Goal: Feedback & Contribution: Contribute content

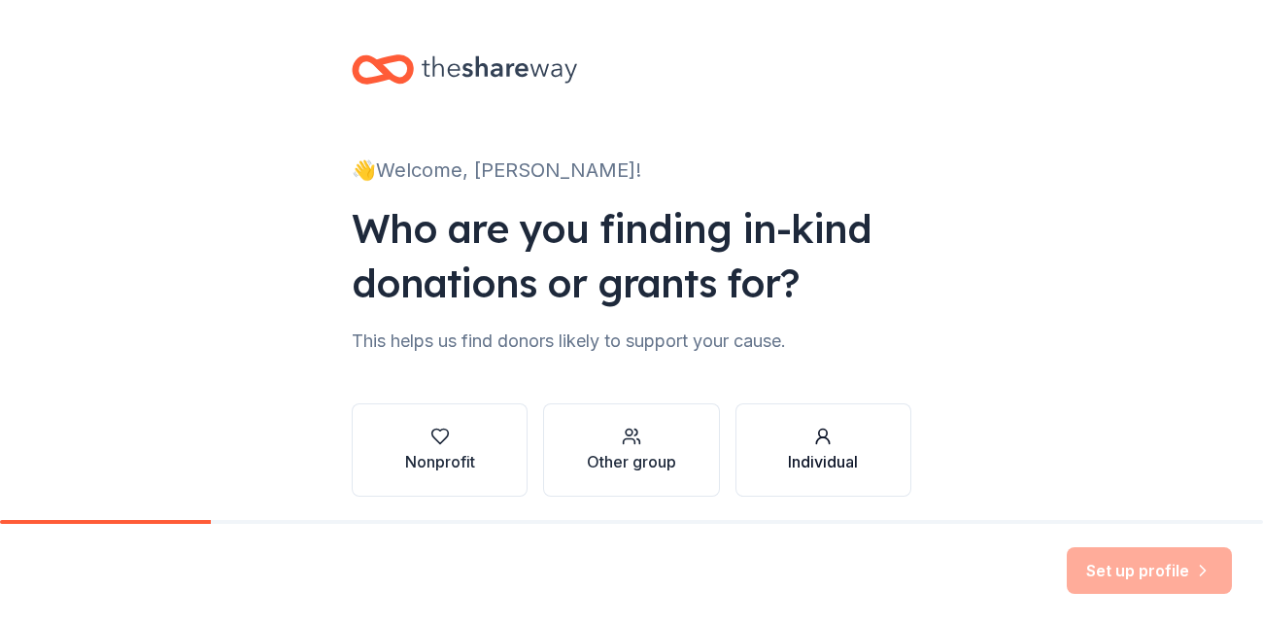
click at [788, 450] on div "Individual" at bounding box center [823, 461] width 70 height 23
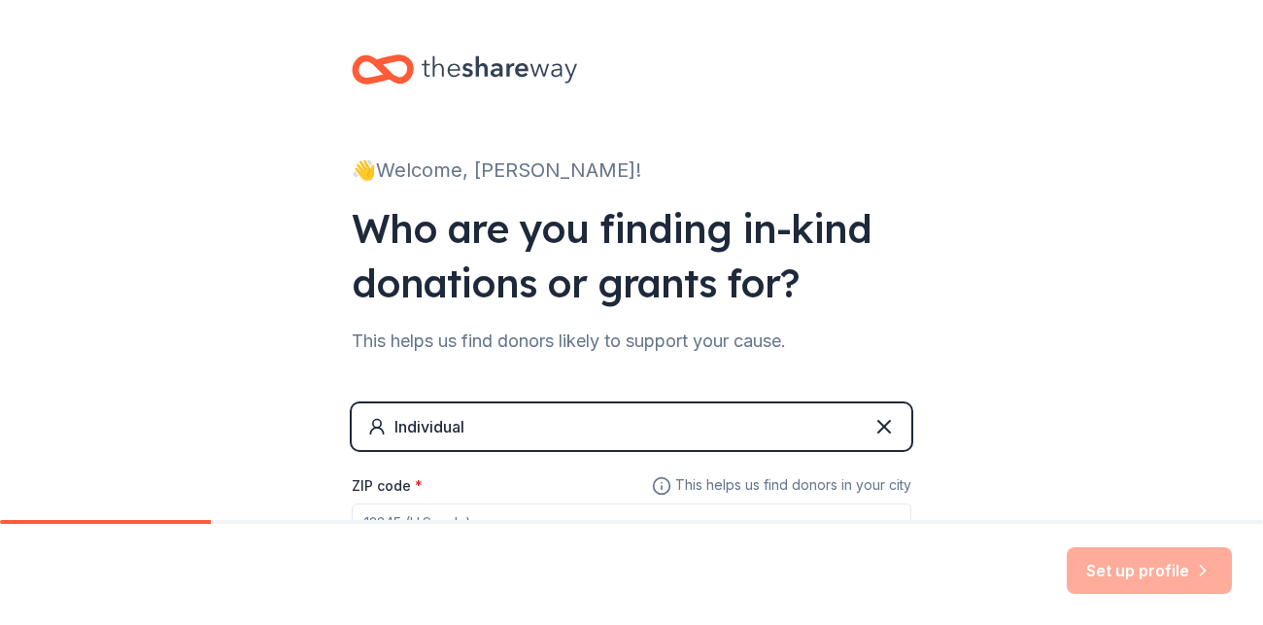
click at [543, 503] on input "ZIP code *" at bounding box center [632, 522] width 560 height 39
type input "78227"
click at [1193, 592] on button "Set up profile" at bounding box center [1149, 570] width 165 height 47
click at [635, 403] on div "Individual" at bounding box center [632, 426] width 560 height 47
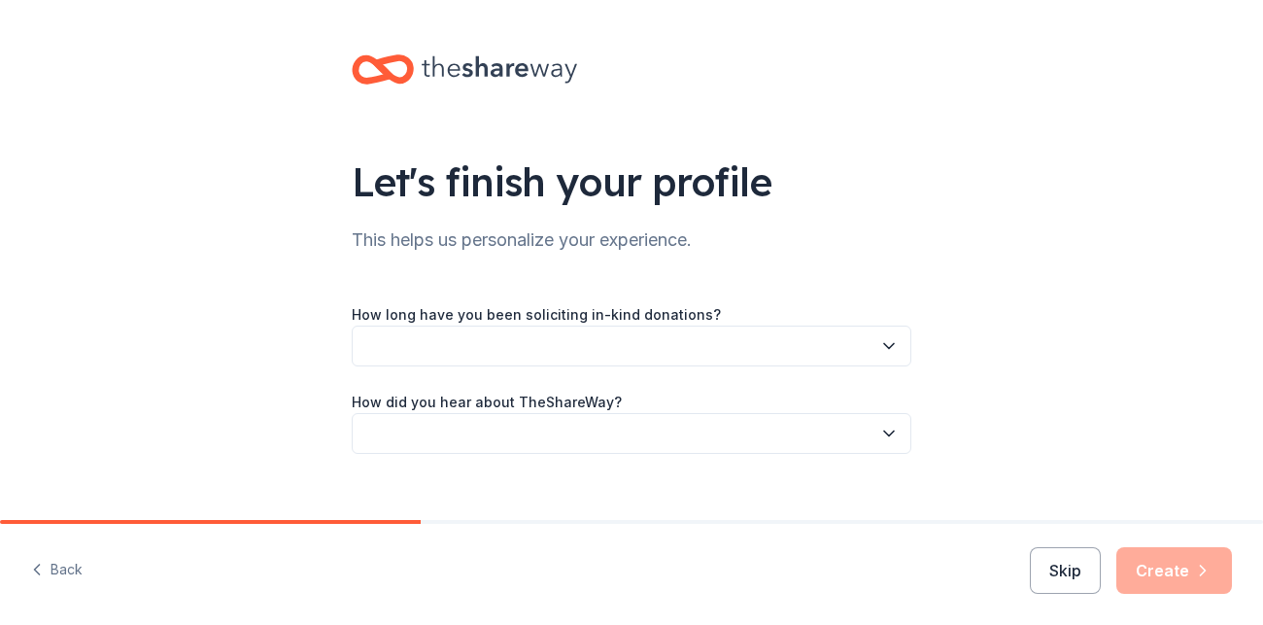
click at [498, 325] on button "button" at bounding box center [632, 345] width 560 height 41
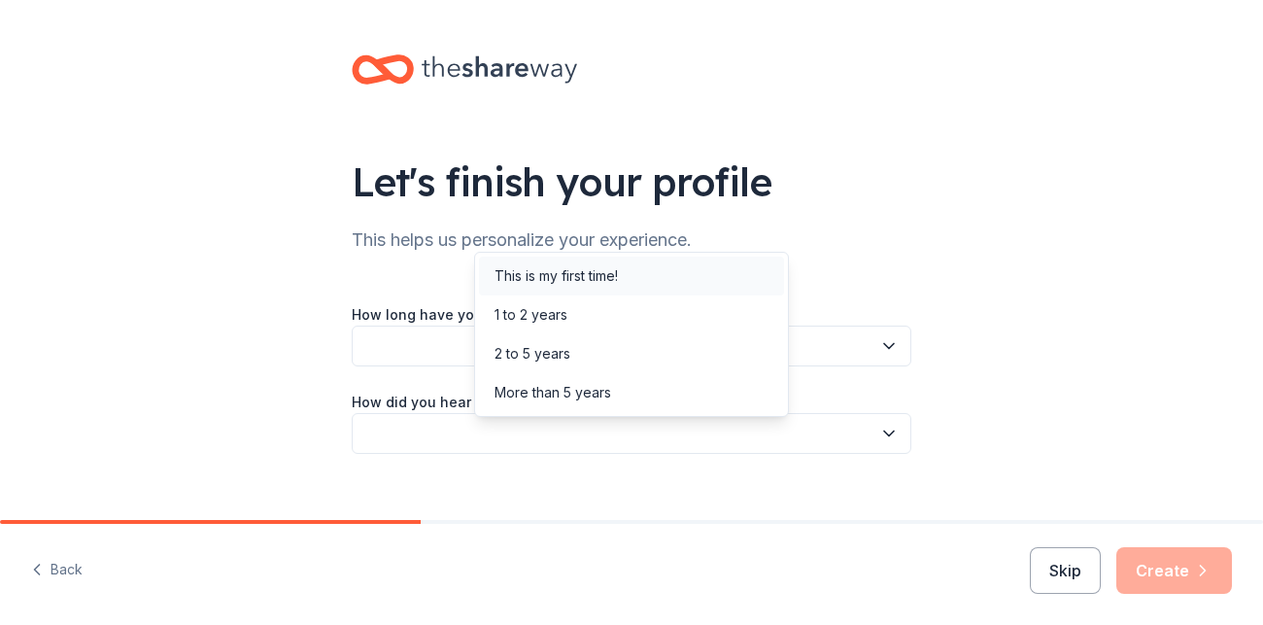
click at [504, 266] on div "This is my first time!" at bounding box center [556, 275] width 123 height 23
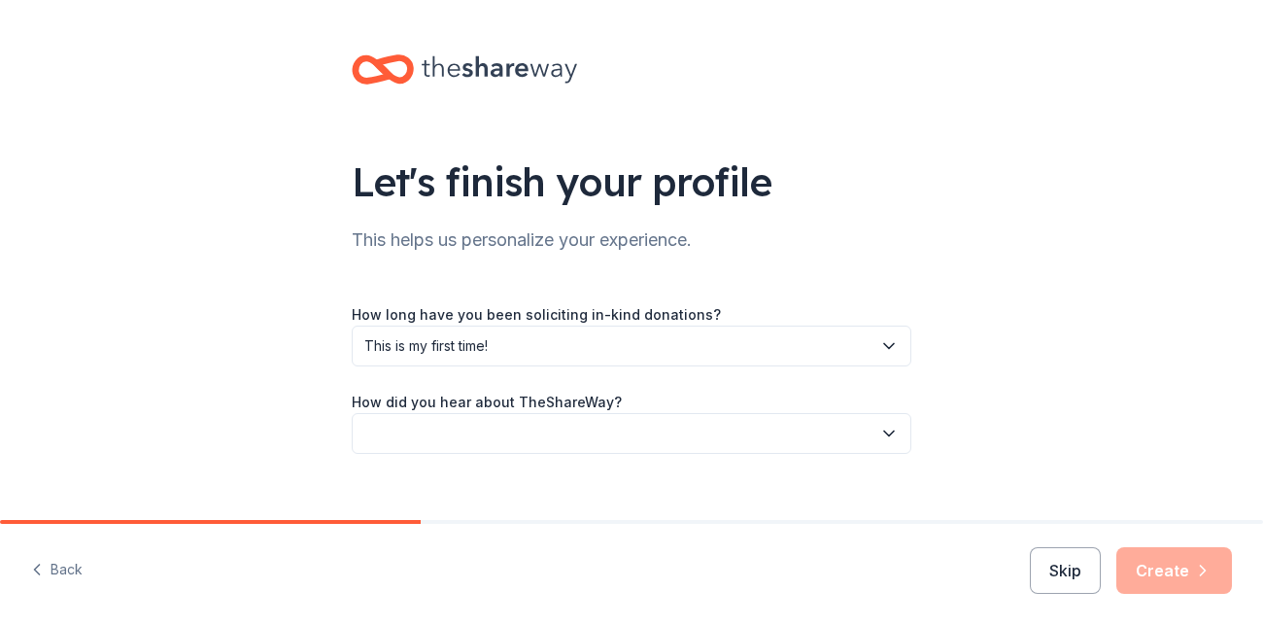
click at [504, 413] on button "button" at bounding box center [632, 433] width 560 height 41
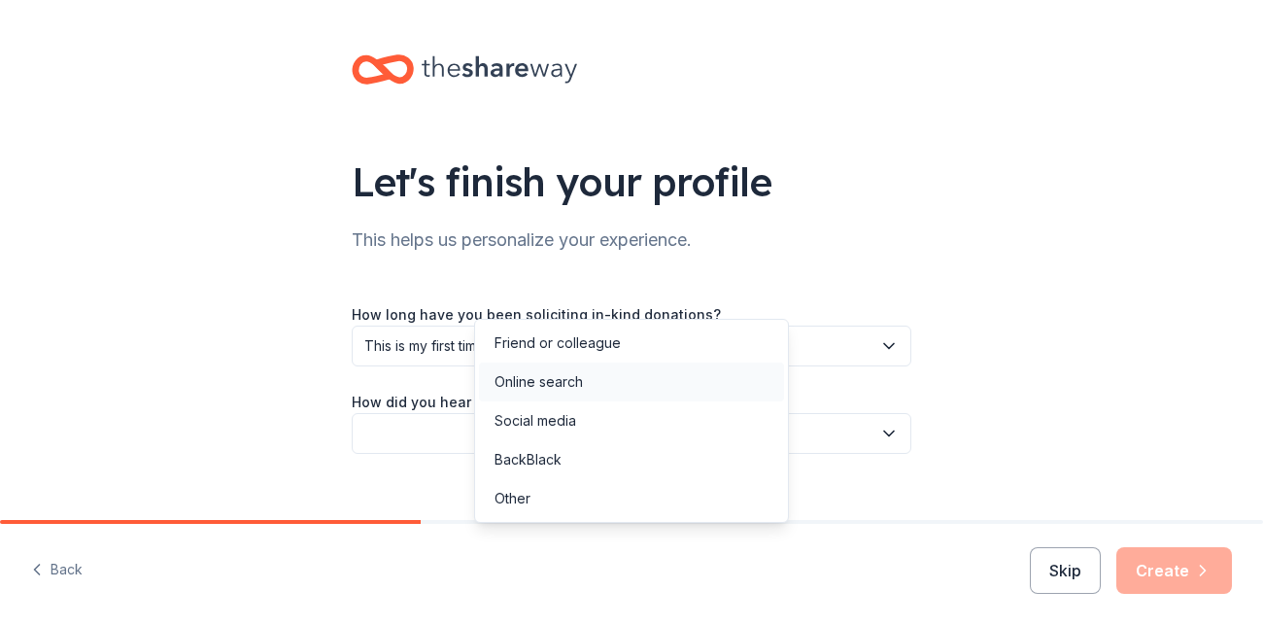
click at [507, 370] on div "Online search" at bounding box center [539, 381] width 88 height 23
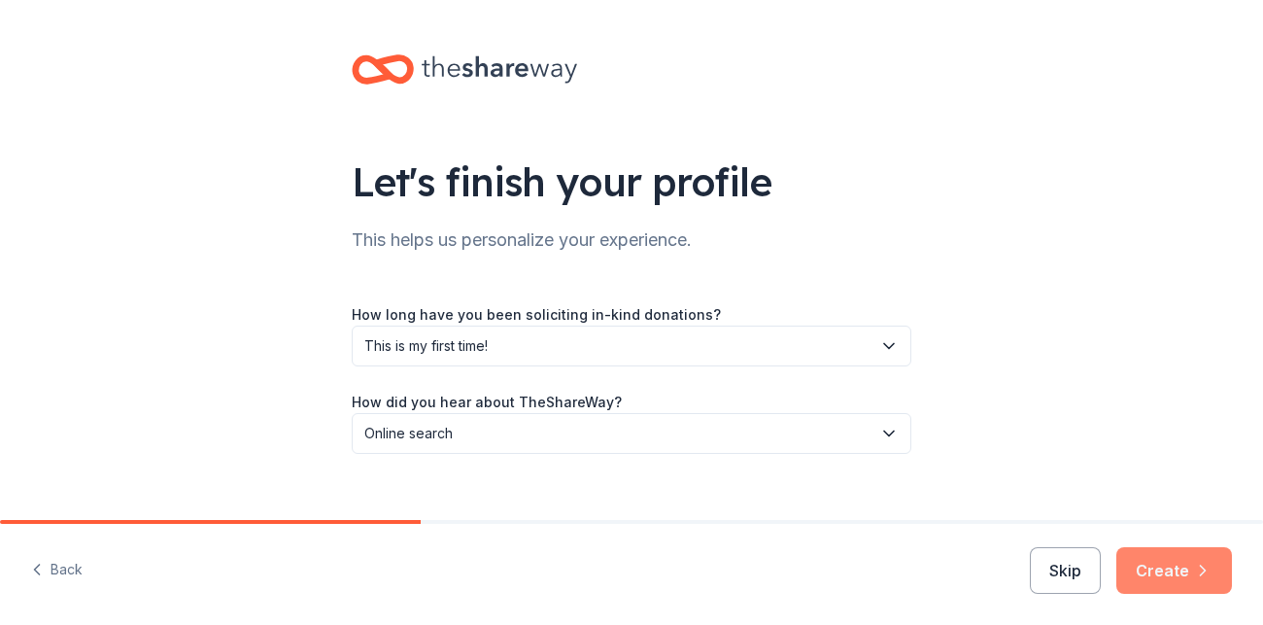
click at [1220, 588] on button "Create" at bounding box center [1174, 570] width 116 height 47
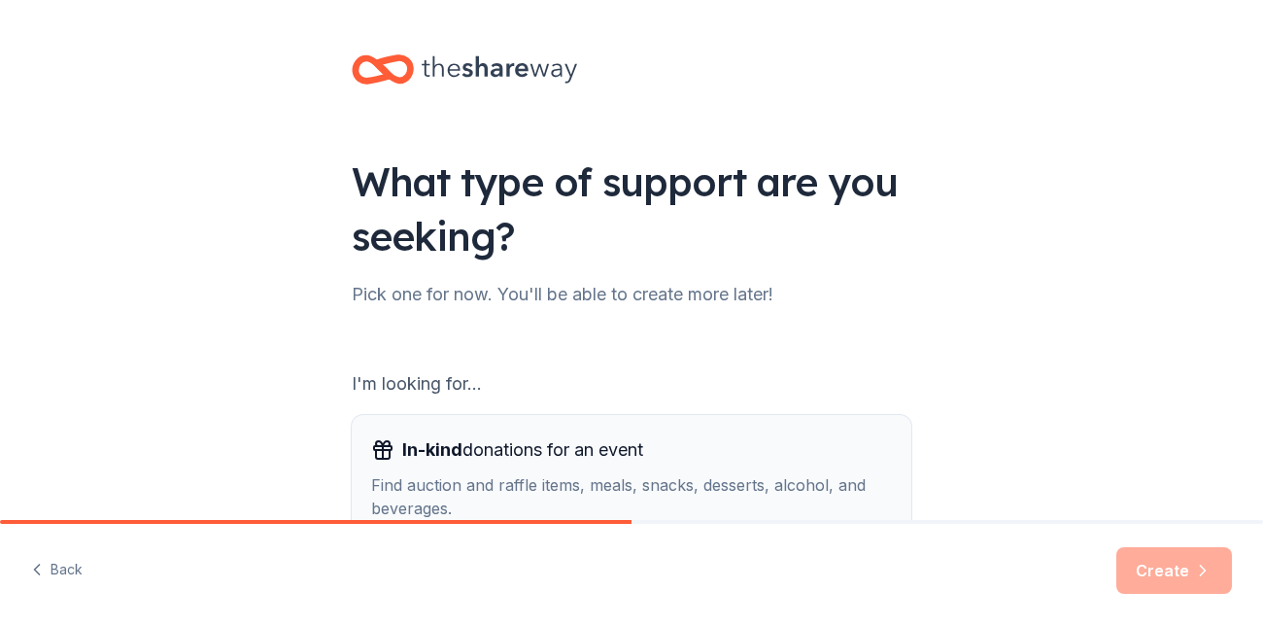
click at [462, 439] on span "In-kind" at bounding box center [432, 449] width 60 height 20
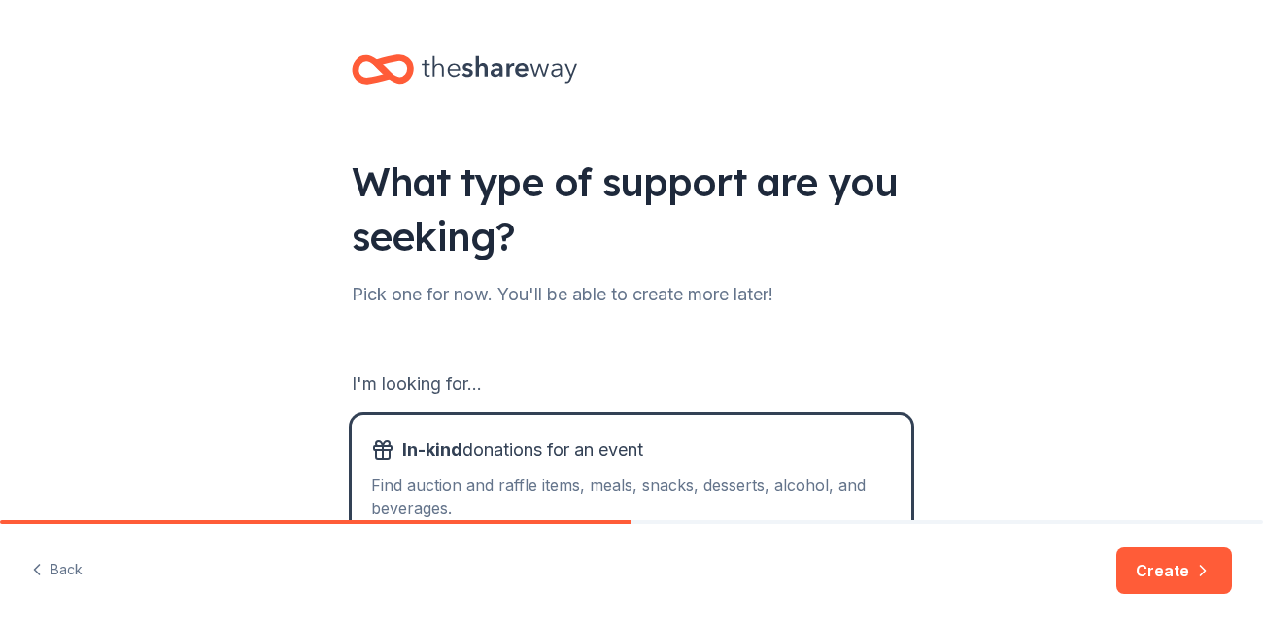
click at [1209, 570] on div "Back Create" at bounding box center [631, 574] width 1263 height 101
click at [1208, 594] on button "Create" at bounding box center [1174, 570] width 116 height 47
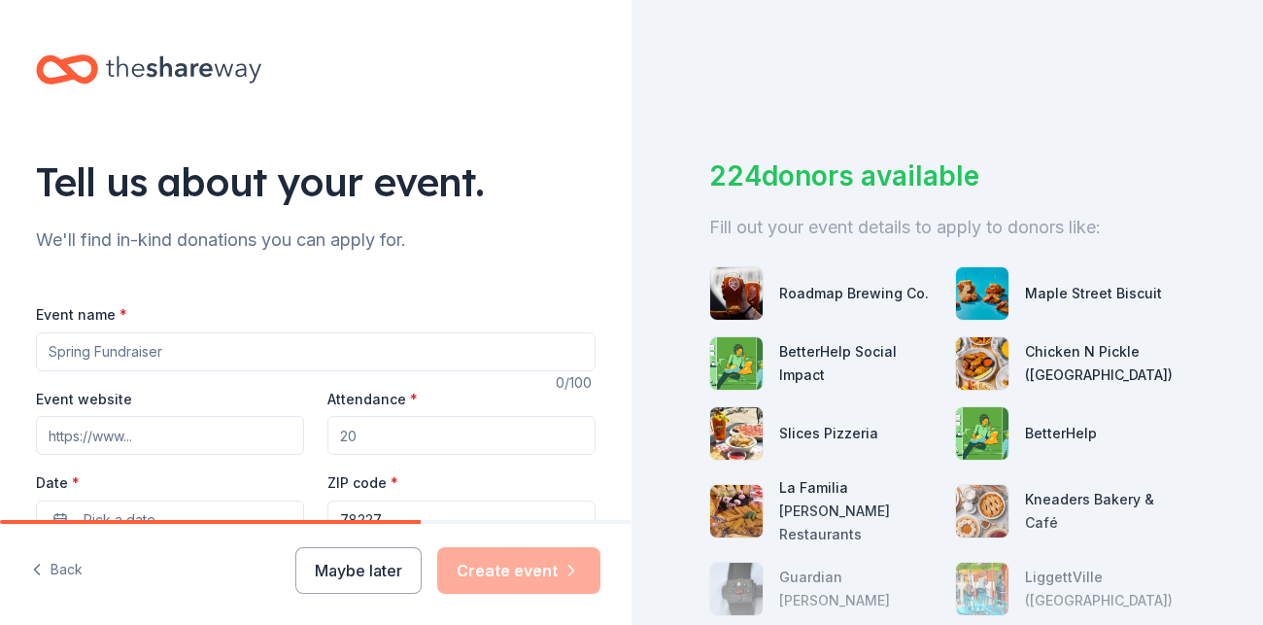
click at [212, 332] on input "Event name *" at bounding box center [316, 351] width 560 height 39
type input "ramos kids"
drag, startPoint x: 334, startPoint y: 260, endPoint x: 297, endPoint y: 258, distance: 37.0
click at [297, 387] on div "Event website Attendance * Date * Pick a date ZIP code * 78227" at bounding box center [316, 463] width 560 height 153
drag, startPoint x: 335, startPoint y: 268, endPoint x: 299, endPoint y: 265, distance: 36.1
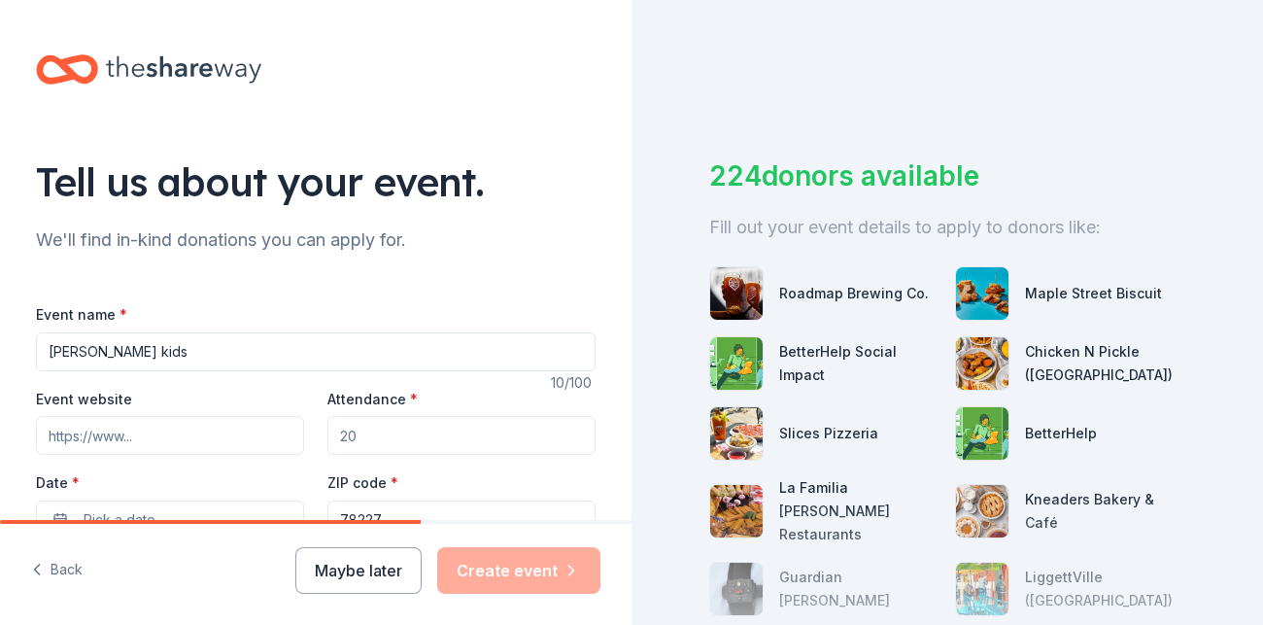
click at [299, 387] on div "Event website Attendance * Date * Pick a date ZIP code * 78227" at bounding box center [316, 463] width 560 height 153
click at [340, 416] on input "Attendance *" at bounding box center [461, 435] width 268 height 39
type input "6"
click at [239, 500] on button "Pick a date" at bounding box center [170, 519] width 268 height 39
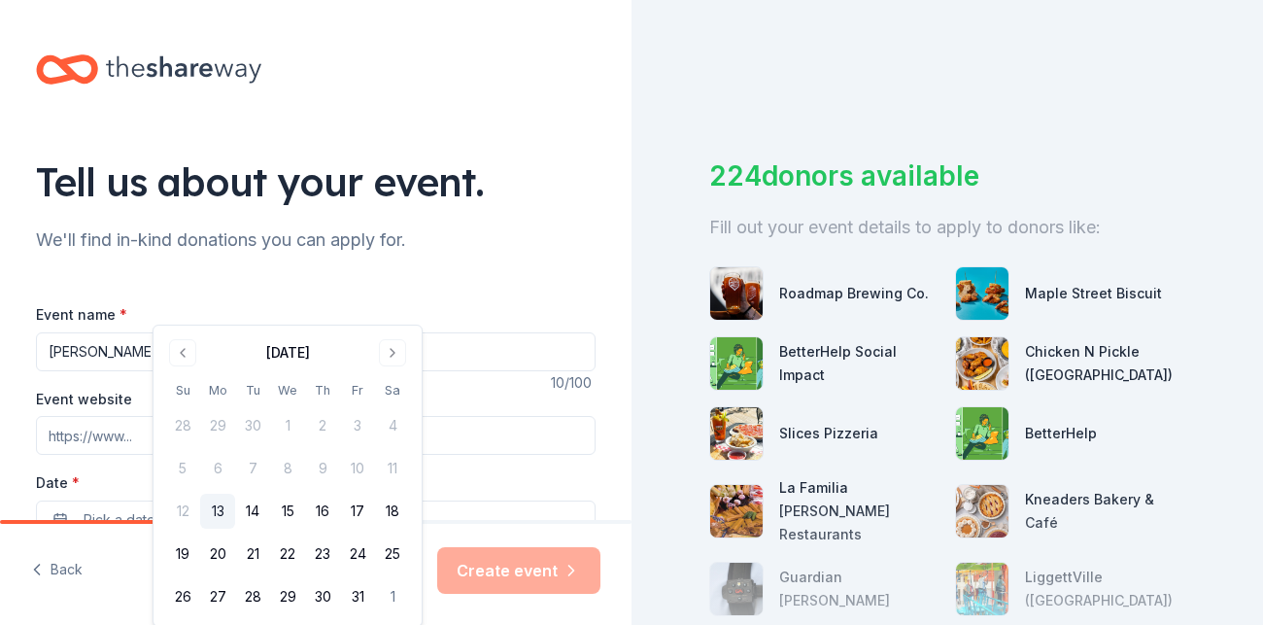
click at [200, 494] on button "13" at bounding box center [217, 511] width 35 height 35
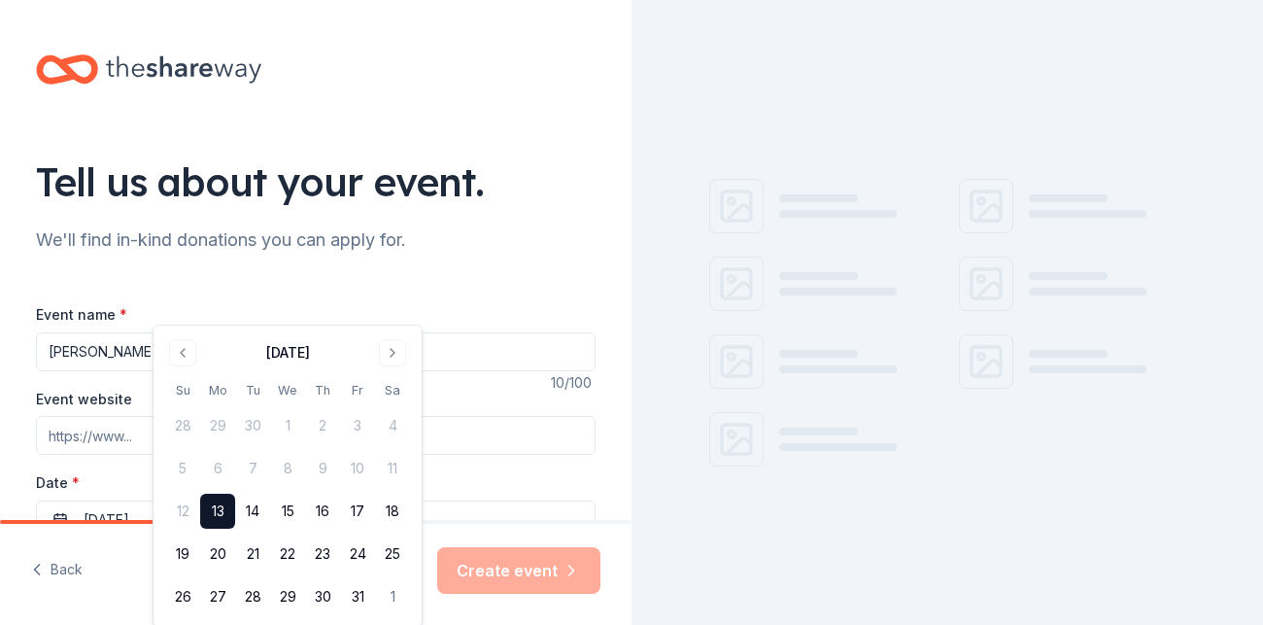
click at [357, 555] on div "Event type * Select" at bounding box center [316, 590] width 560 height 71
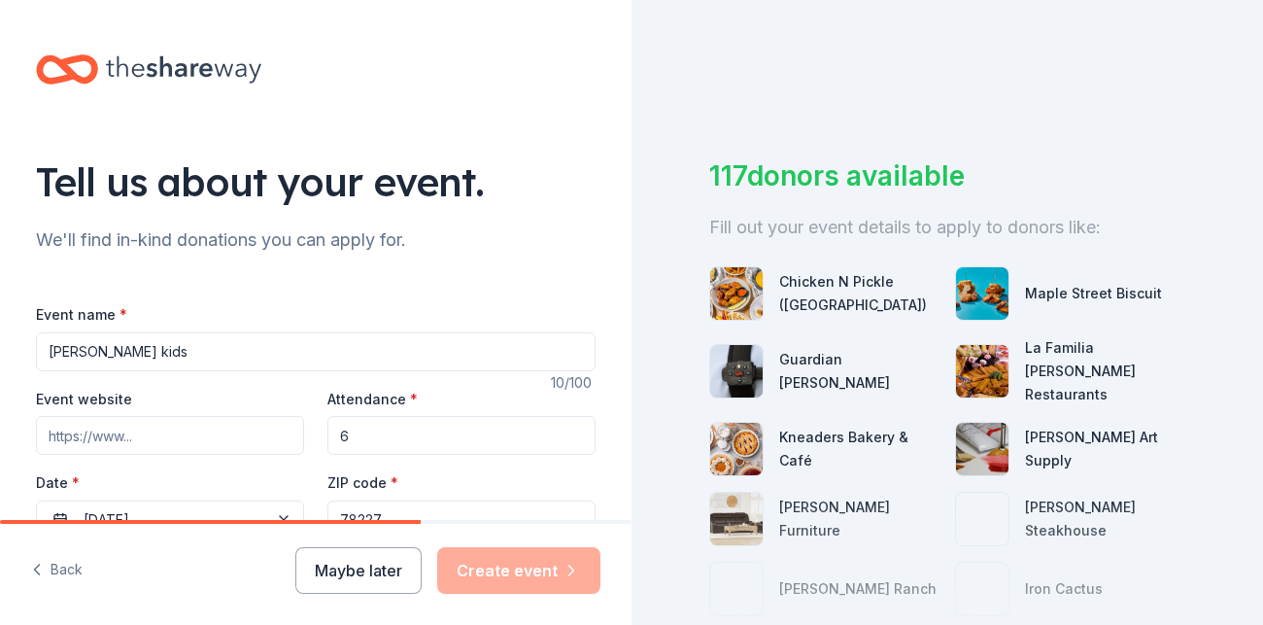
click at [240, 584] on button "Select" at bounding box center [316, 604] width 560 height 41
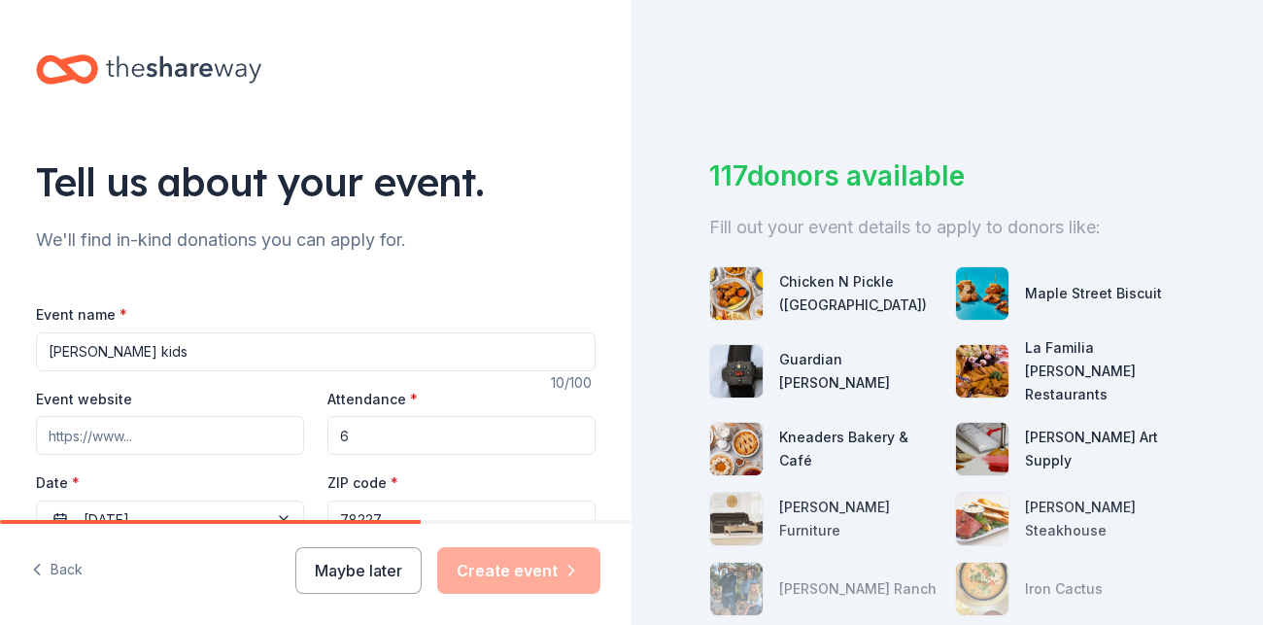
click at [221, 598] on icon "button" at bounding box center [213, 606] width 16 height 16
click at [143, 598] on icon "button" at bounding box center [135, 606] width 16 height 16
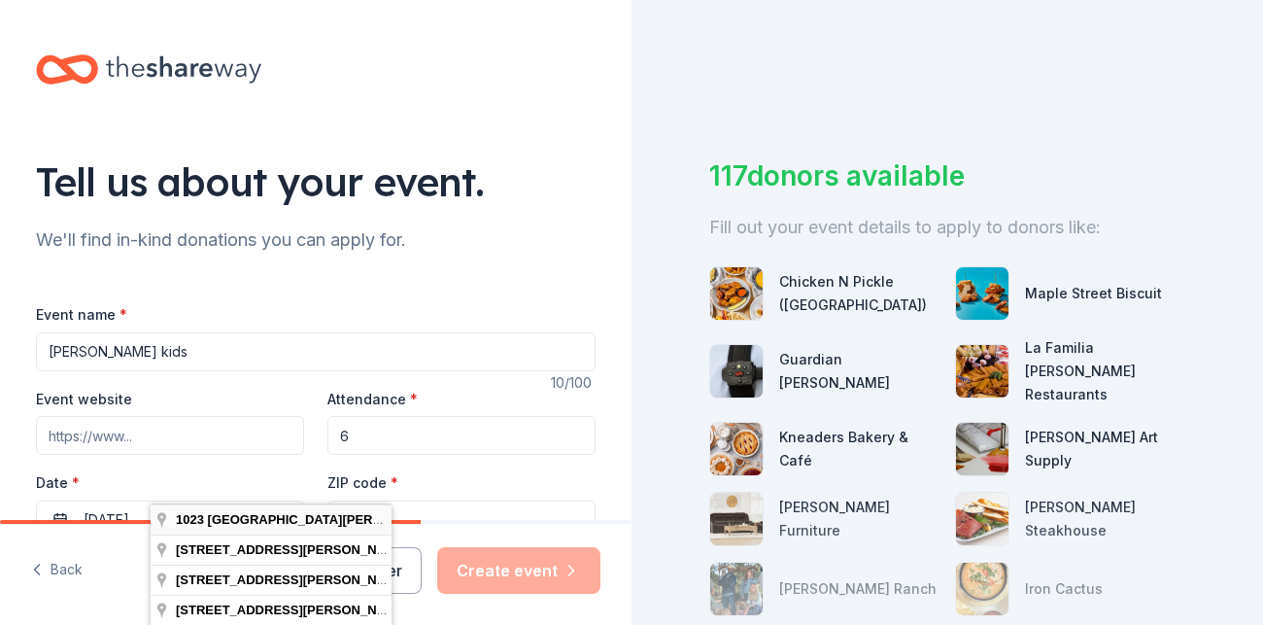
type input "1023 West Hutchins Place, San Antonio, TX, 78221"
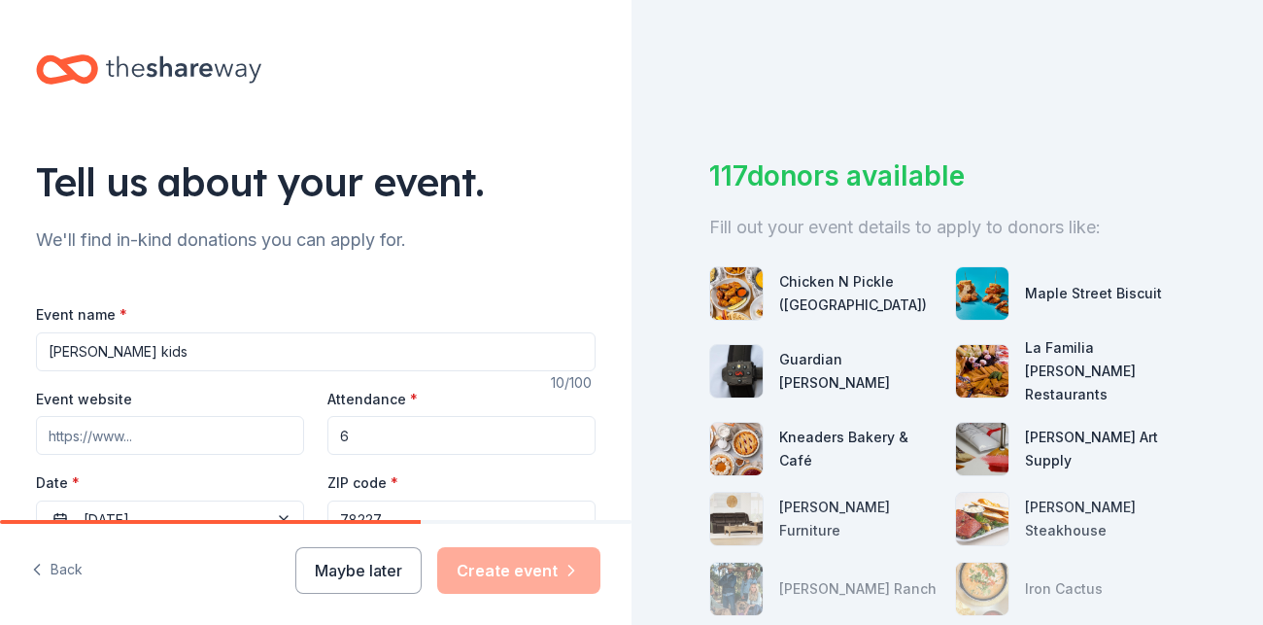
type textarea "a single family having a very difficult time. single mother just lost job and f…"
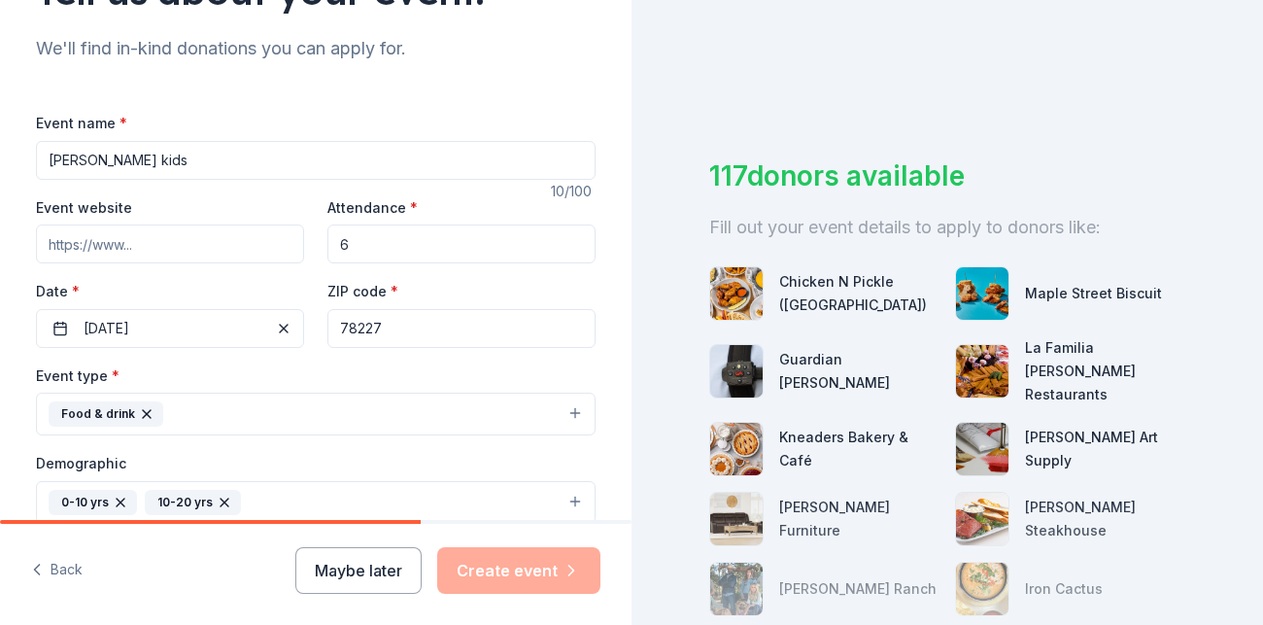
scroll to position [193, 0]
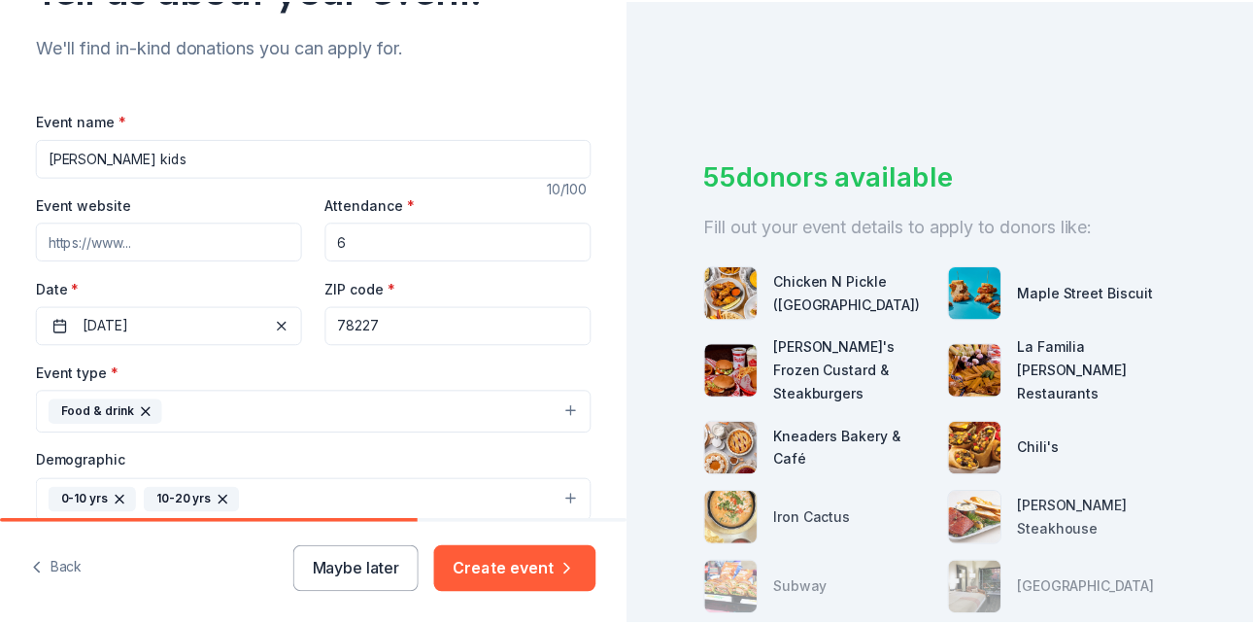
scroll to position [223, 0]
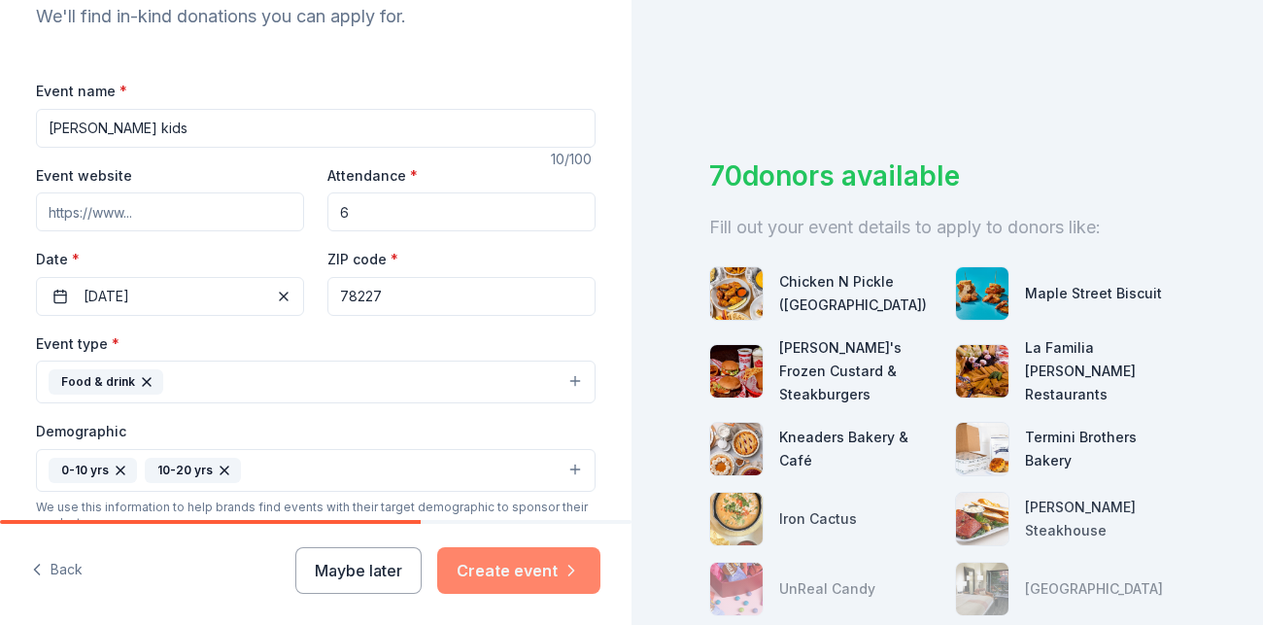
click at [571, 586] on button "Create event" at bounding box center [518, 570] width 163 height 47
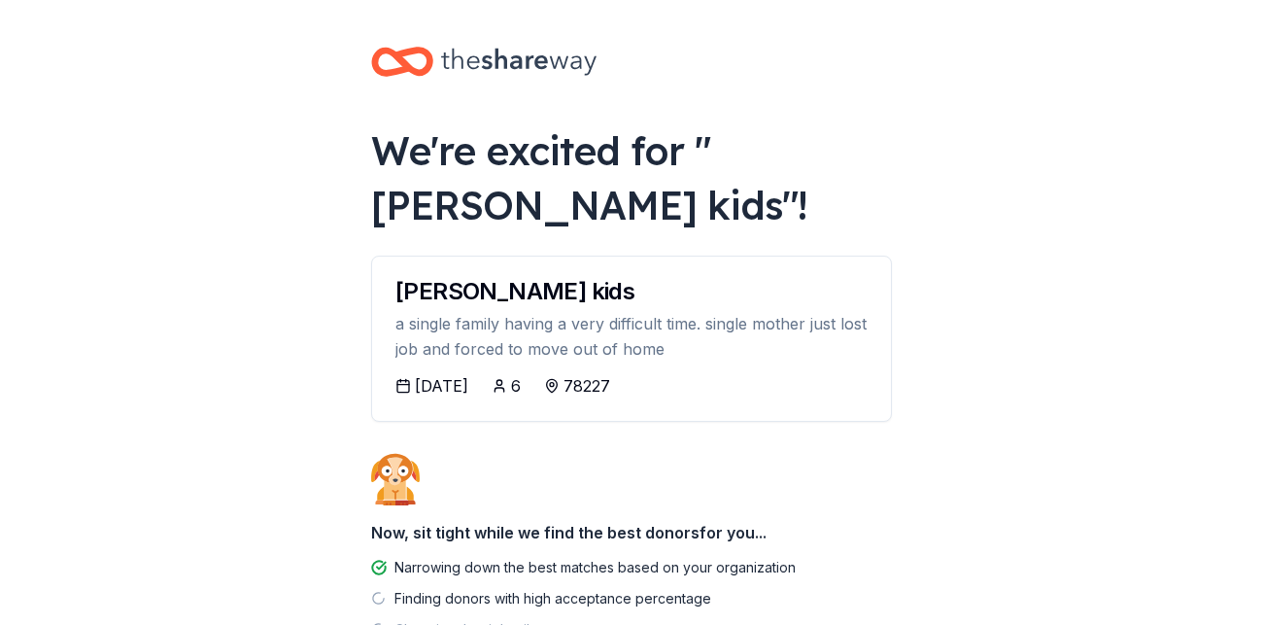
drag, startPoint x: 571, startPoint y: 586, endPoint x: 498, endPoint y: 328, distance: 267.6
click at [498, 328] on body "We're excited for " ramos kids "! ramos kids a single family having a very diff…" at bounding box center [631, 312] width 1263 height 625
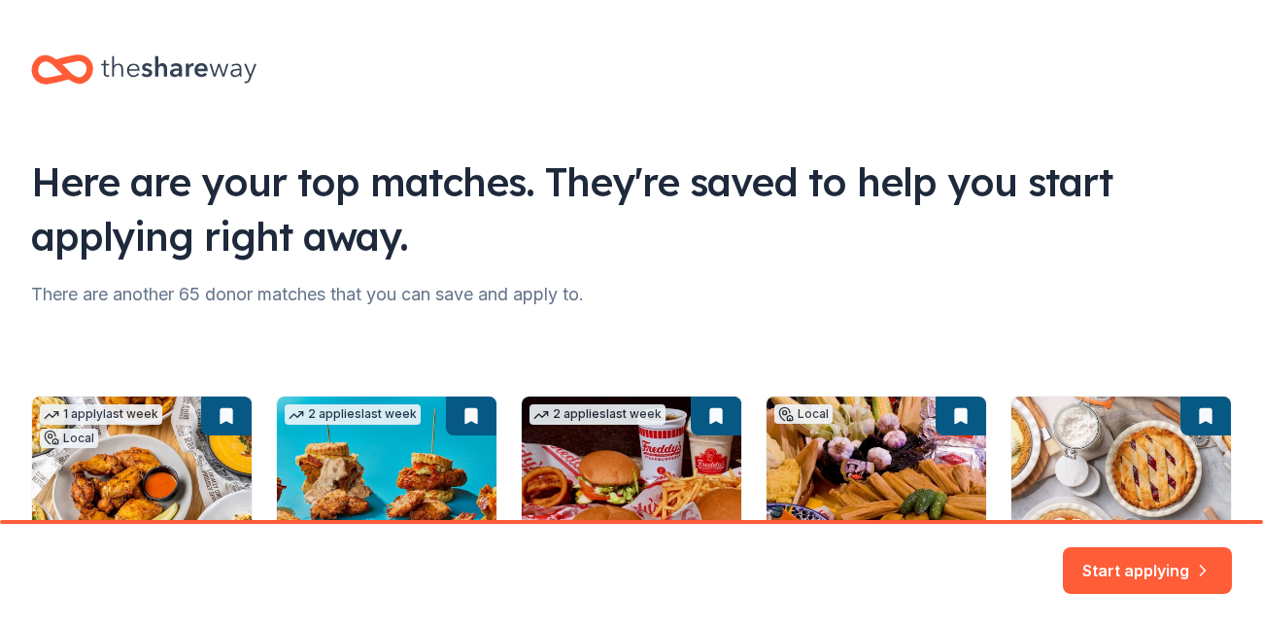
click at [597, 395] on div "1 apply last week Local Rolling Online app Chicken N Pickle (San Antonio) New G…" at bounding box center [631, 559] width 1201 height 328
click at [1187, 582] on button "Start applying" at bounding box center [1147, 558] width 169 height 47
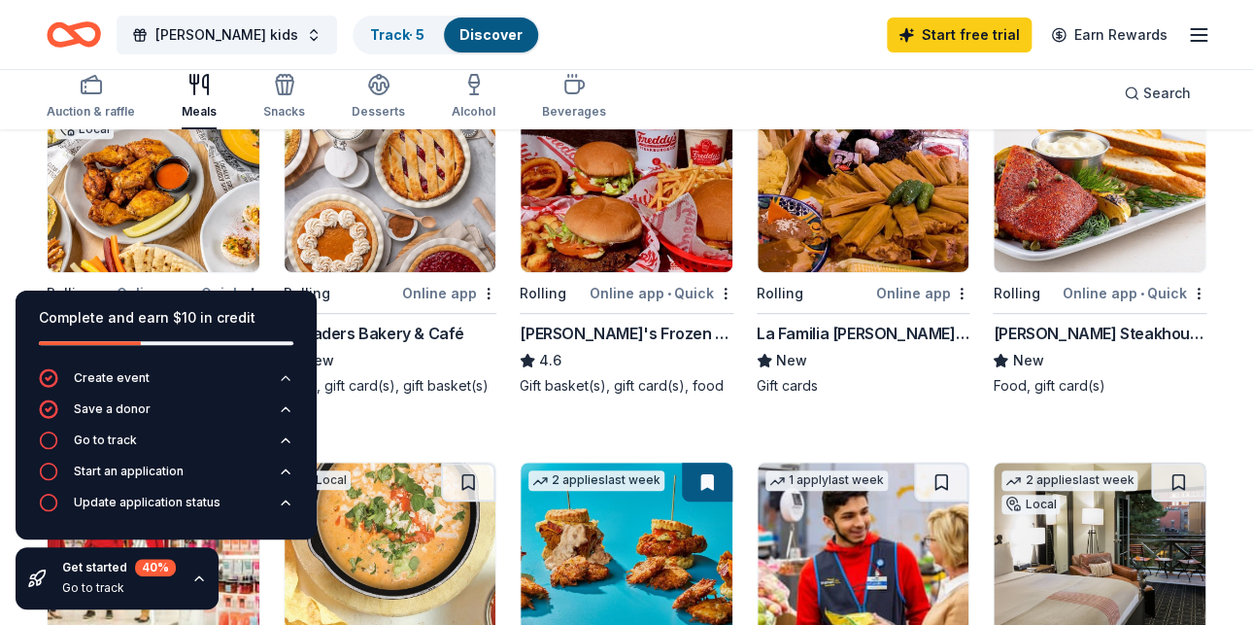
scroll to position [221, 0]
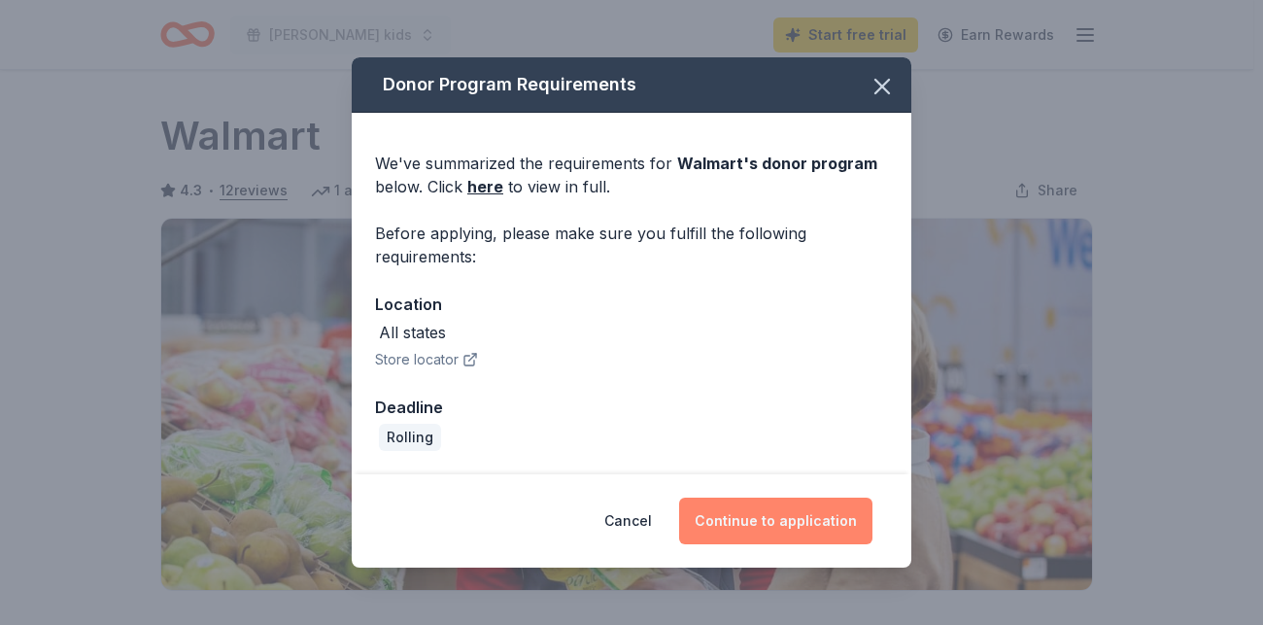
click at [718, 497] on button "Continue to application" at bounding box center [775, 520] width 193 height 47
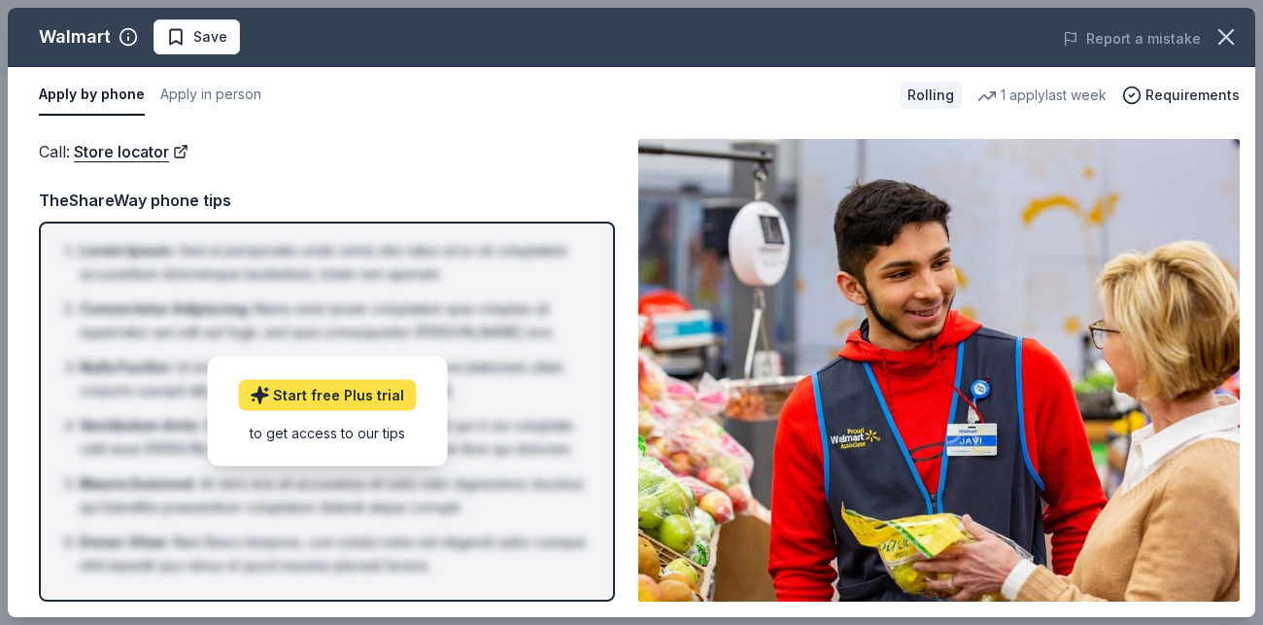
click at [337, 380] on link "Start free Plus trial" at bounding box center [327, 395] width 178 height 31
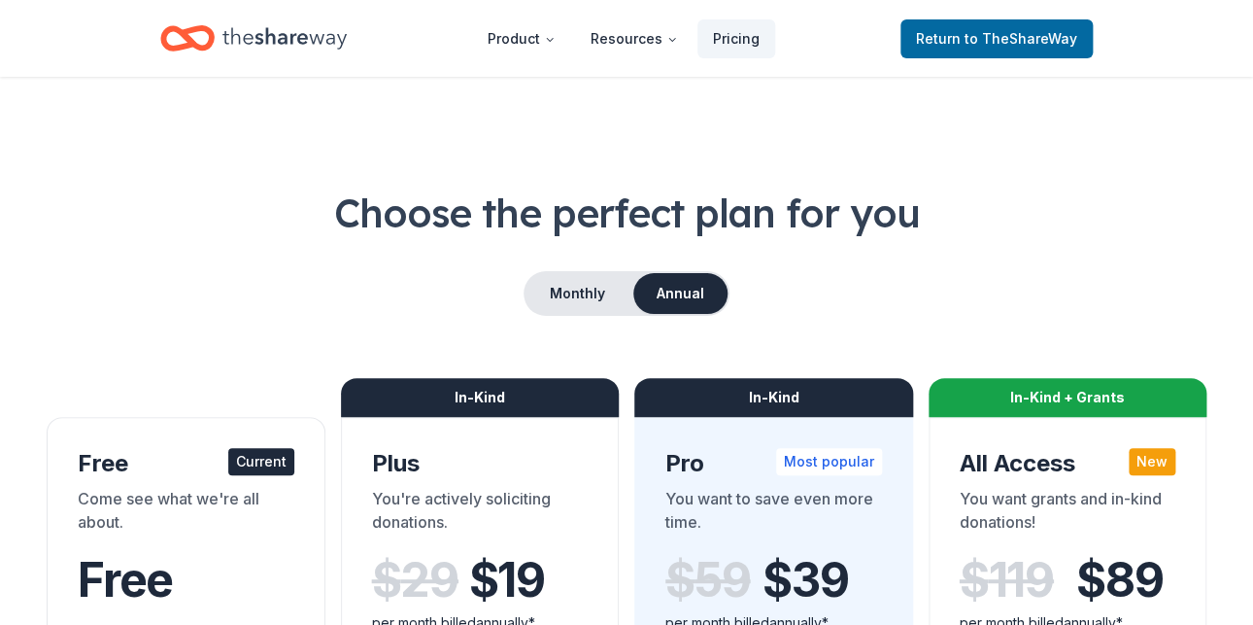
click at [94, 553] on div "Free" at bounding box center [186, 606] width 217 height 107
click at [1068, 22] on link "Return to TheShareWay" at bounding box center [997, 38] width 192 height 39
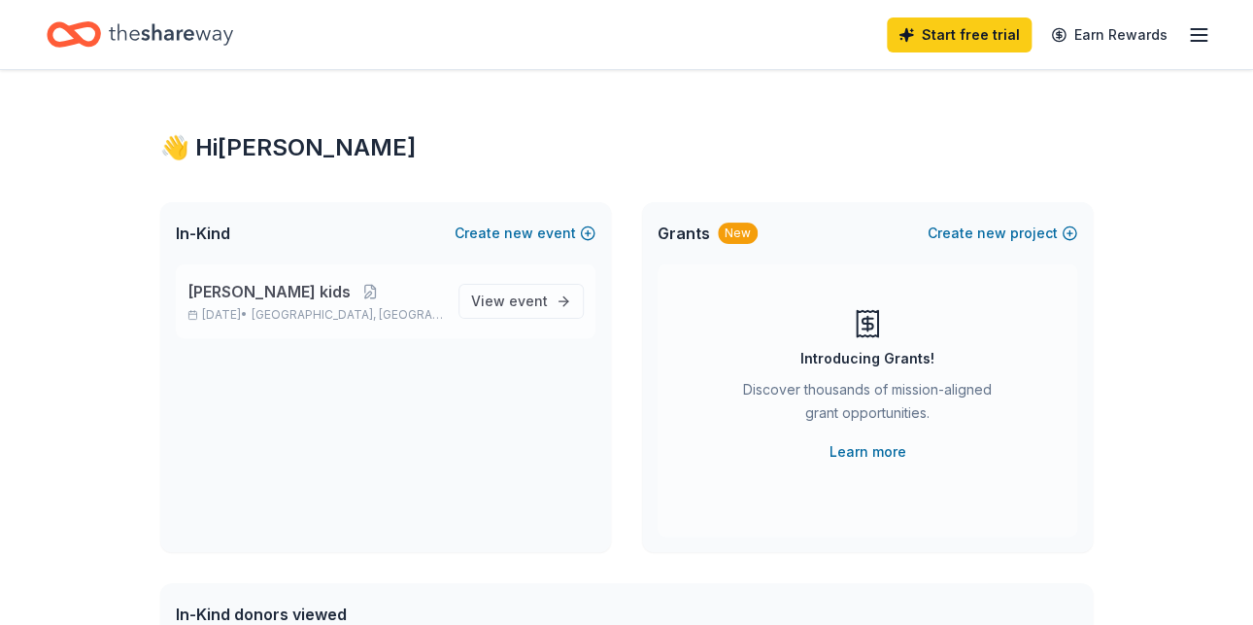
click at [188, 280] on span "[PERSON_NAME] kids" at bounding box center [269, 291] width 163 height 23
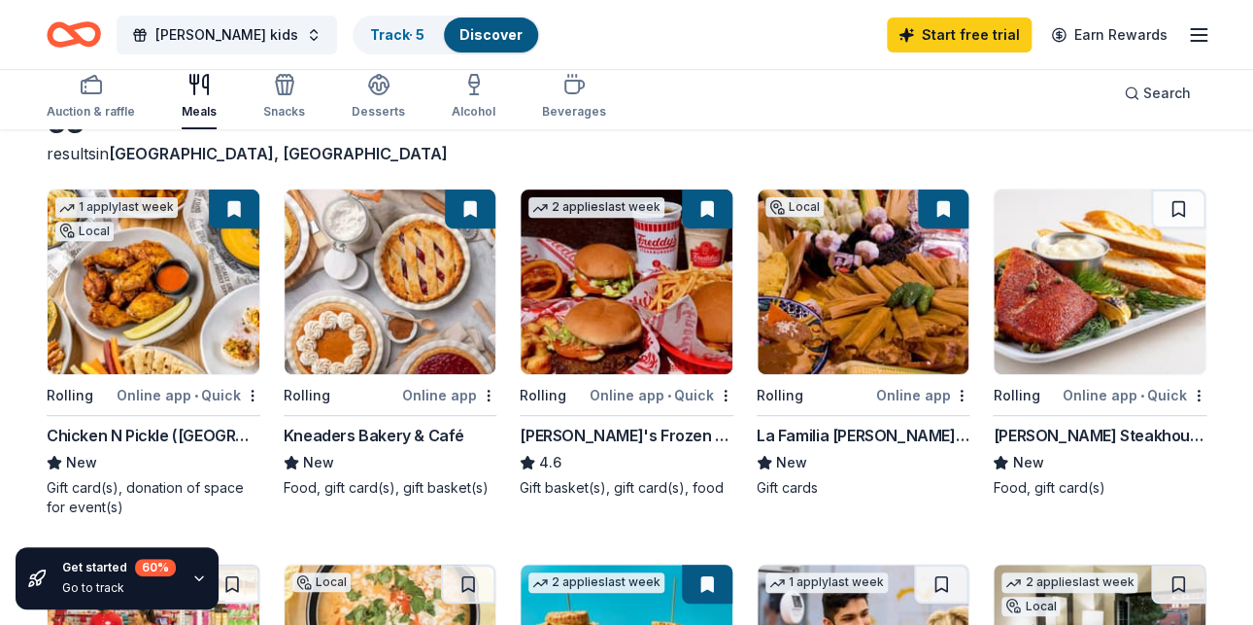
scroll to position [150, 0]
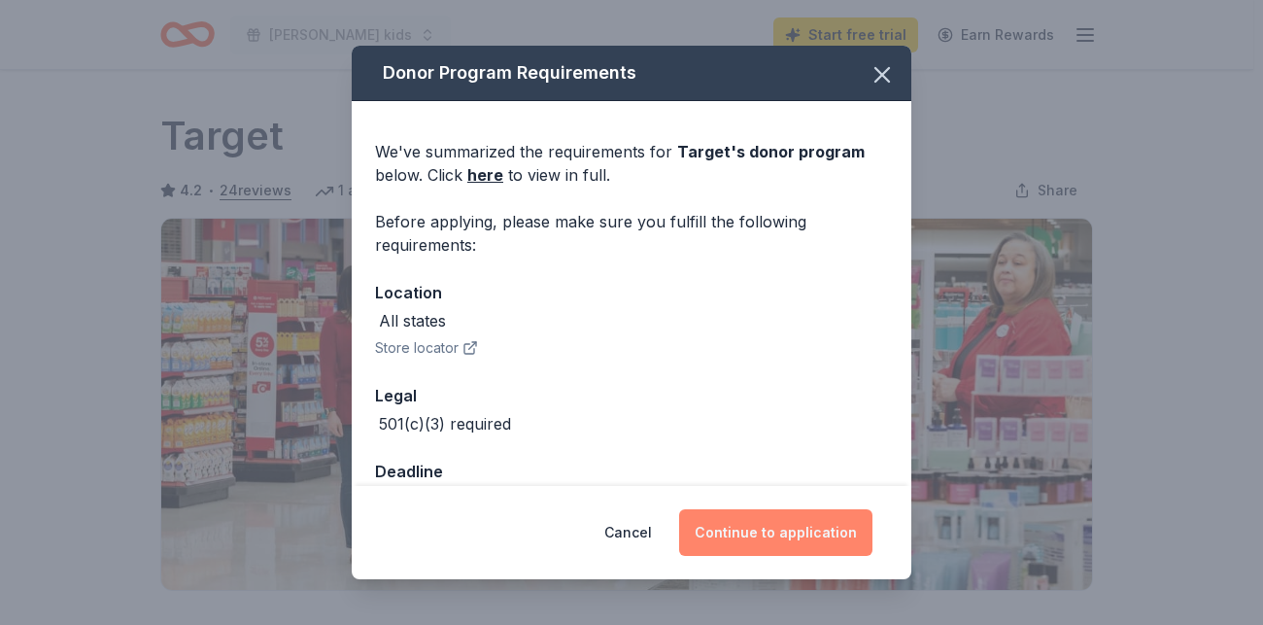
click at [728, 509] on button "Continue to application" at bounding box center [775, 532] width 193 height 47
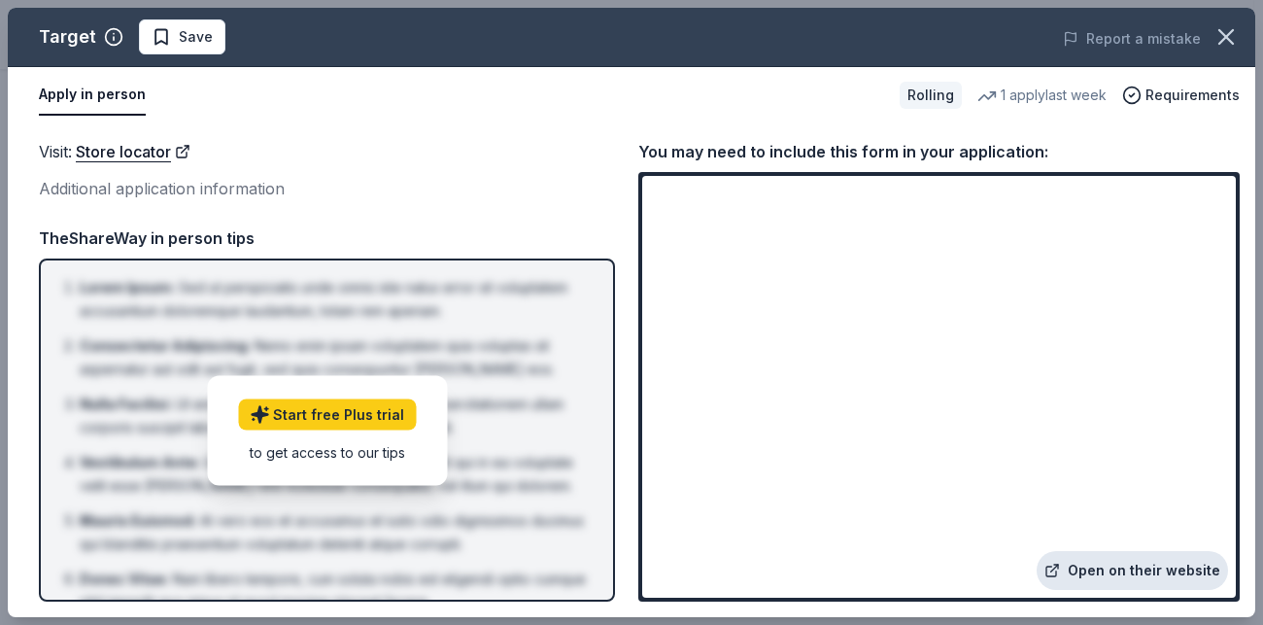
click at [1170, 590] on link "Open on their website" at bounding box center [1132, 570] width 191 height 39
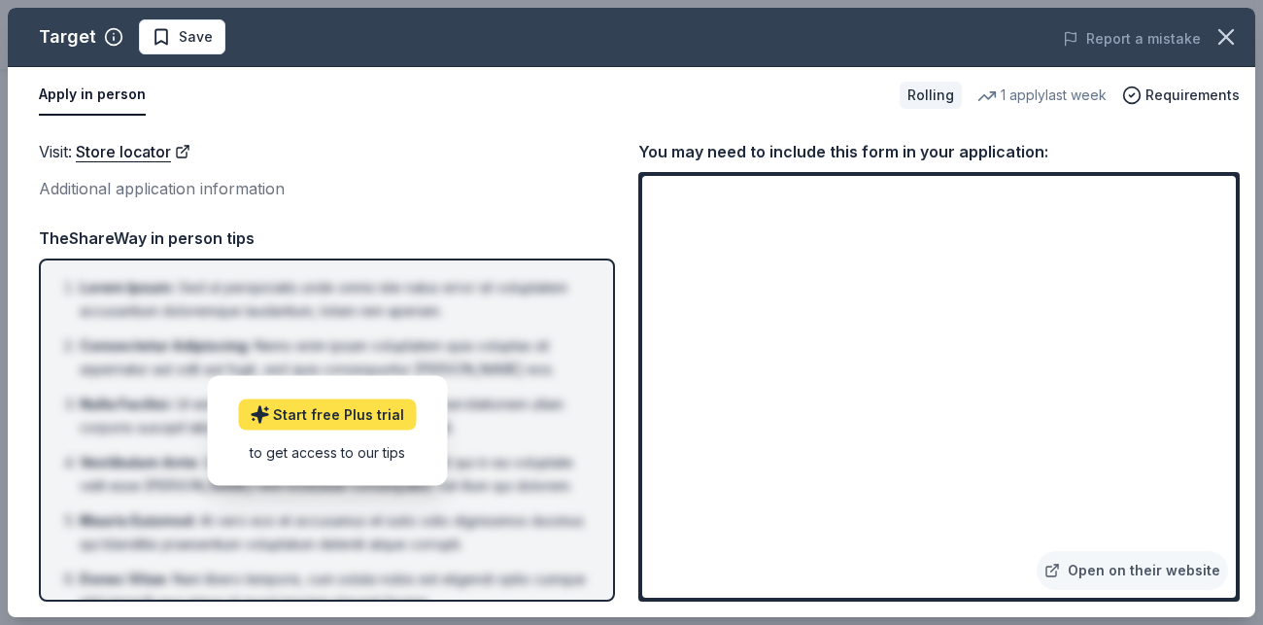
click at [306, 398] on link "Start free Plus trial" at bounding box center [327, 413] width 178 height 31
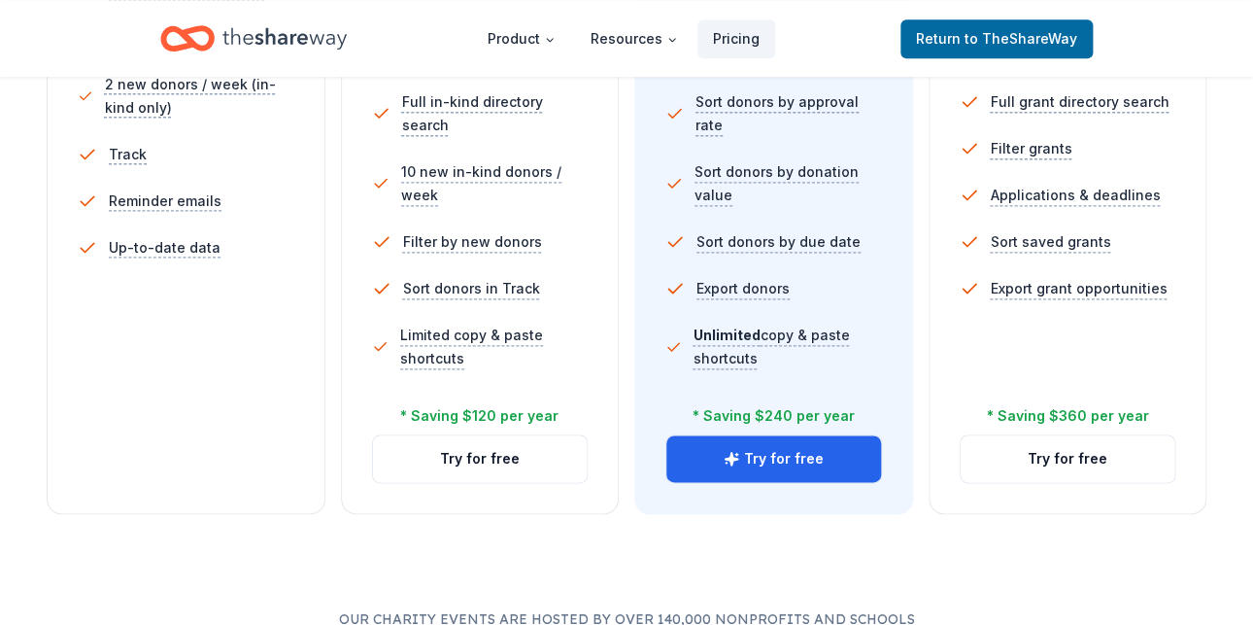
scroll to position [681, 0]
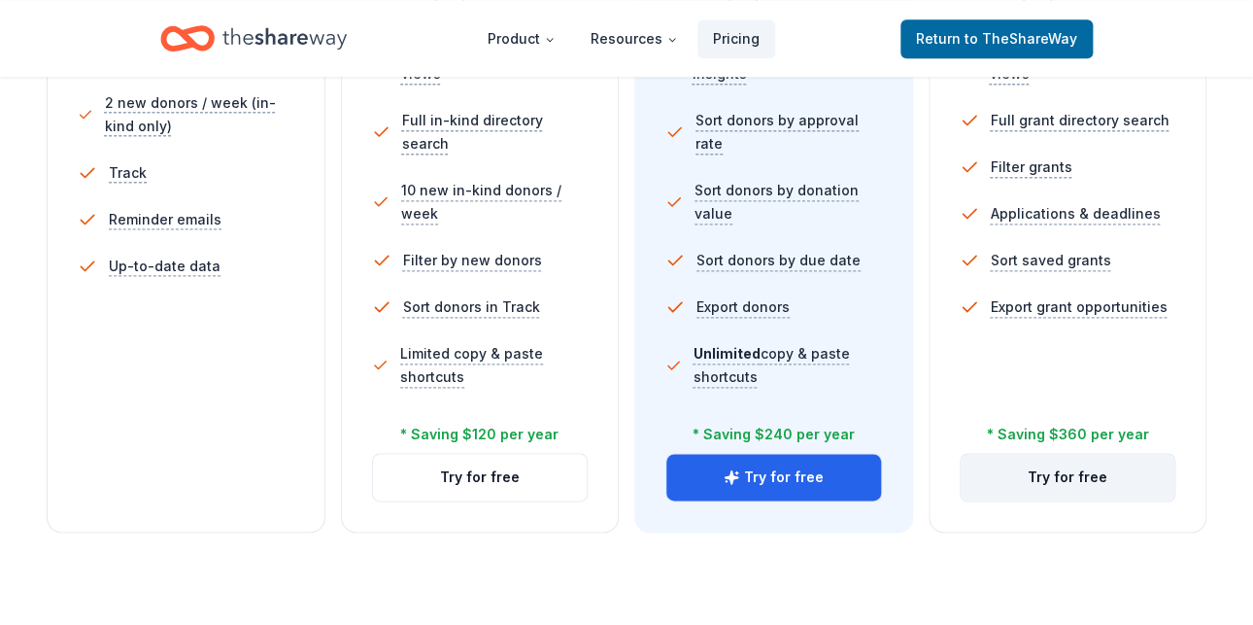
click at [1094, 454] on button "Try for free" at bounding box center [1068, 477] width 215 height 47
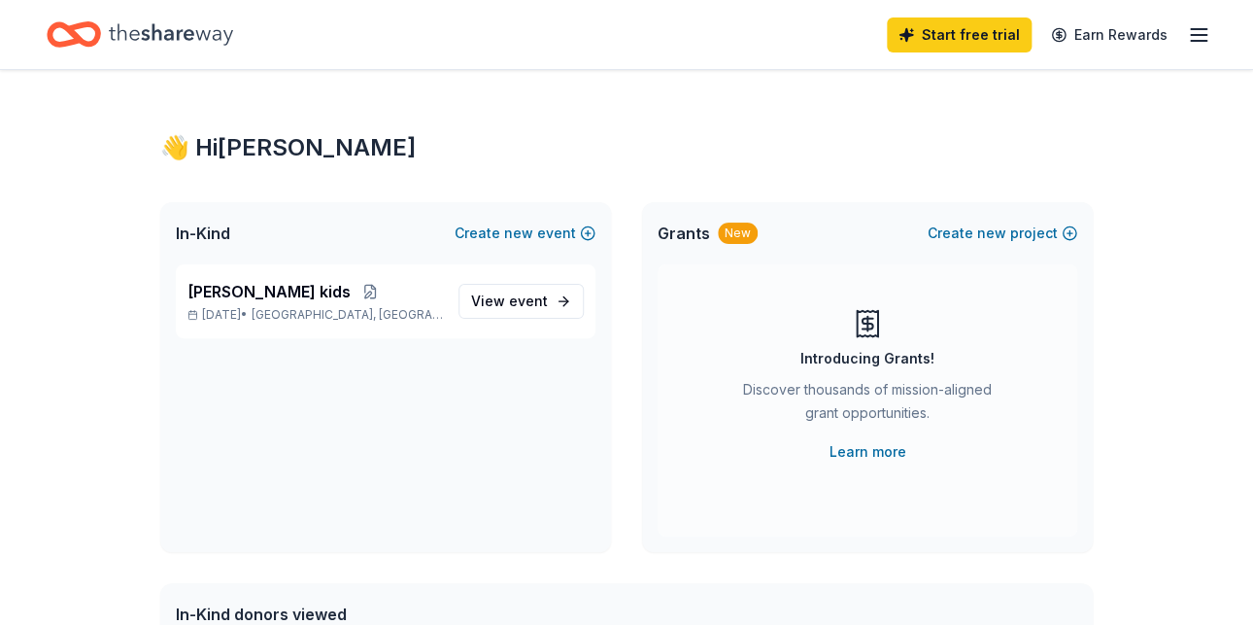
click at [548, 292] on span "event" at bounding box center [528, 300] width 39 height 17
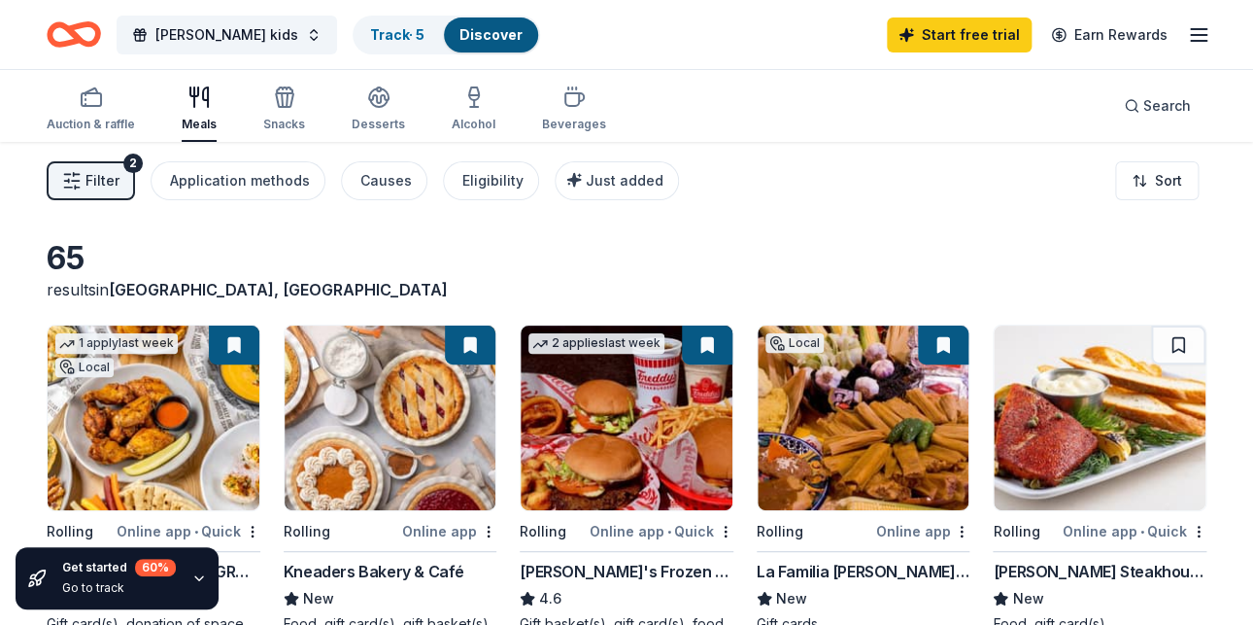
click at [170, 169] on div "Application methods" at bounding box center [240, 180] width 140 height 23
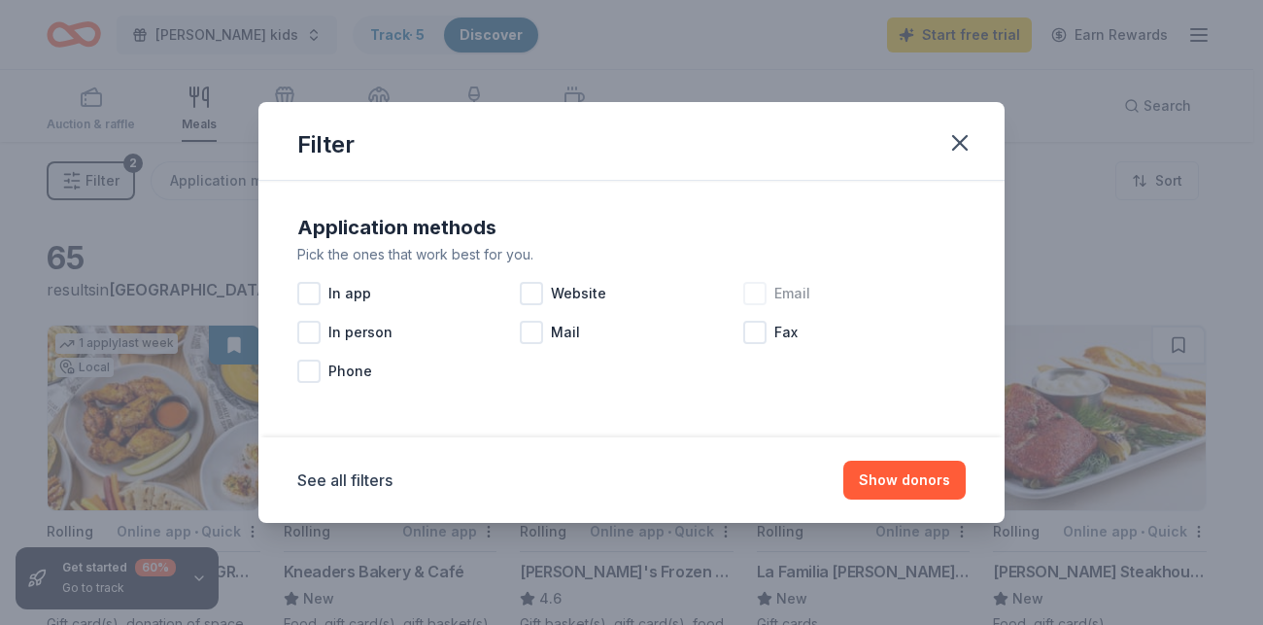
click at [743, 282] on div at bounding box center [754, 293] width 23 height 23
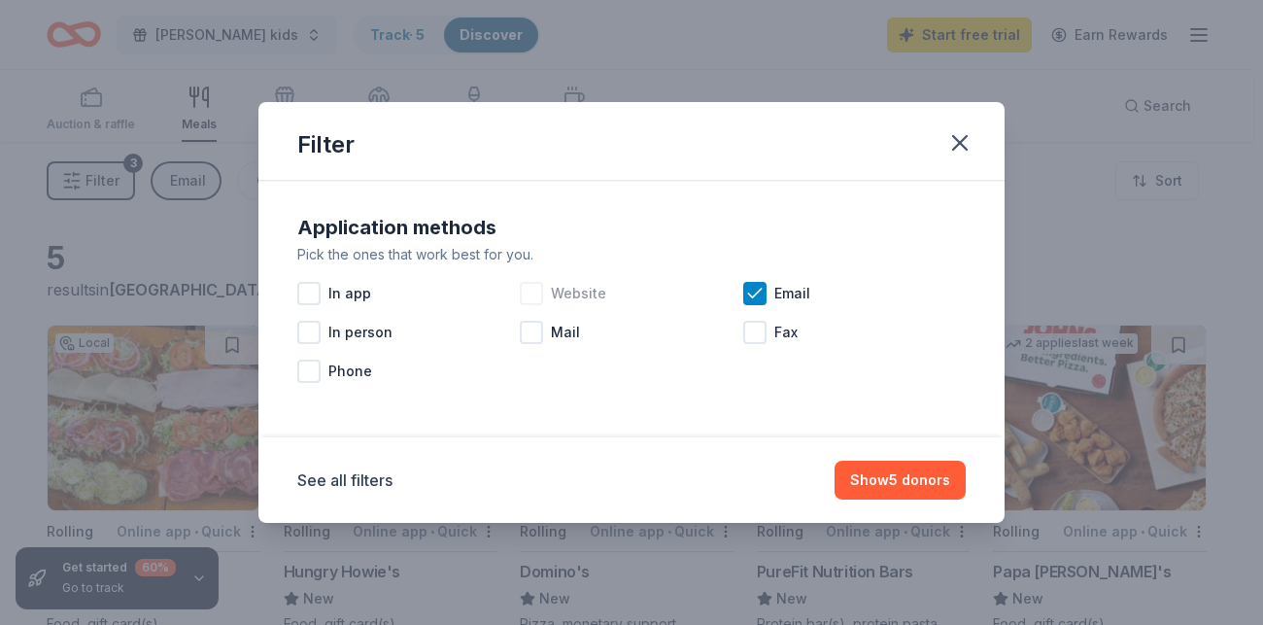
click at [543, 287] on div at bounding box center [531, 293] width 23 height 23
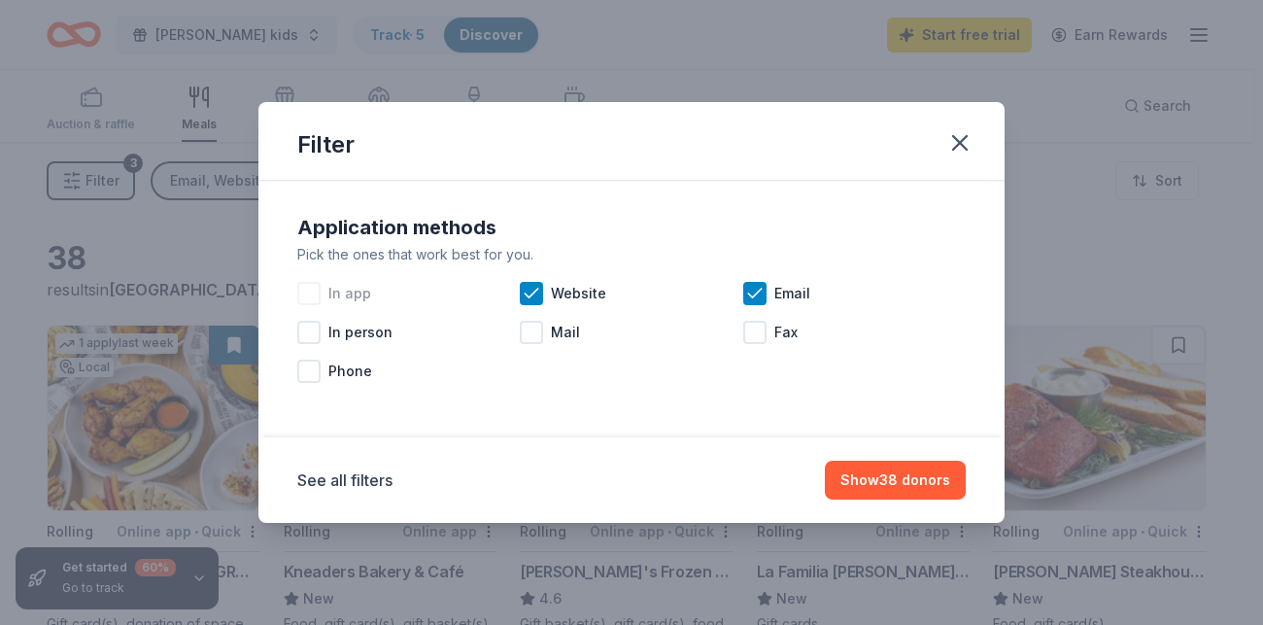
click at [321, 282] on div at bounding box center [308, 293] width 23 height 23
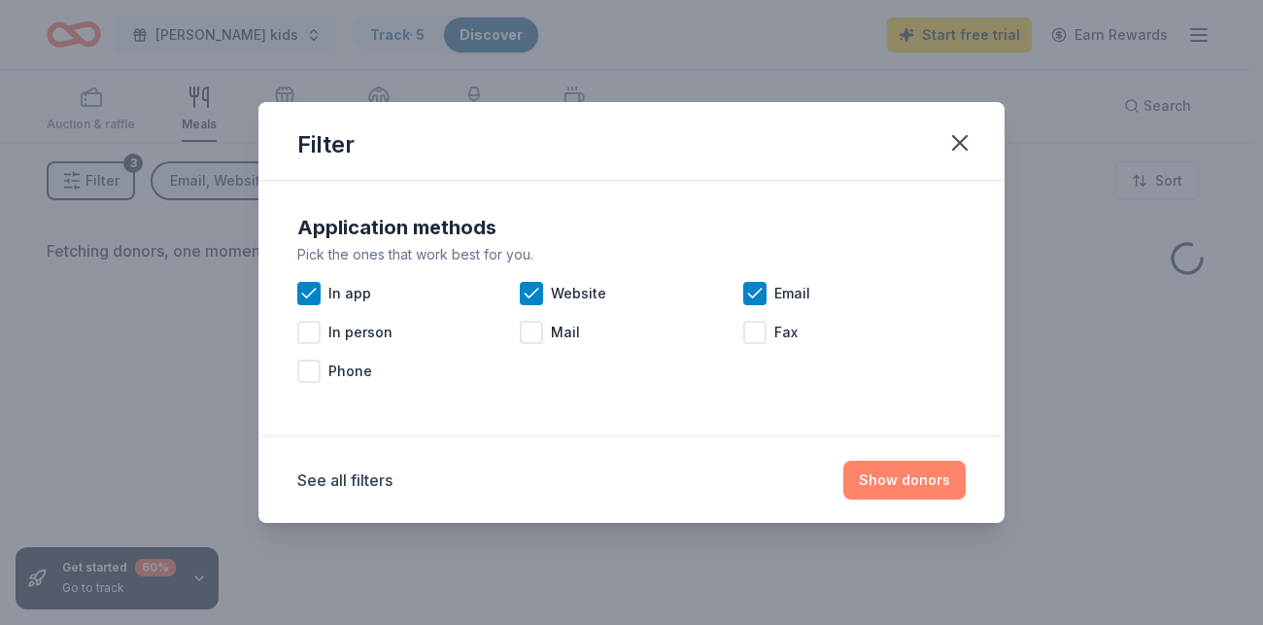
click at [843, 461] on button "Show donors" at bounding box center [904, 480] width 122 height 39
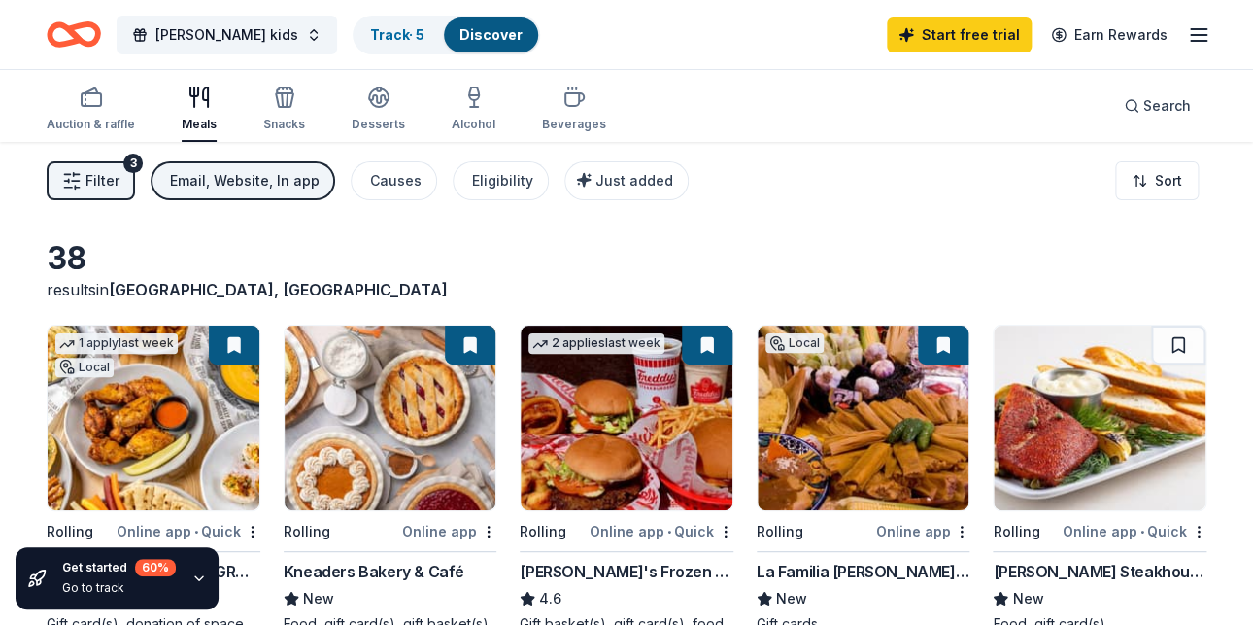
drag, startPoint x: 999, startPoint y: 189, endPoint x: 642, endPoint y: 133, distance: 361.0
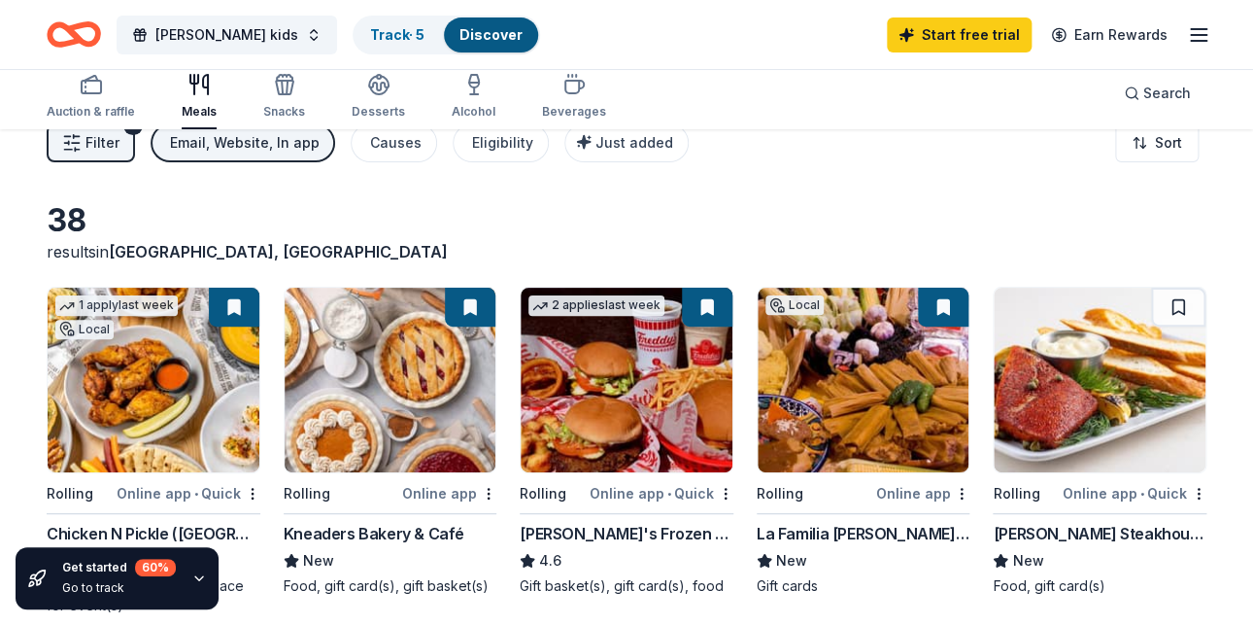
scroll to position [18, 0]
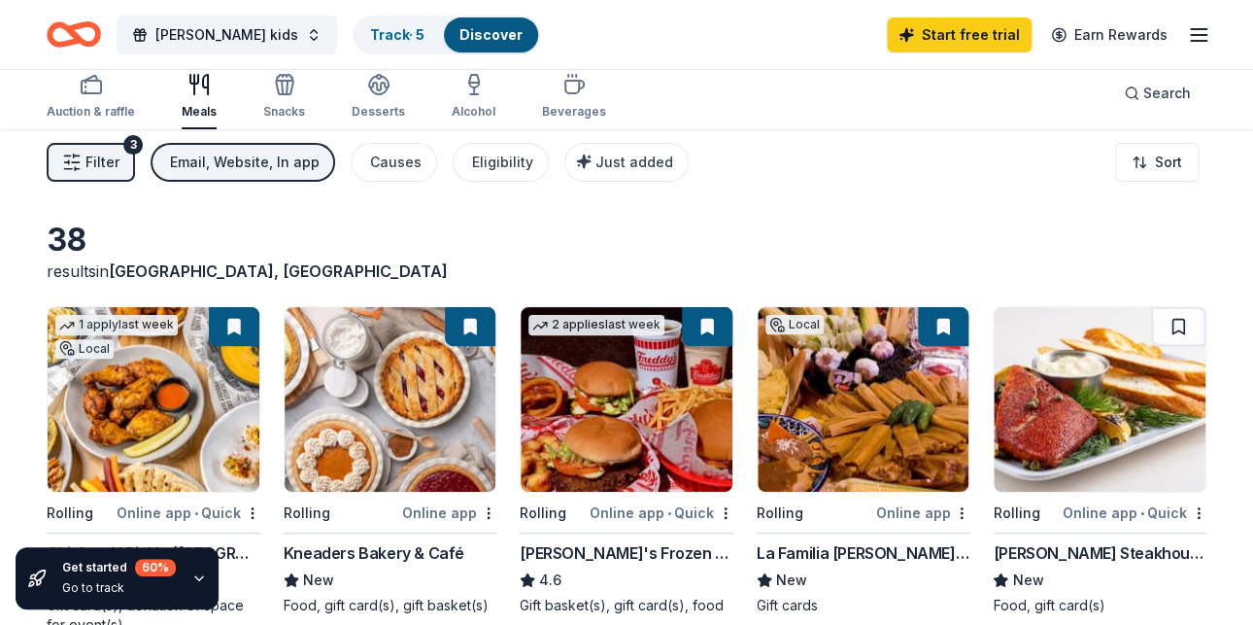
click at [729, 500] on div "Online app • Quick" at bounding box center [662, 512] width 144 height 24
click at [155, 27] on span "[PERSON_NAME] kids" at bounding box center [226, 34] width 143 height 23
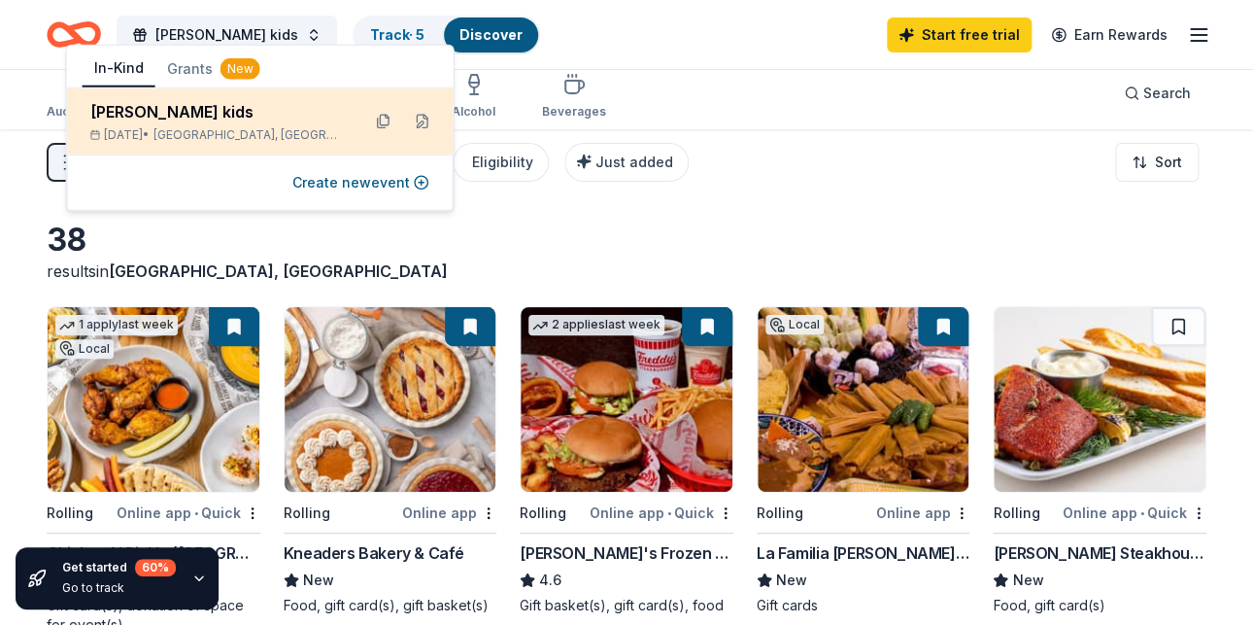
click at [123, 88] on div "ramos kids Oct 13, 2025 • San Antonio, TX" at bounding box center [260, 121] width 387 height 66
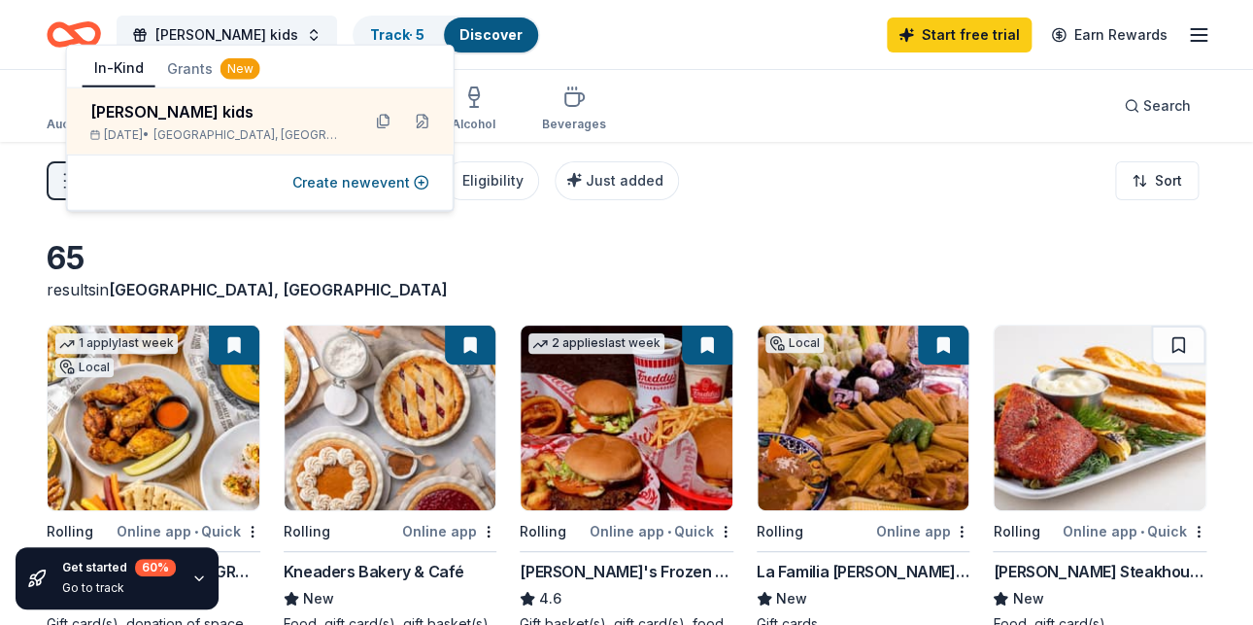
click at [155, 54] on button "Grants New" at bounding box center [213, 68] width 117 height 35
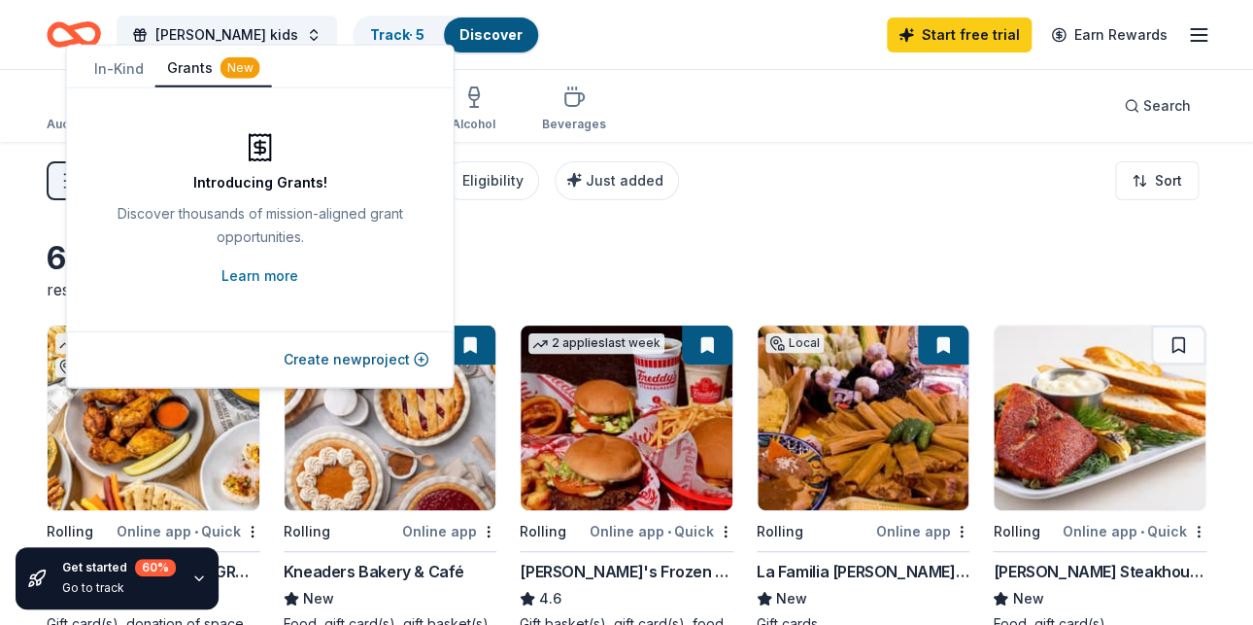
click at [83, 67] on button "In-Kind" at bounding box center [119, 68] width 73 height 35
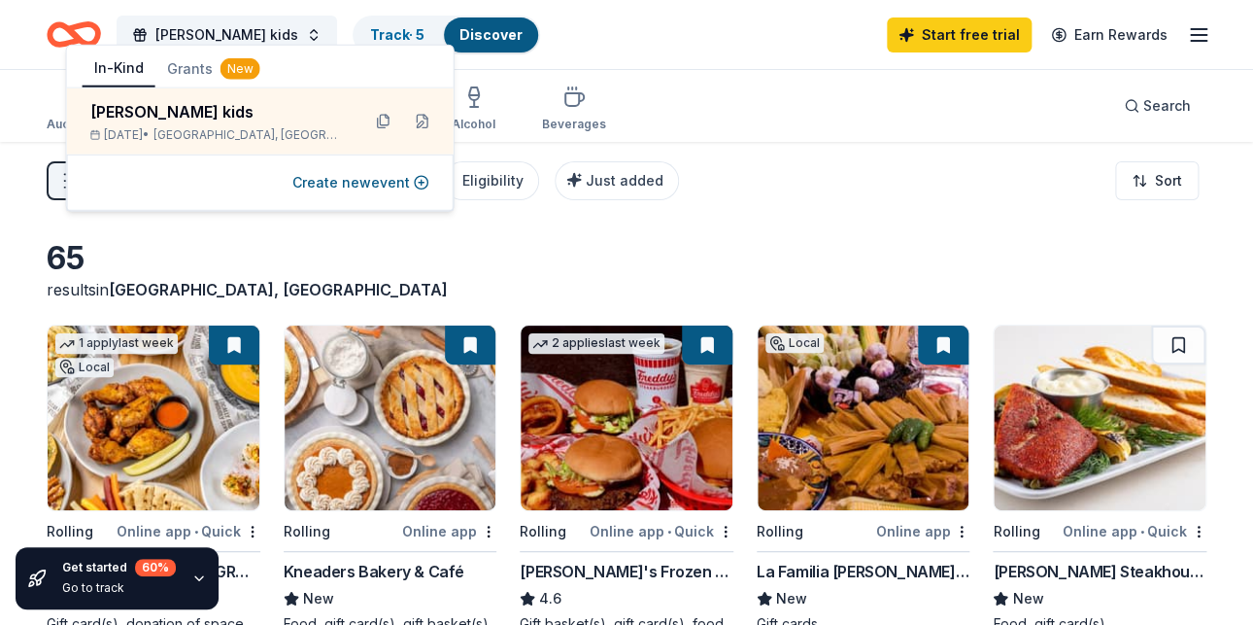
click at [155, 64] on button "Grants New" at bounding box center [213, 68] width 117 height 35
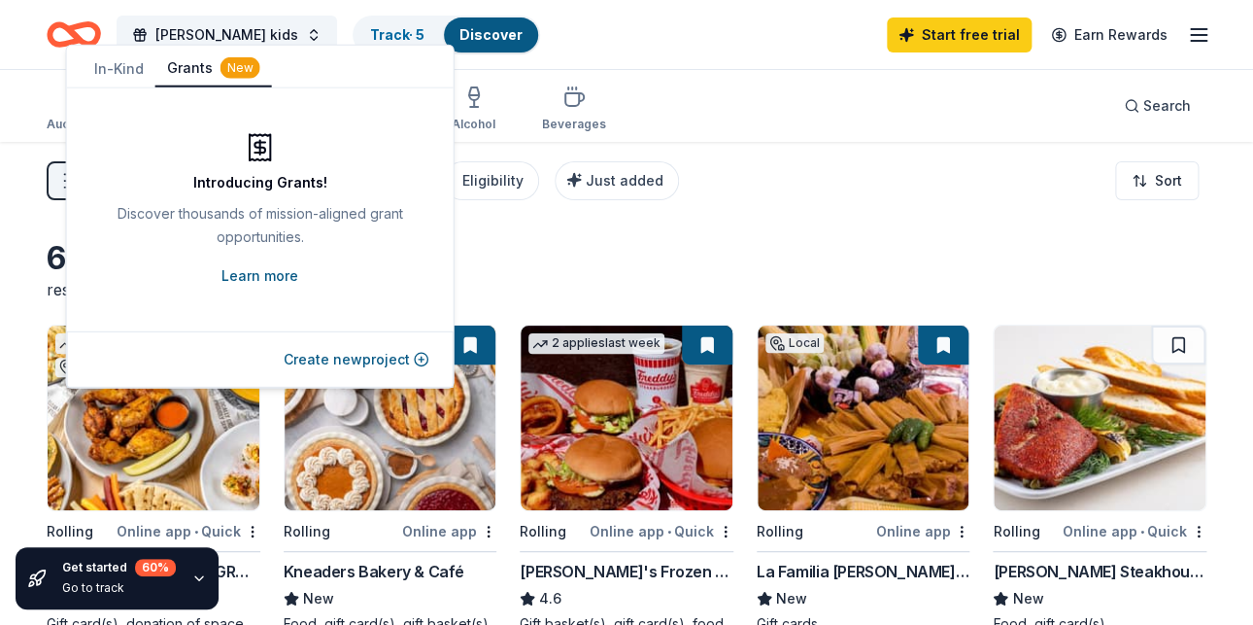
click at [271, 264] on link "Learn more" at bounding box center [260, 275] width 77 height 23
click at [272, 264] on link "Learn more" at bounding box center [260, 275] width 77 height 23
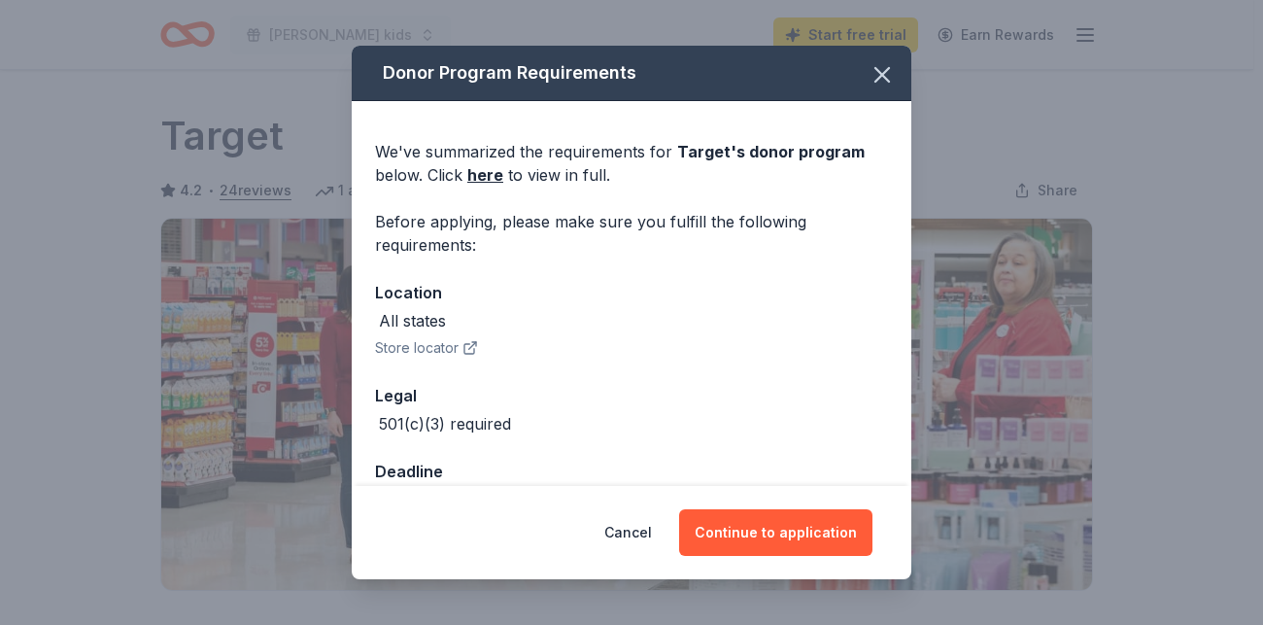
click at [478, 336] on button "Store locator" at bounding box center [426, 347] width 103 height 23
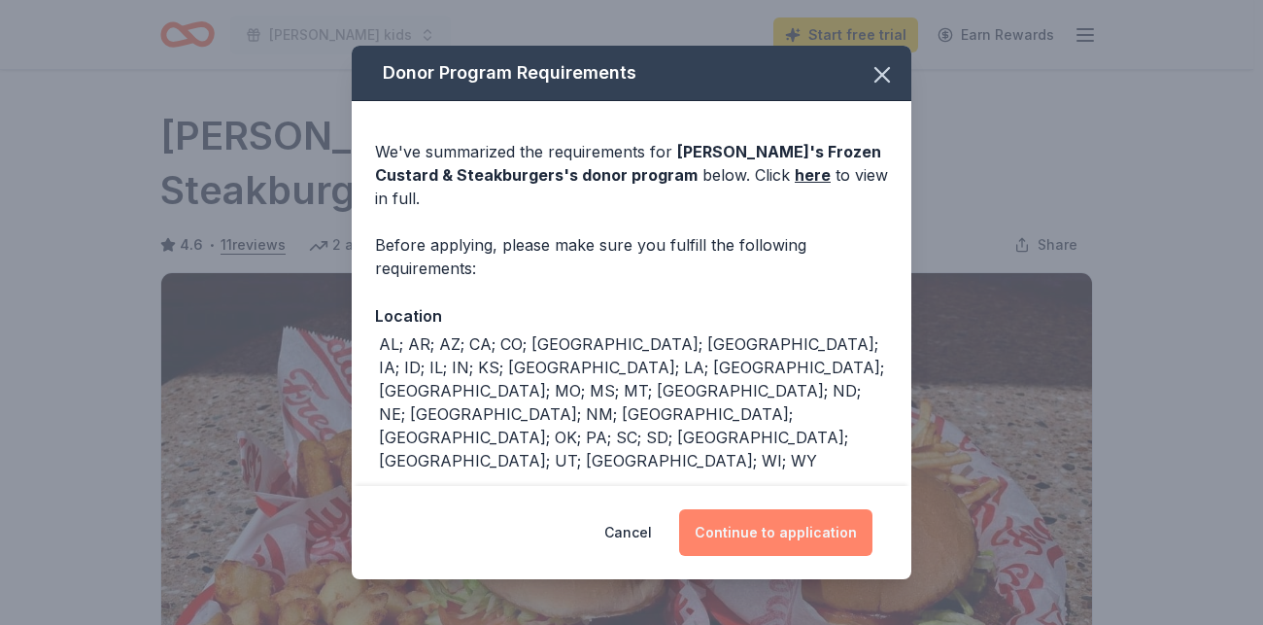
click at [689, 509] on button "Continue to application" at bounding box center [775, 532] width 193 height 47
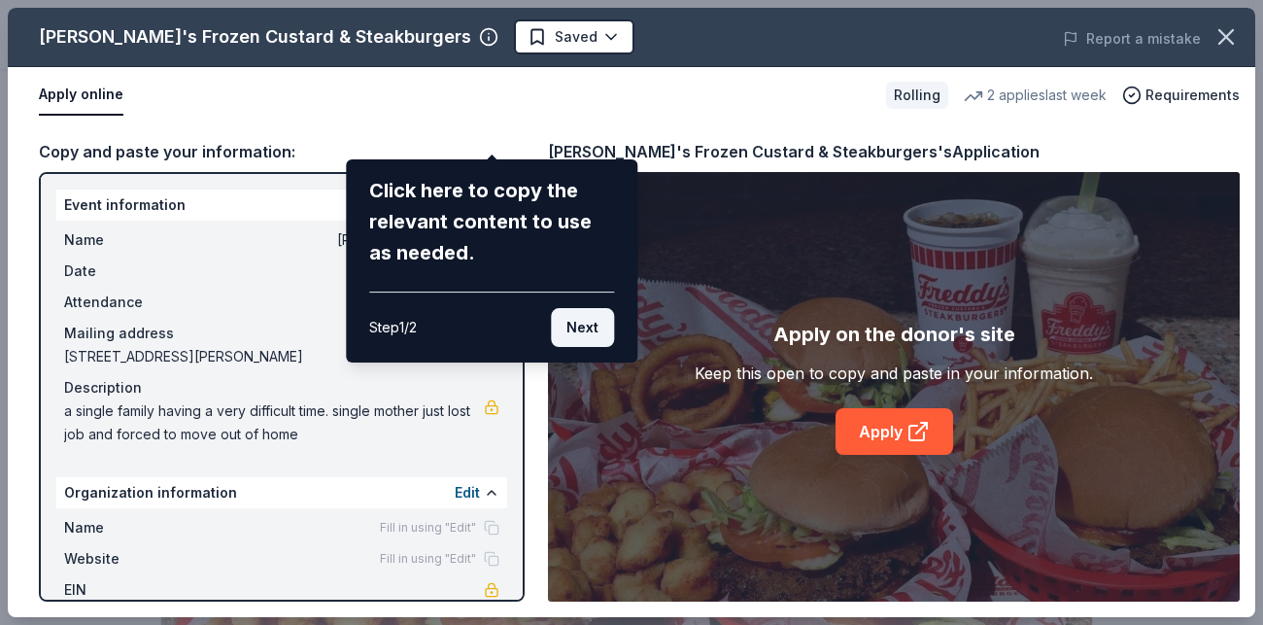
click at [605, 308] on button "Next" at bounding box center [582, 327] width 63 height 39
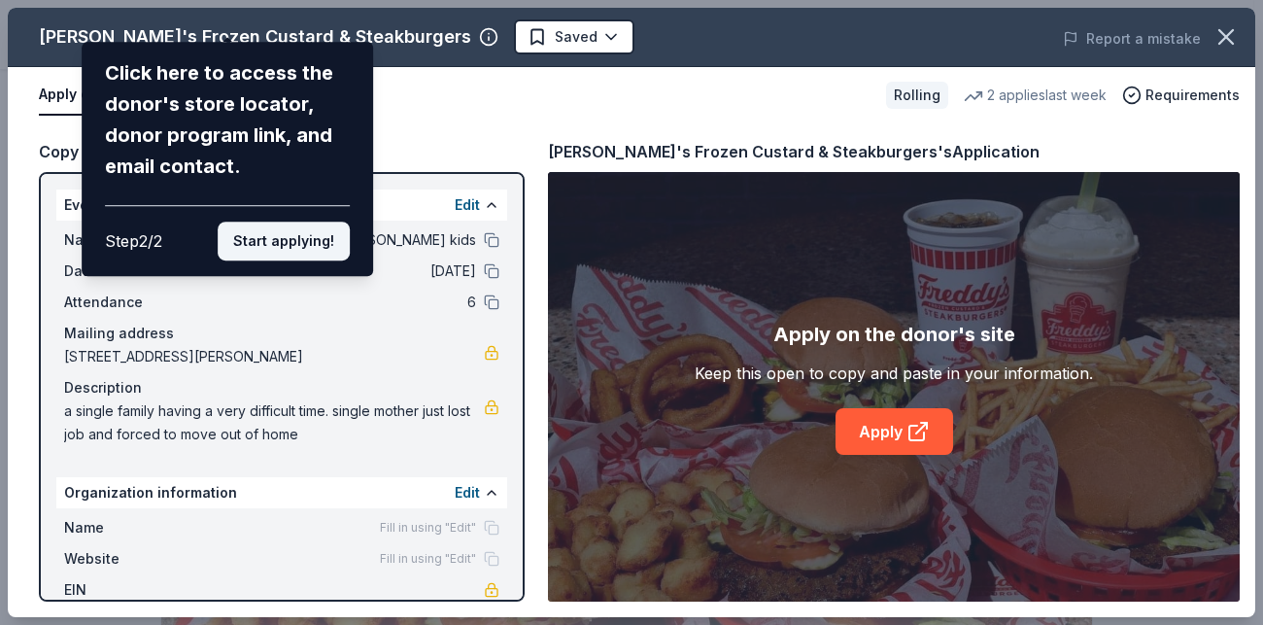
click at [319, 222] on button "Start applying!" at bounding box center [284, 241] width 132 height 39
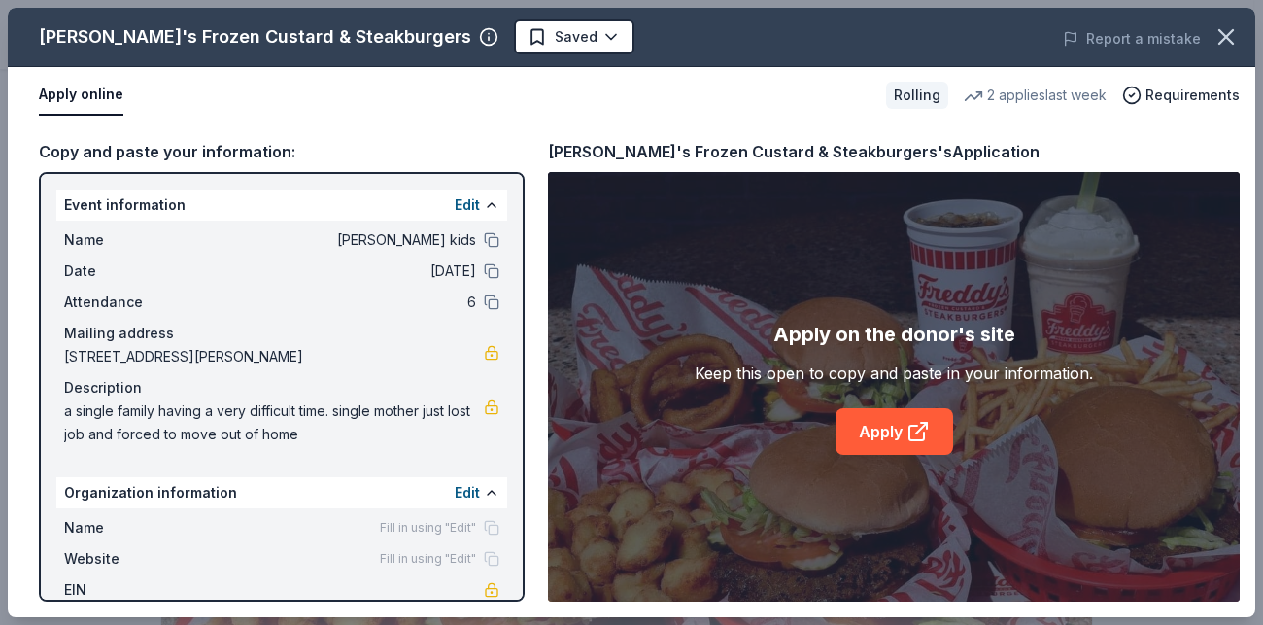
click at [468, 193] on button "Edit" at bounding box center [467, 204] width 25 height 23
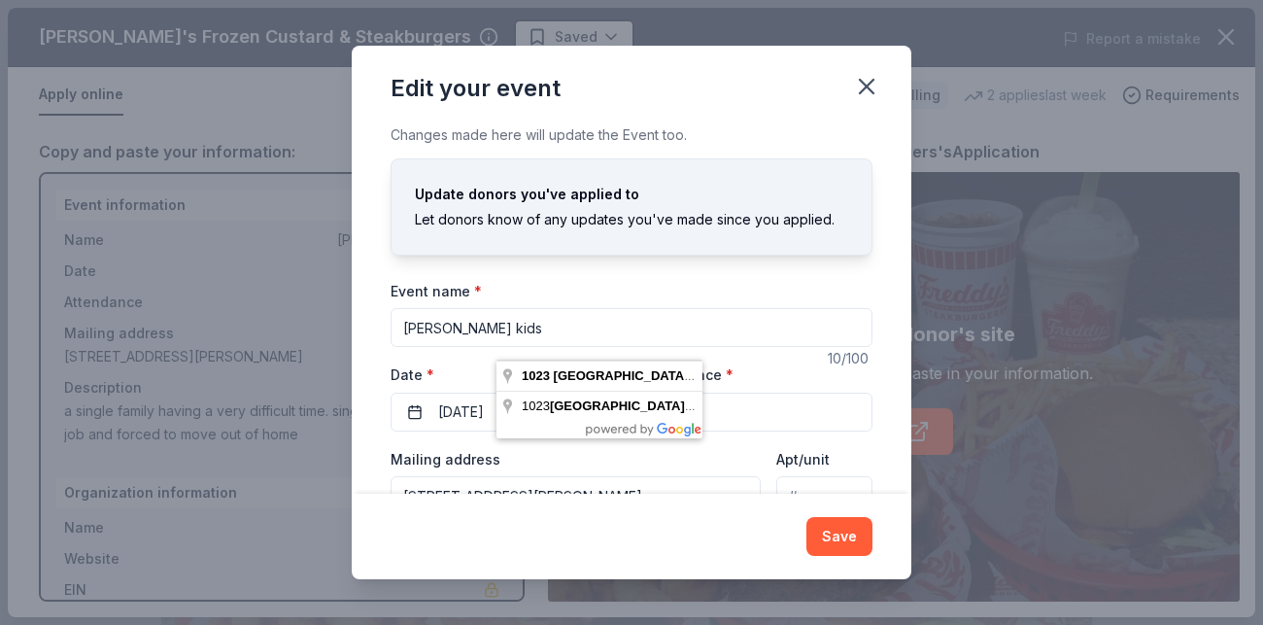
drag, startPoint x: 506, startPoint y: 342, endPoint x: 693, endPoint y: 315, distance: 188.5
click at [693, 315] on div "Event name * ramos kids 10 /100 Event website Attendance * 6 Date * 10/13/2025 …" at bounding box center [632, 462] width 482 height 366
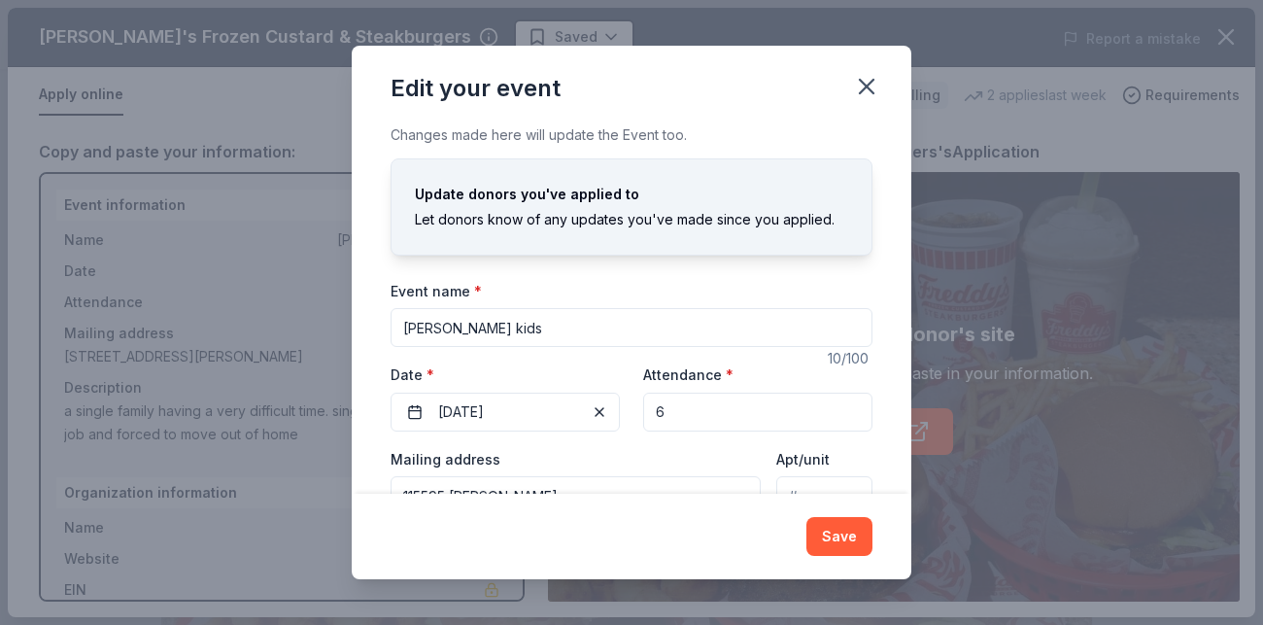
click at [611, 476] on input "115595 luckey" at bounding box center [576, 495] width 370 height 39
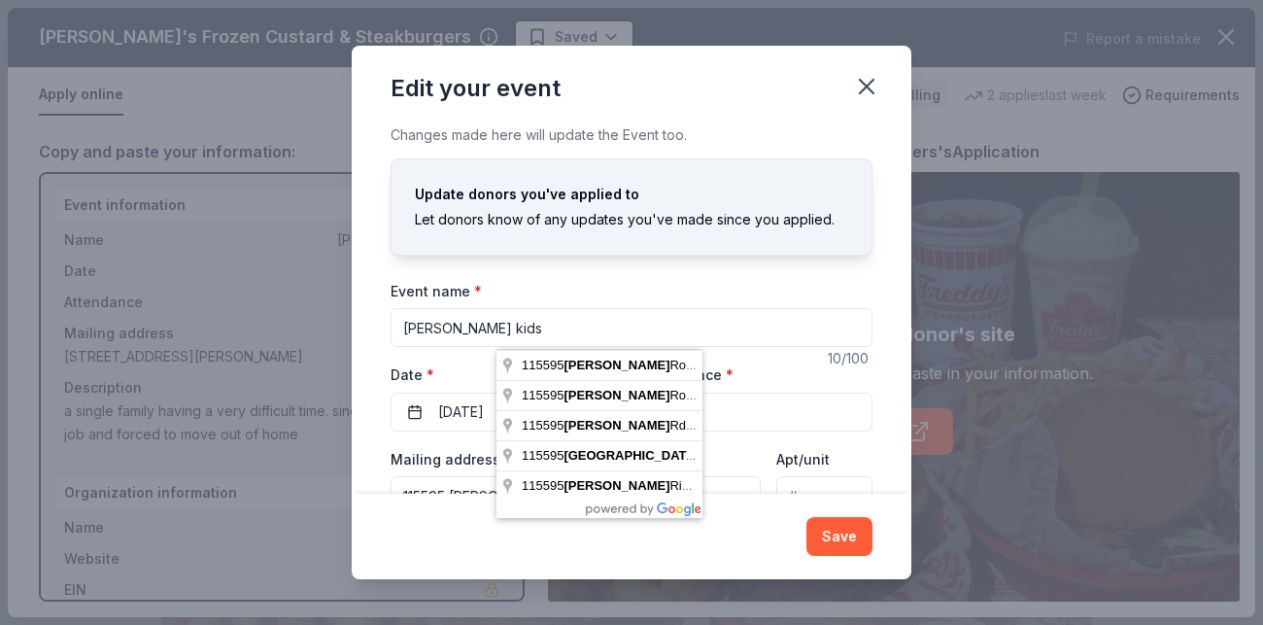
drag, startPoint x: 577, startPoint y: 333, endPoint x: 426, endPoint y: 320, distance: 152.2
click at [426, 320] on div "Edit your event Changes made here will update the Event too. Update donors you'…" at bounding box center [631, 312] width 1263 height 625
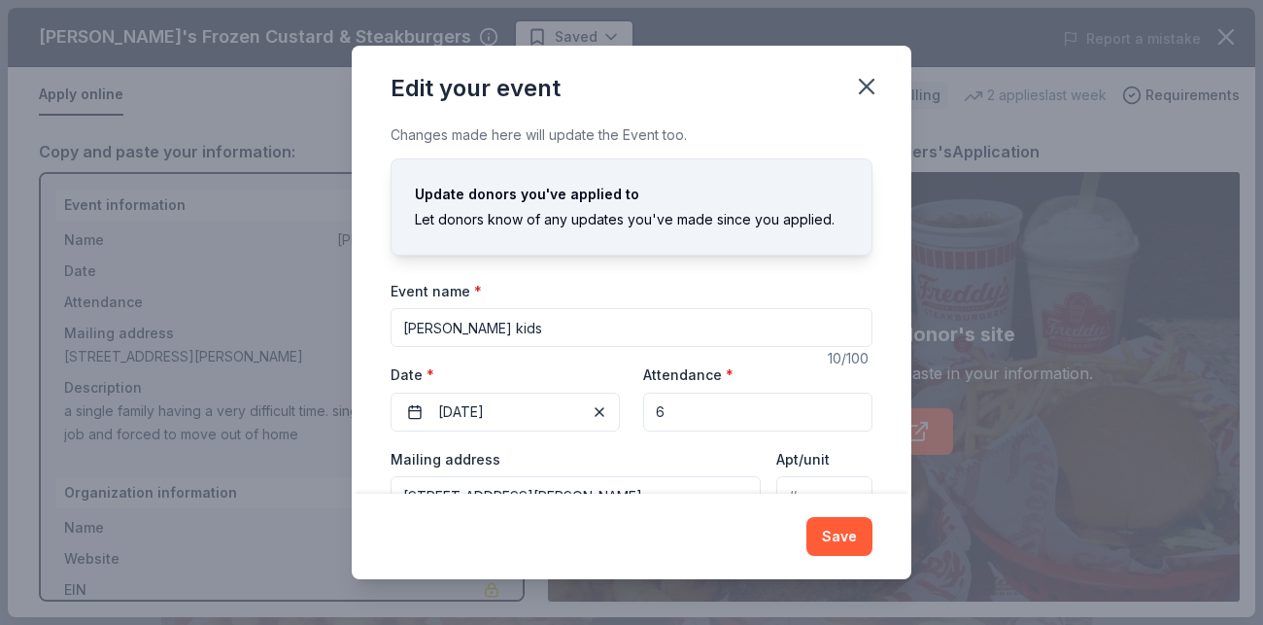
type input "1023 West Hutchins Place, San Antonio, TX, 78221"
click at [745, 494] on div "Save" at bounding box center [632, 537] width 560 height 86
click at [806, 517] on button "Save" at bounding box center [839, 536] width 66 height 39
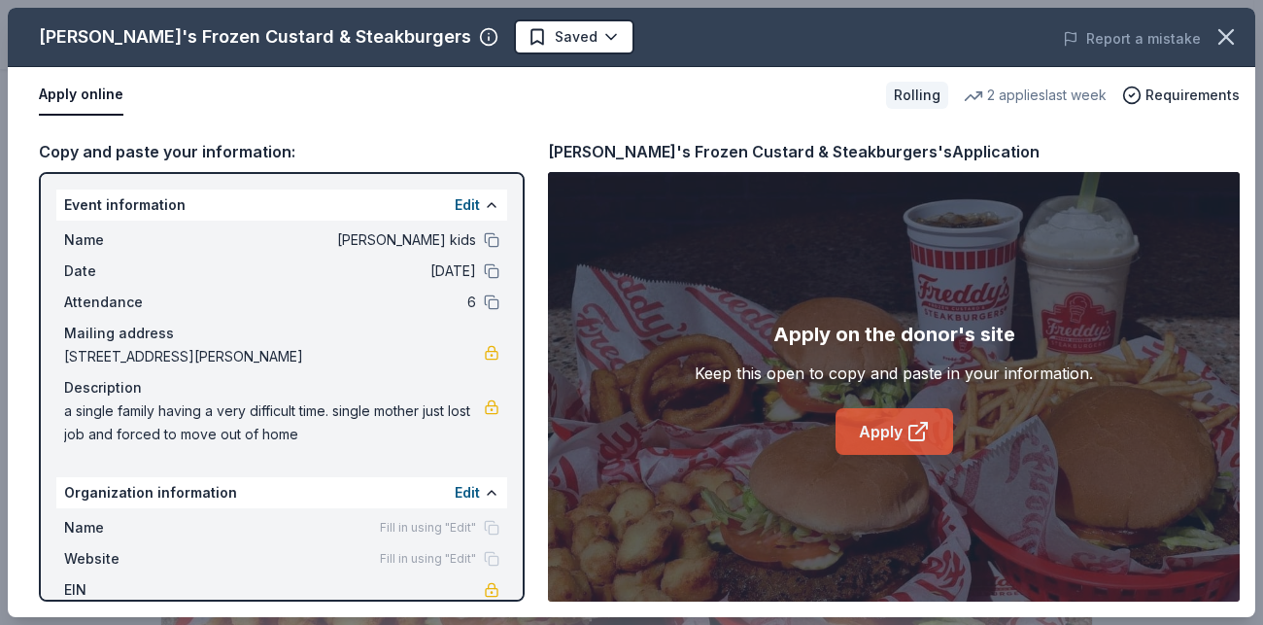
click at [889, 408] on link "Apply" at bounding box center [895, 431] width 118 height 47
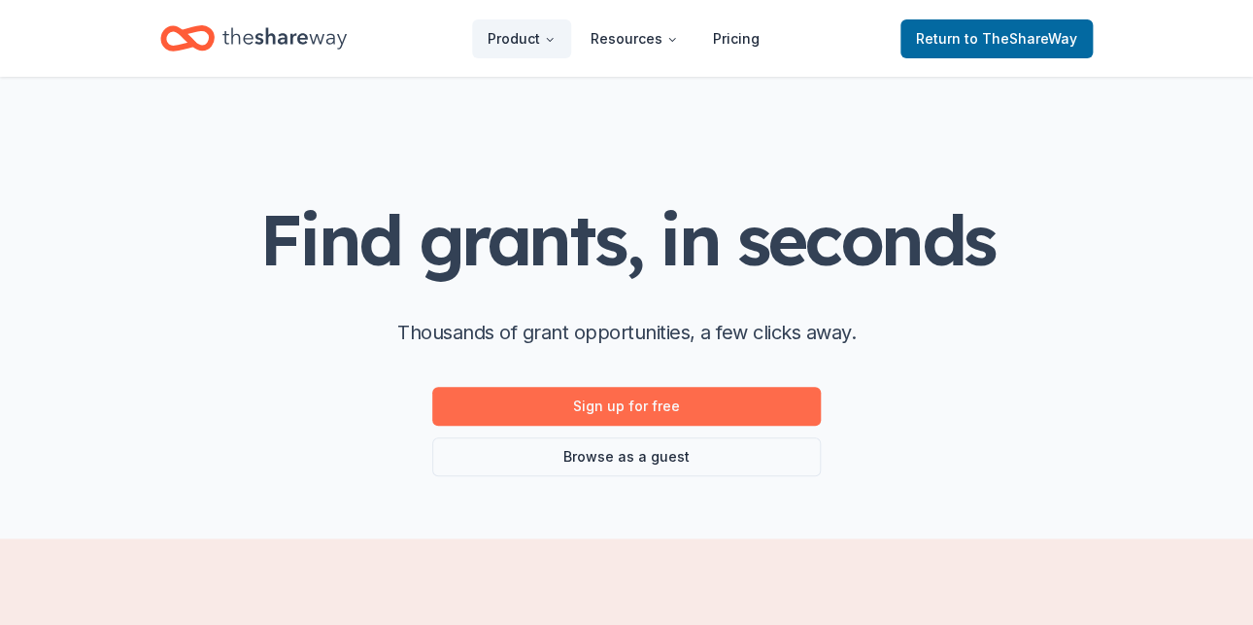
click at [640, 387] on link "Sign up for free" at bounding box center [626, 406] width 389 height 39
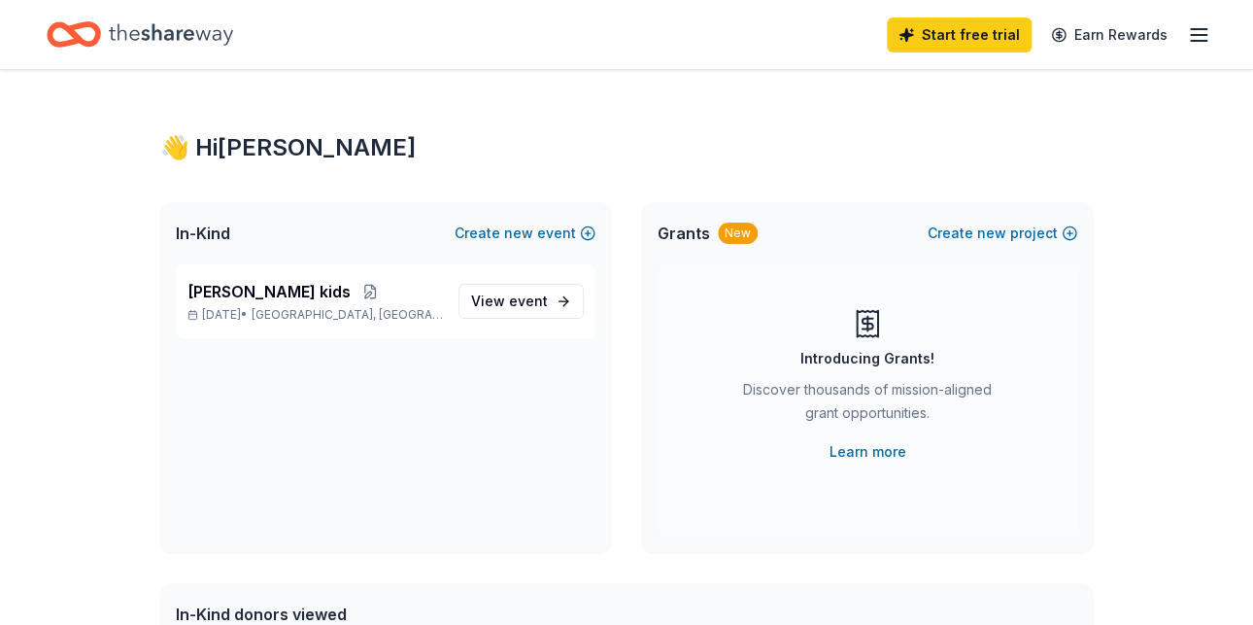
click at [718, 222] on div "New" at bounding box center [738, 232] width 40 height 21
click at [700, 202] on div "Grants New Create new project" at bounding box center [867, 233] width 451 height 62
click at [1007, 222] on span "new" at bounding box center [991, 233] width 29 height 23
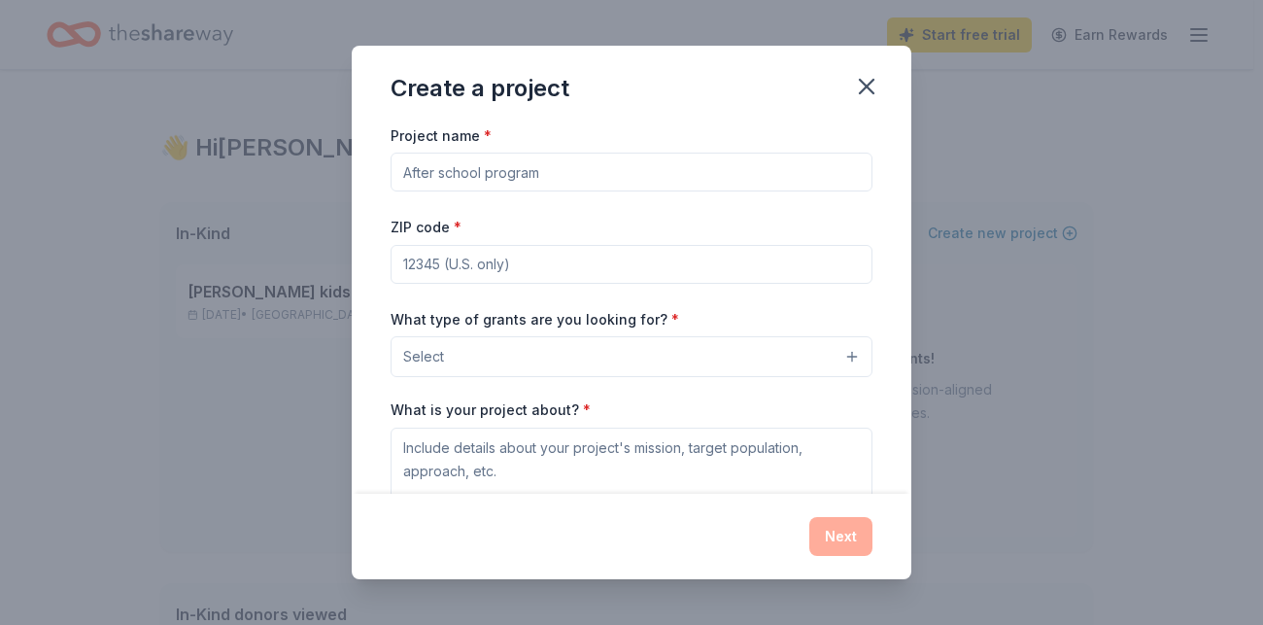
click at [796, 59] on div "Create a project Project name * ZIP code * What type of grants are you looking …" at bounding box center [631, 312] width 1263 height 625
click at [853, 100] on icon "button" at bounding box center [866, 86] width 27 height 27
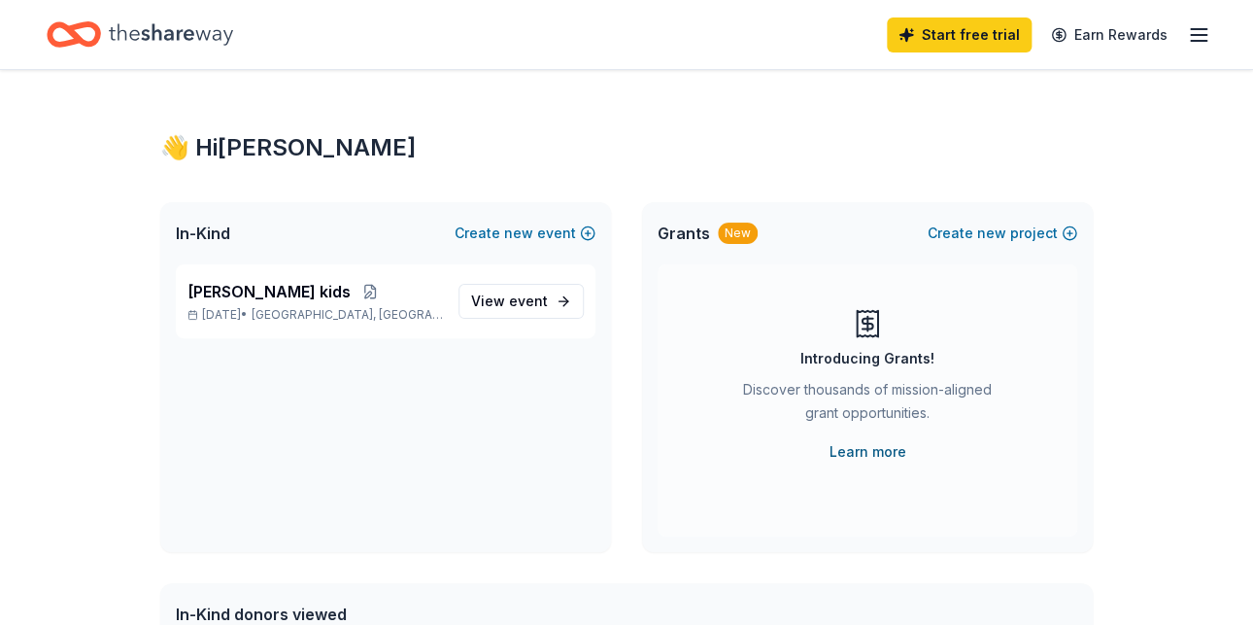
click at [863, 440] on link "Learn more" at bounding box center [868, 451] width 77 height 23
click at [252, 279] on div "ramos kids Oct 13, 2025 • San Antonio, TX View event" at bounding box center [385, 408] width 451 height 288
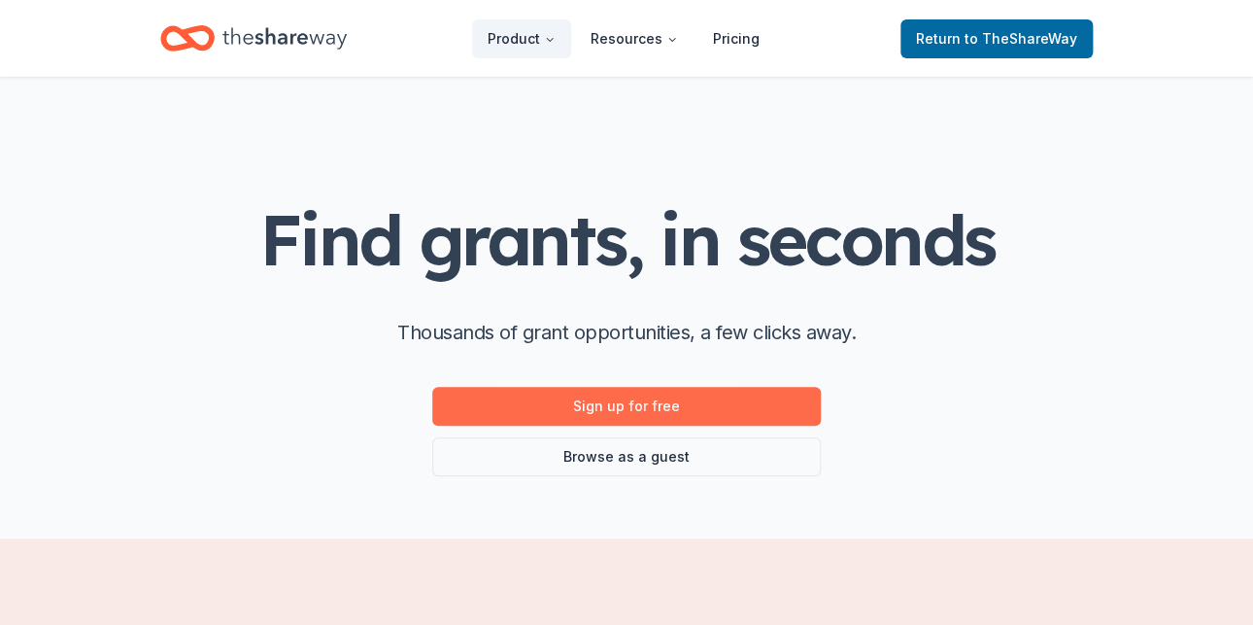
click at [730, 387] on link "Sign up for free" at bounding box center [626, 406] width 389 height 39
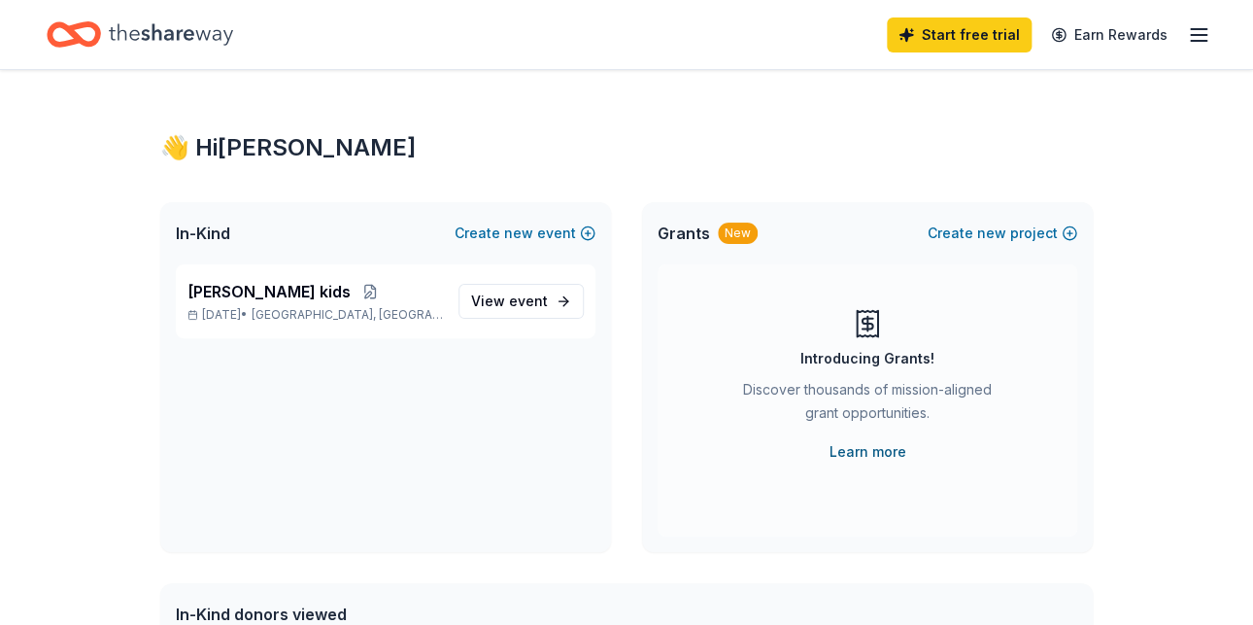
click at [870, 440] on link "Learn more" at bounding box center [868, 451] width 77 height 23
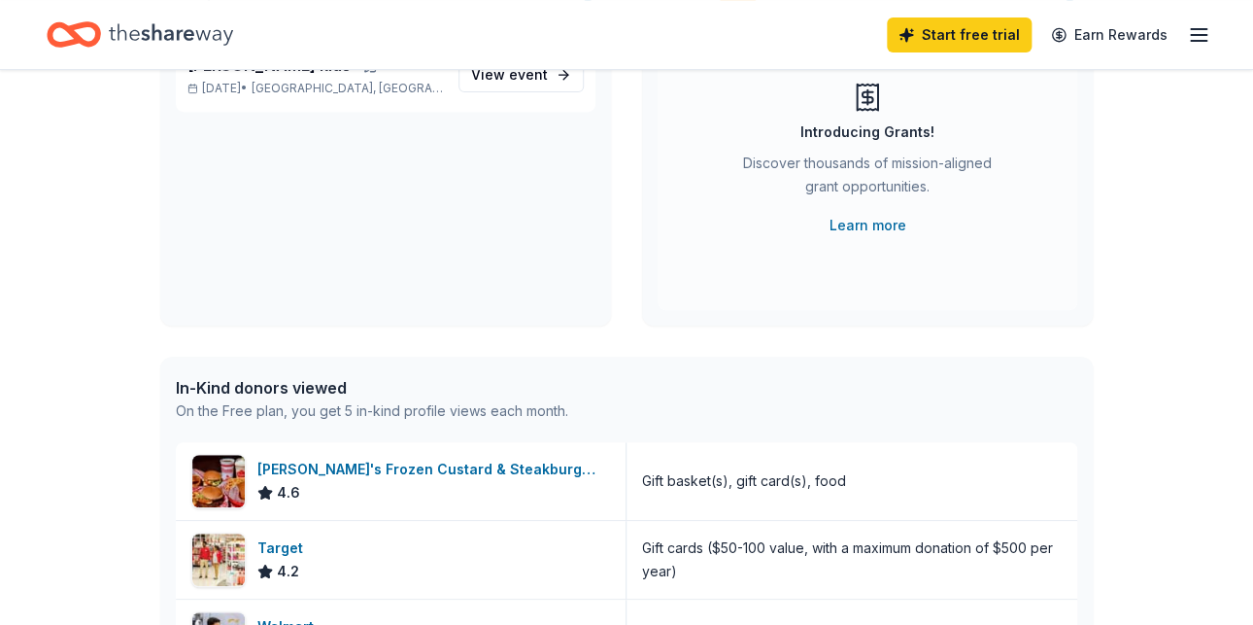
scroll to position [233, 0]
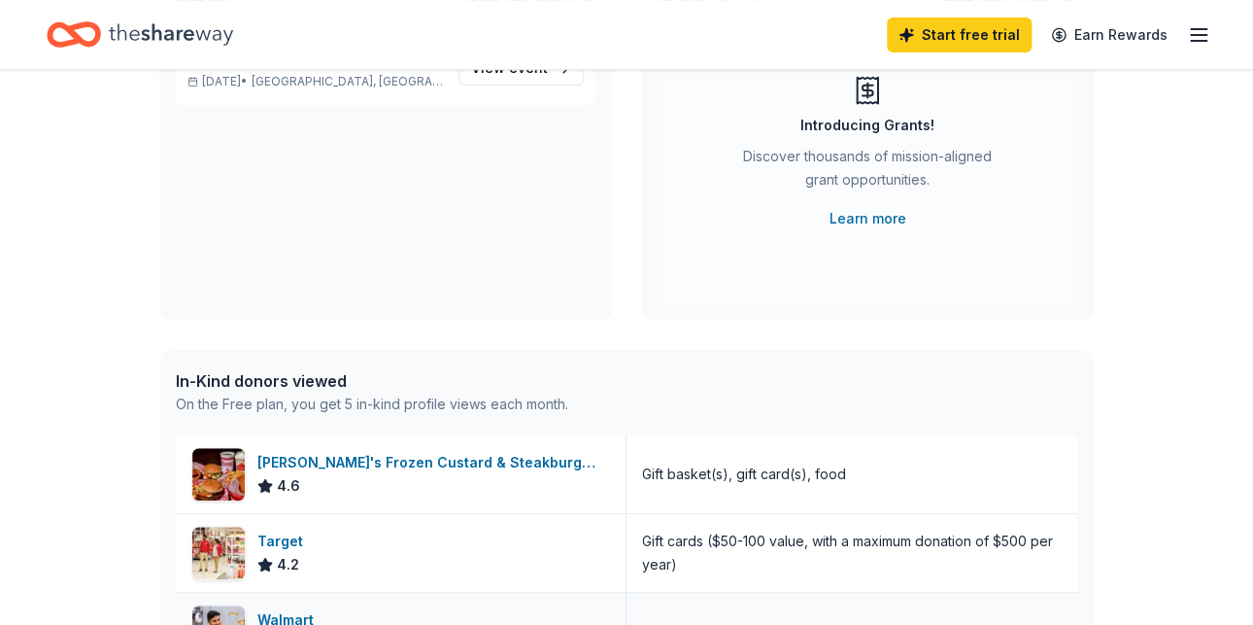
click at [257, 608] on div "Walmart" at bounding box center [289, 619] width 64 height 23
click at [257, 530] on div "Target" at bounding box center [283, 541] width 53 height 23
click at [252, 435] on div "Freddy's Frozen Custard & Steakburgers 4.6" at bounding box center [401, 474] width 451 height 78
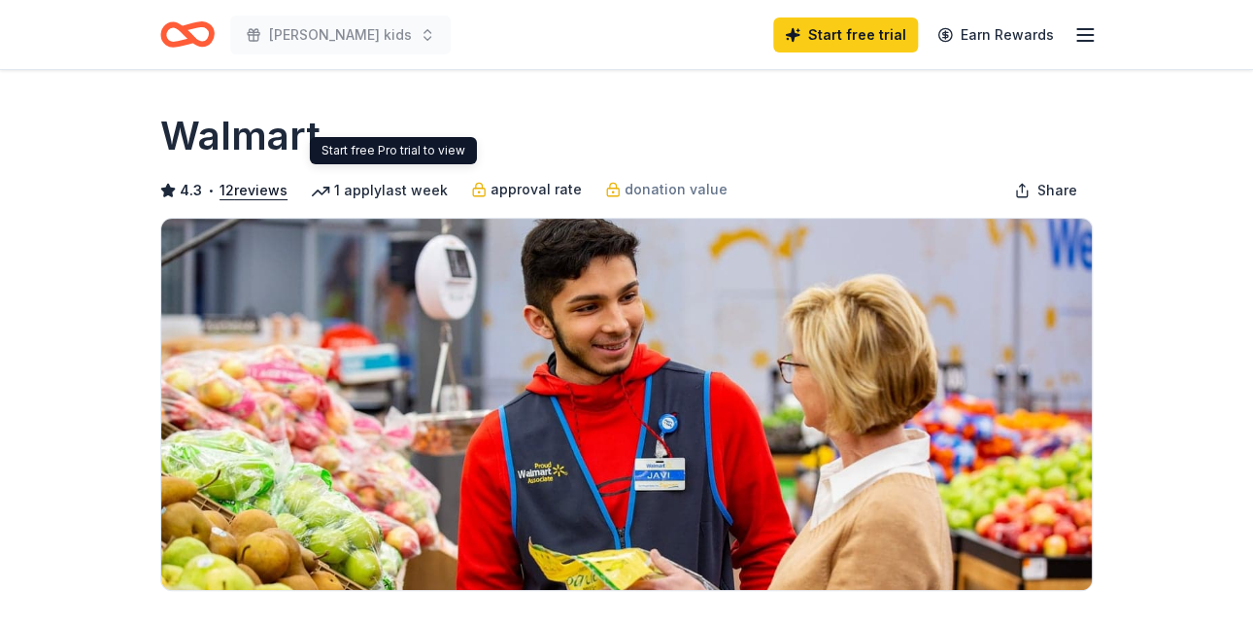
click at [491, 178] on span "approval rate" at bounding box center [536, 189] width 91 height 23
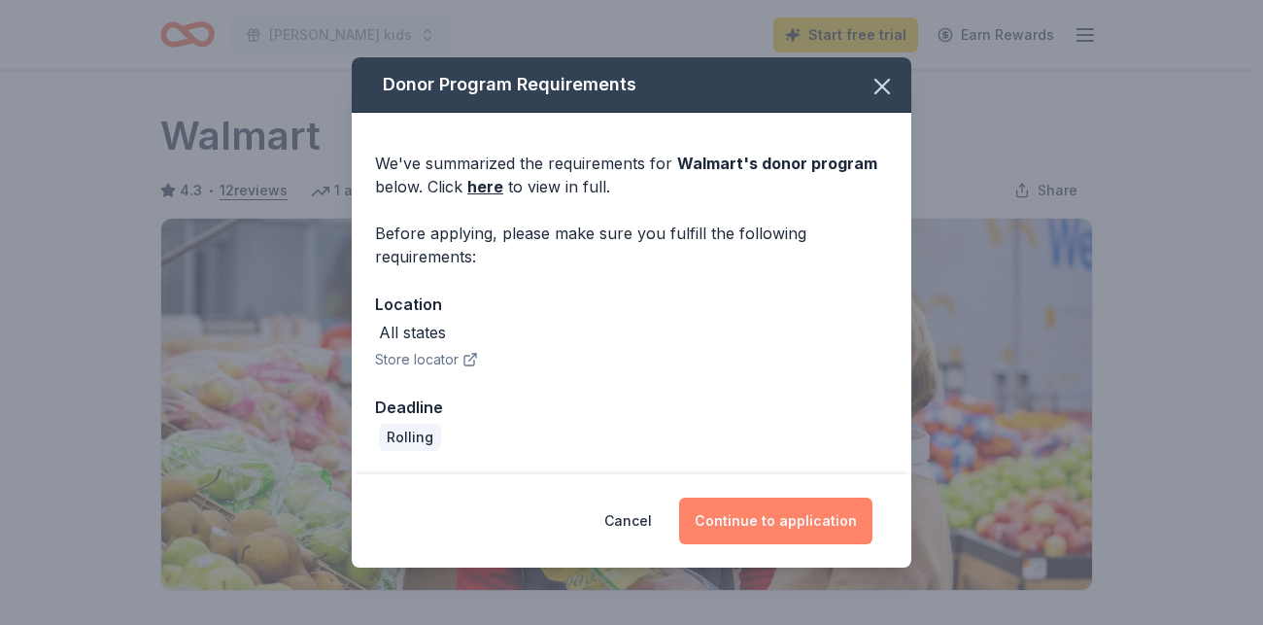
click at [721, 497] on button "Continue to application" at bounding box center [775, 520] width 193 height 47
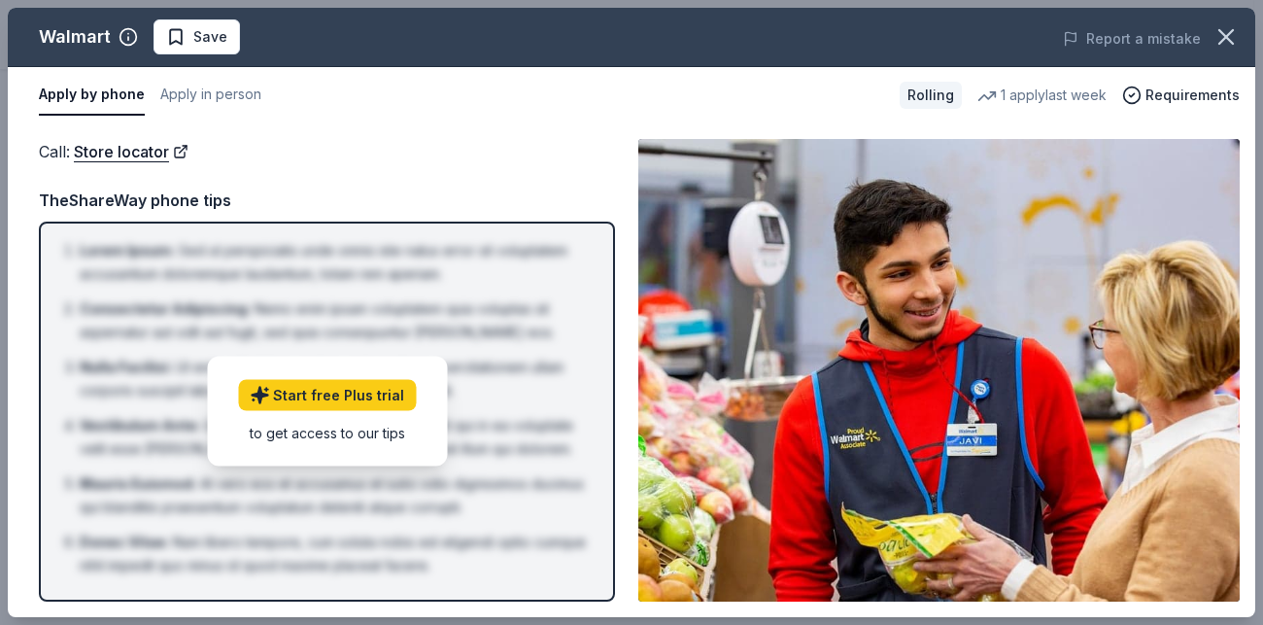
click at [46, 75] on button "Apply by phone" at bounding box center [92, 95] width 106 height 41
drag, startPoint x: 1262, startPoint y: 76, endPoint x: 1262, endPoint y: 200, distance: 124.4
click at [1252, 200] on div "Walmart Save Report a mistake Apply by phone Apply in person Rolling 1 apply la…" at bounding box center [631, 312] width 1263 height 625
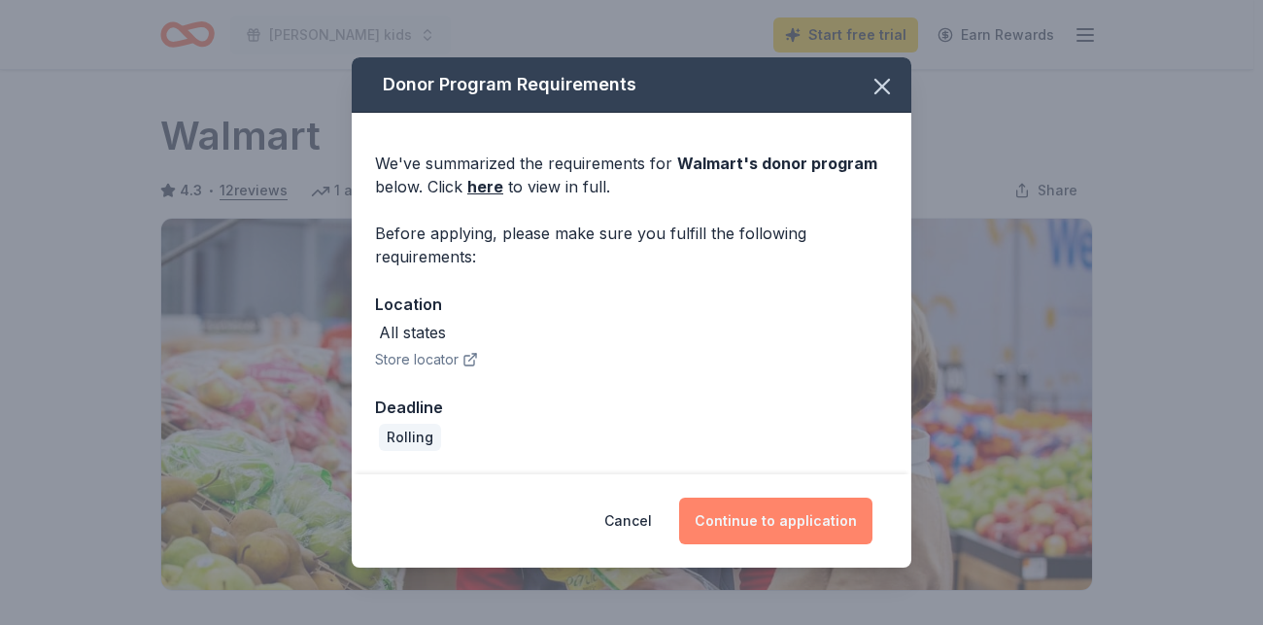
click at [701, 497] on button "Continue to application" at bounding box center [775, 520] width 193 height 47
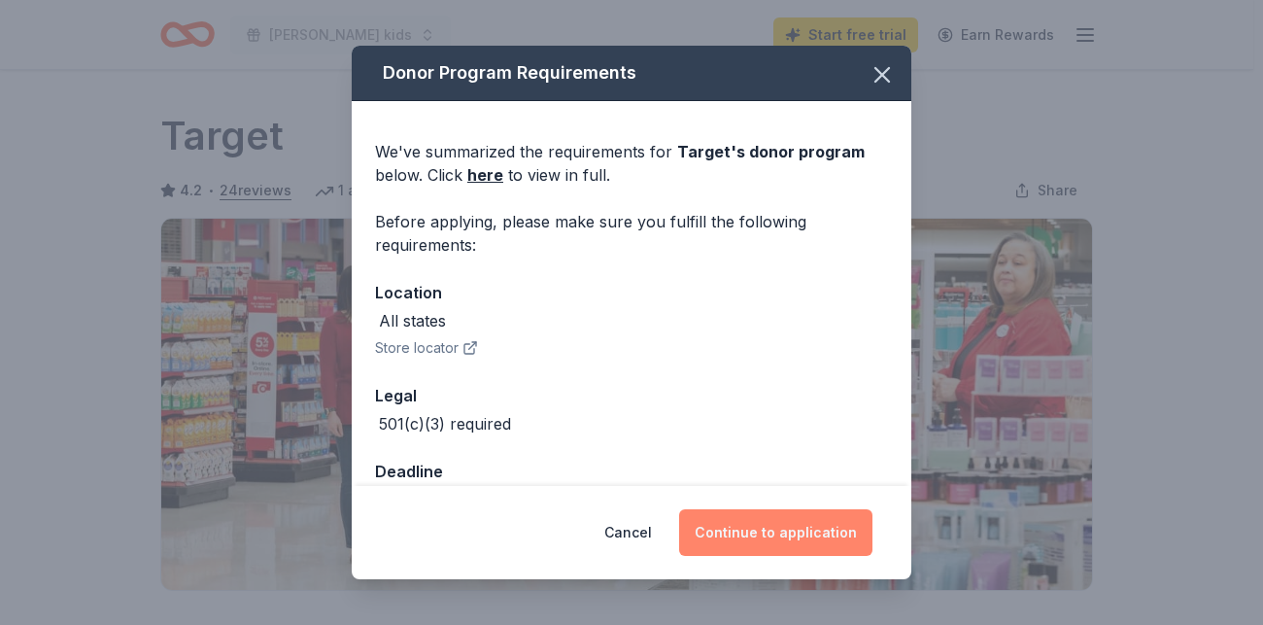
click at [716, 509] on button "Continue to application" at bounding box center [775, 532] width 193 height 47
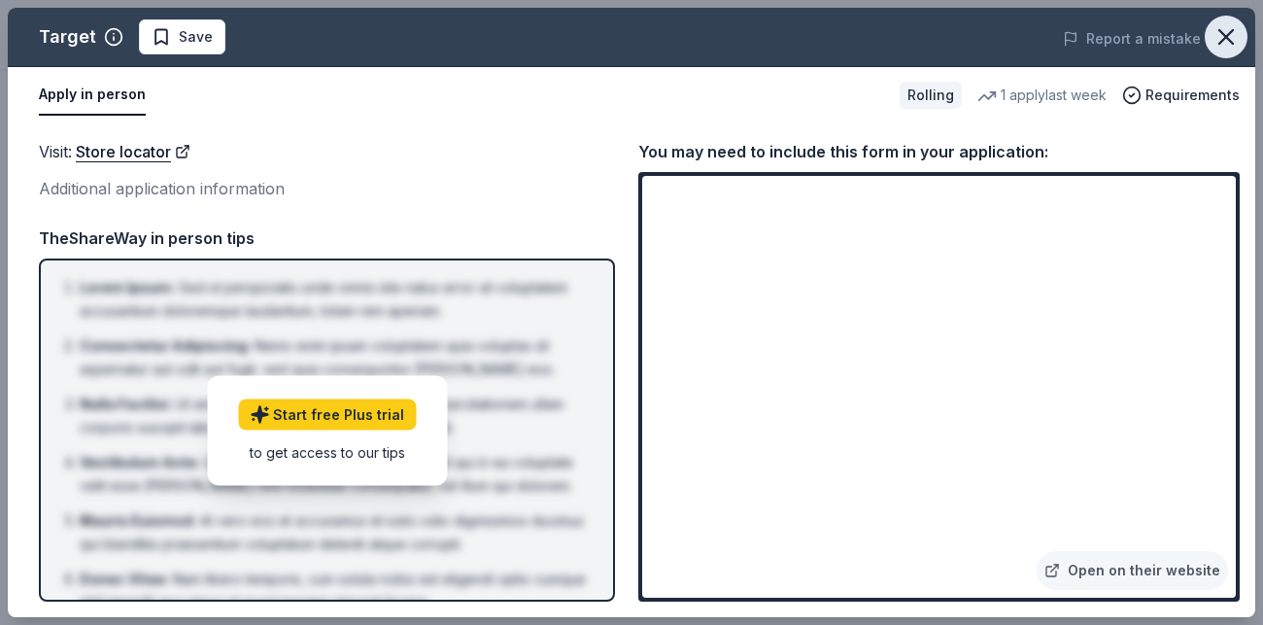
click at [1240, 23] on icon "button" at bounding box center [1226, 36] width 27 height 27
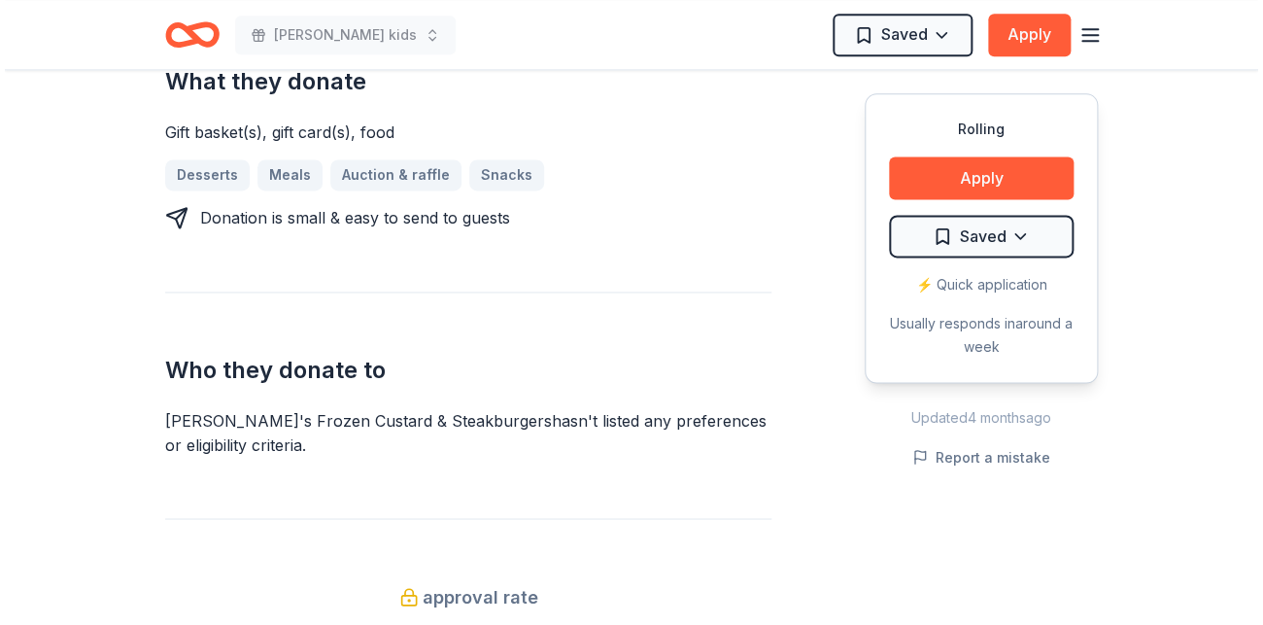
scroll to position [912, 0]
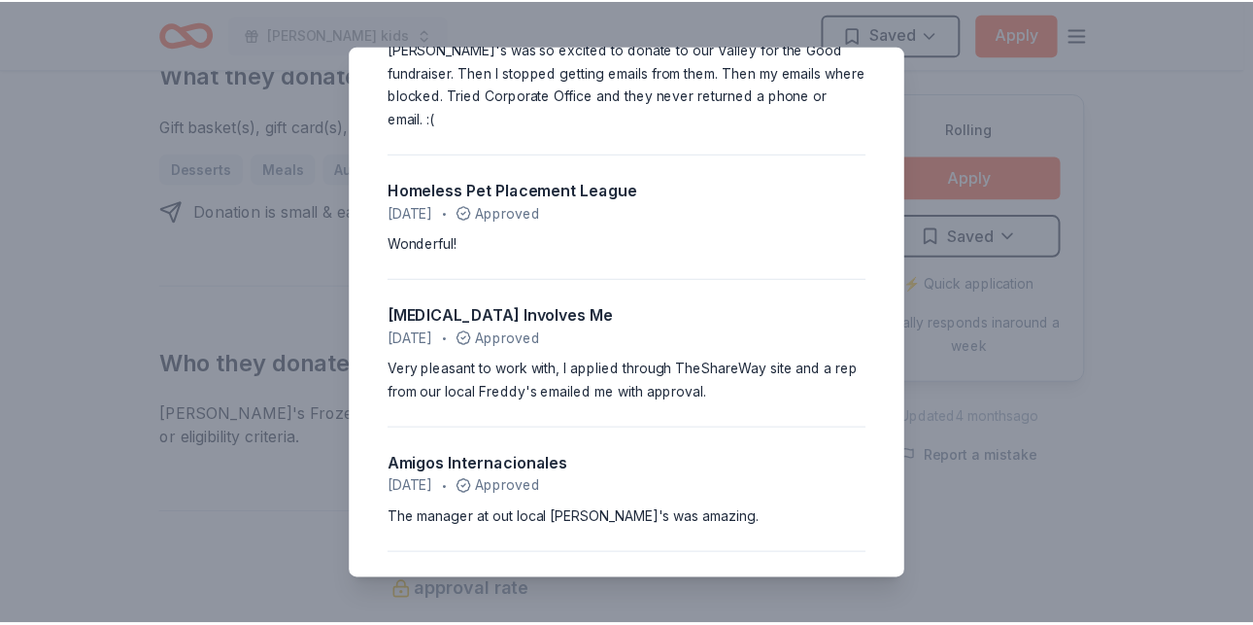
scroll to position [0, 0]
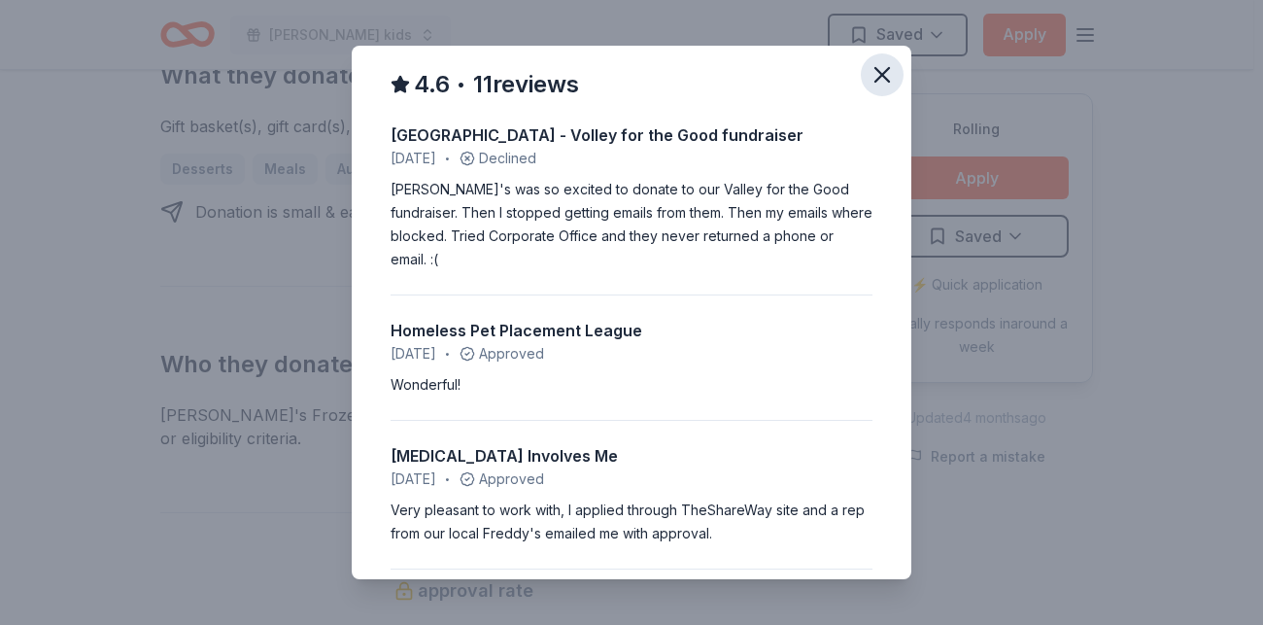
click at [869, 61] on icon "button" at bounding box center [882, 74] width 27 height 27
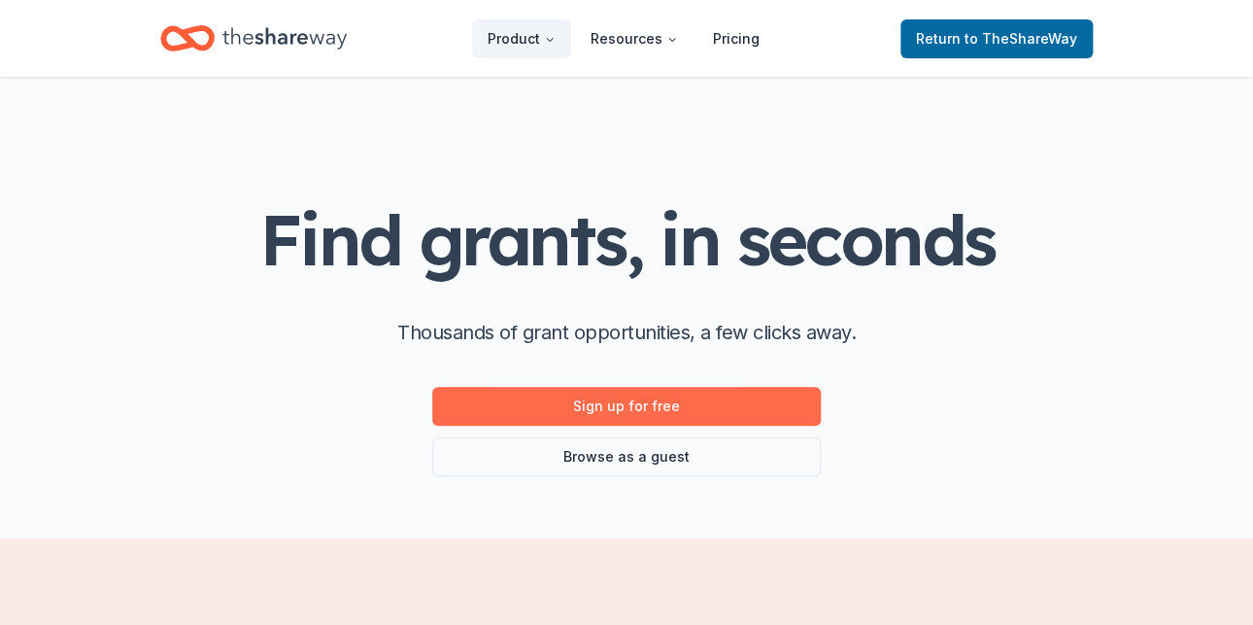
click at [682, 387] on link "Sign up for free" at bounding box center [626, 406] width 389 height 39
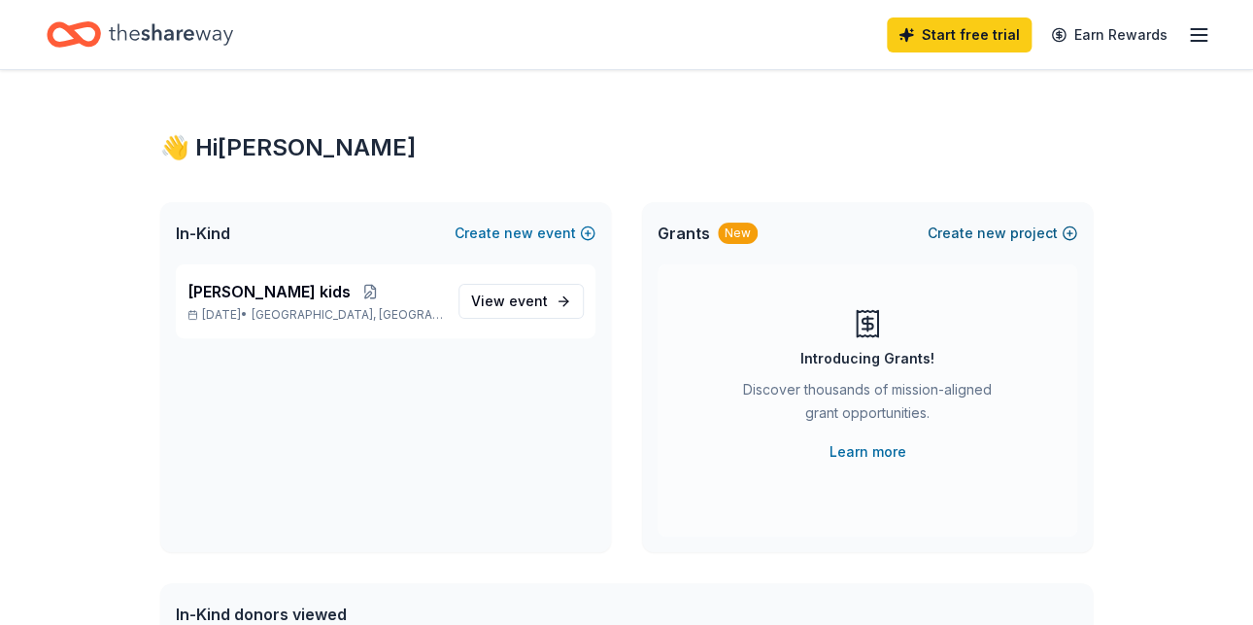
click at [1078, 222] on button "Create new project" at bounding box center [1003, 233] width 150 height 23
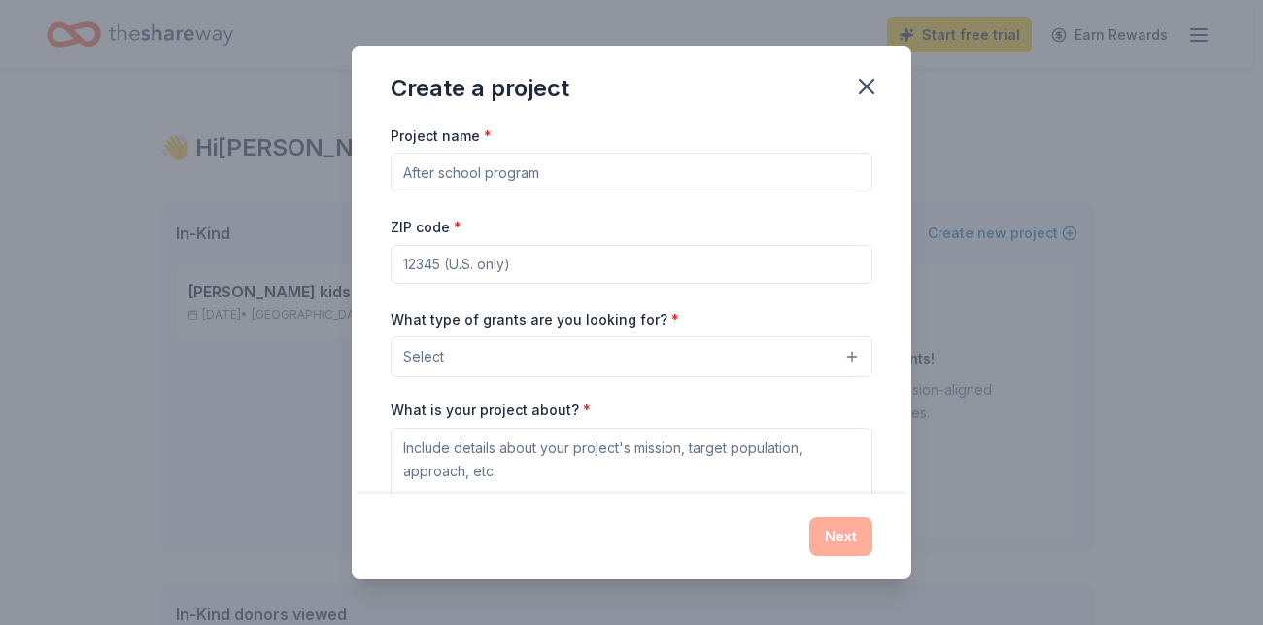
click at [546, 154] on input "Project name *" at bounding box center [632, 172] width 482 height 39
type input "[PERSON_NAME] Kids"
click at [575, 245] on input "ZIP code *" at bounding box center [632, 264] width 482 height 39
type input "78227"
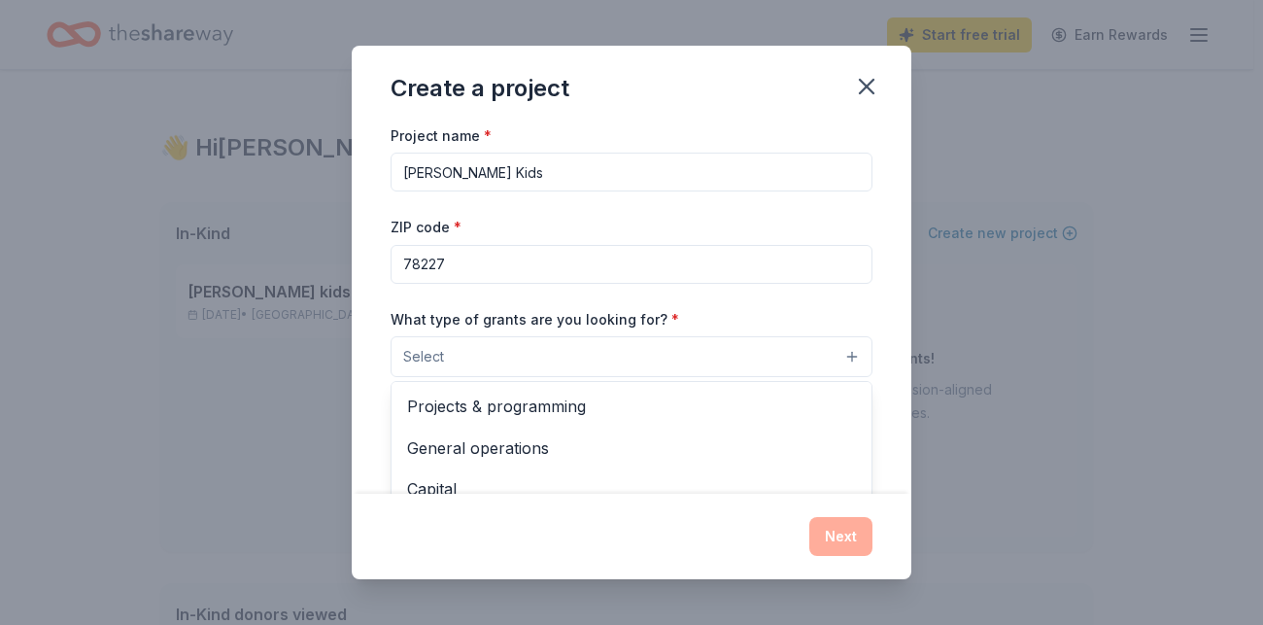
click at [656, 336] on button "Select" at bounding box center [632, 356] width 482 height 41
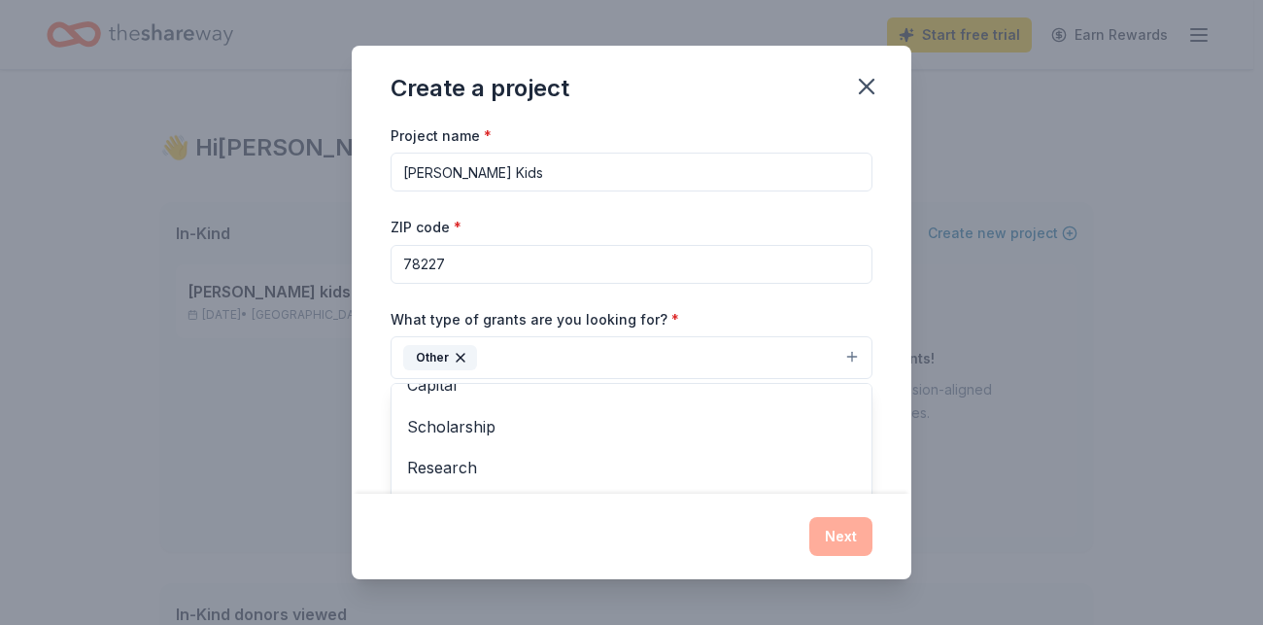
click at [938, 410] on div "Create a project Project name * [PERSON_NAME] Kids ZIP code * 78227 What type o…" at bounding box center [631, 312] width 1263 height 625
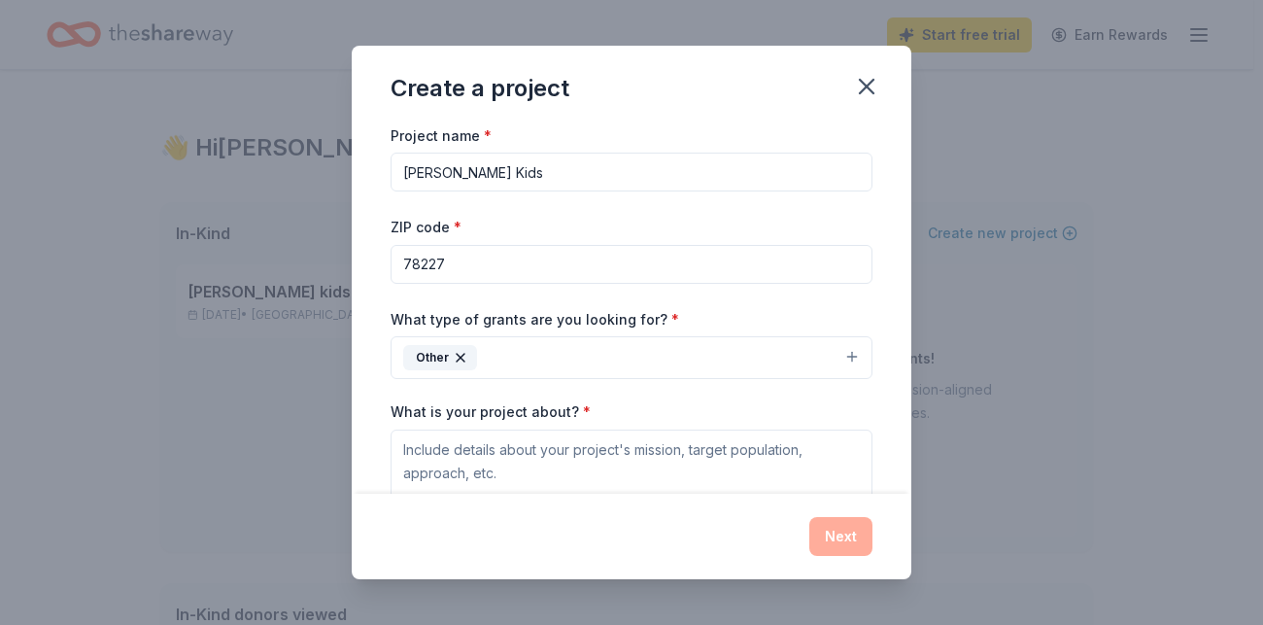
click at [756, 515] on button "See examples" at bounding box center [804, 526] width 97 height 23
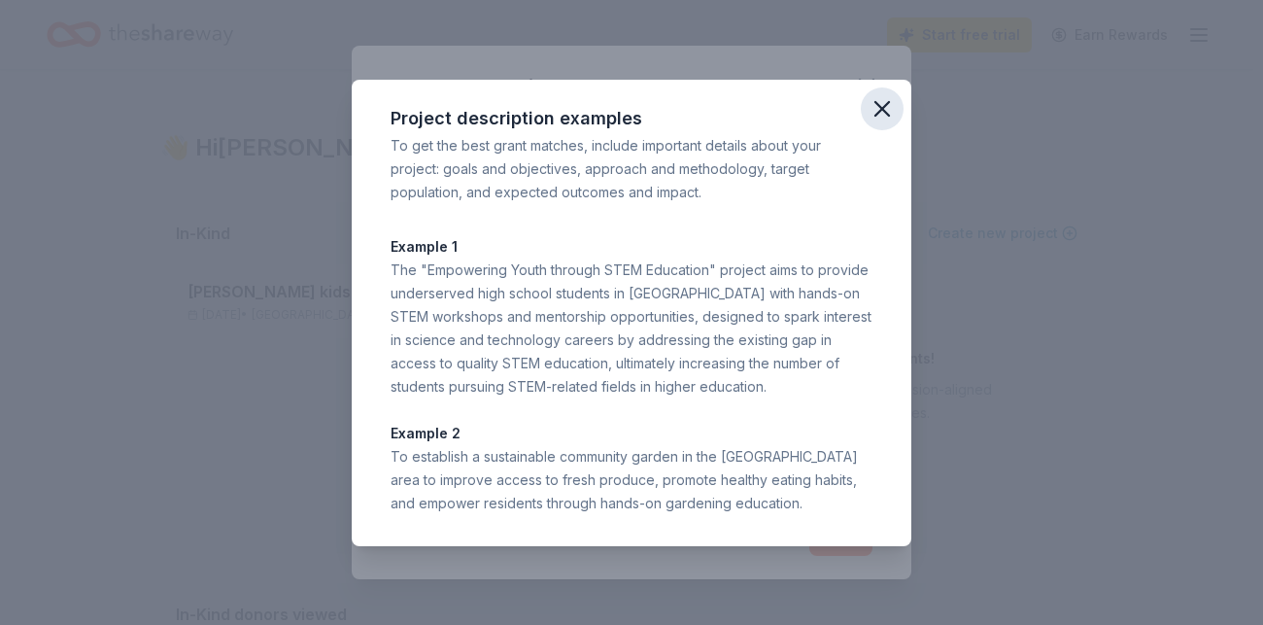
click at [861, 130] on button "button" at bounding box center [882, 108] width 43 height 43
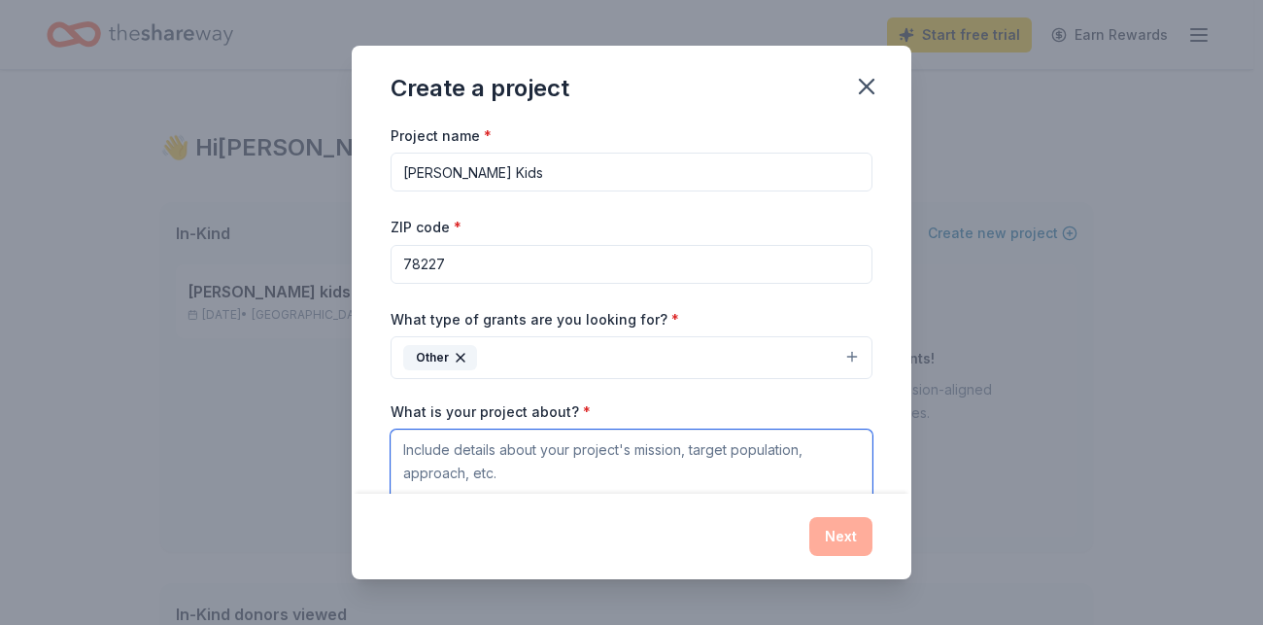
click at [582, 429] on textarea "What is your project about? *" at bounding box center [632, 468] width 482 height 78
paste textarea "I am writing to formally request emergency financial assistance on behalf of a …"
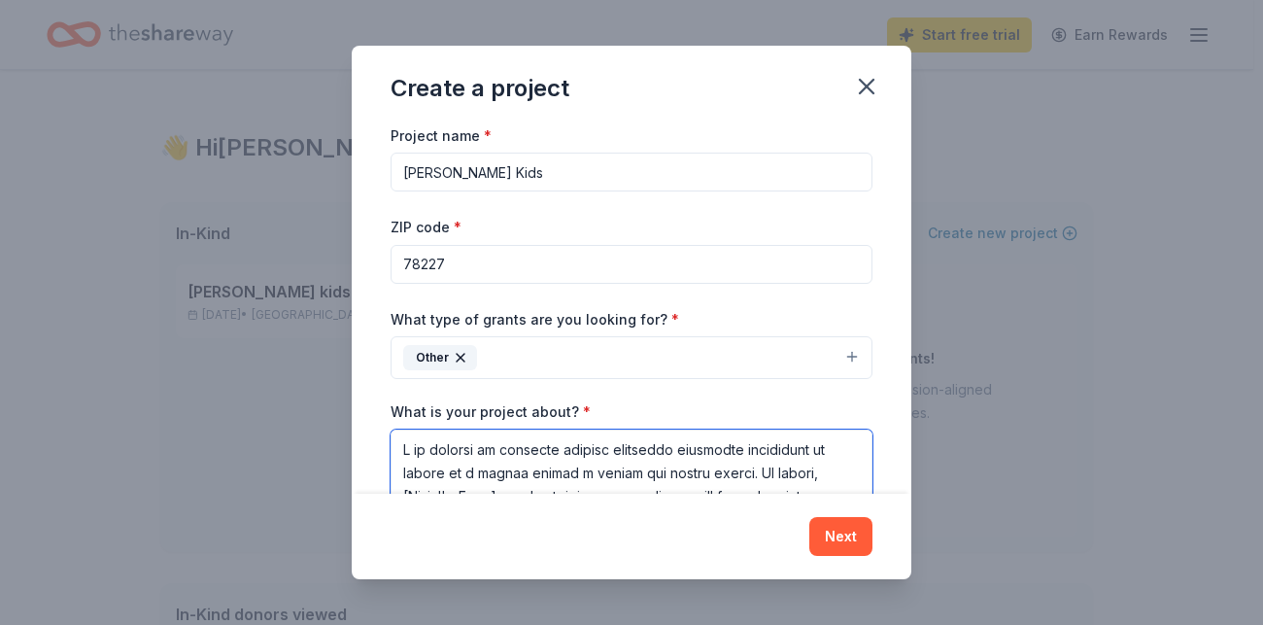
scroll to position [1062, 0]
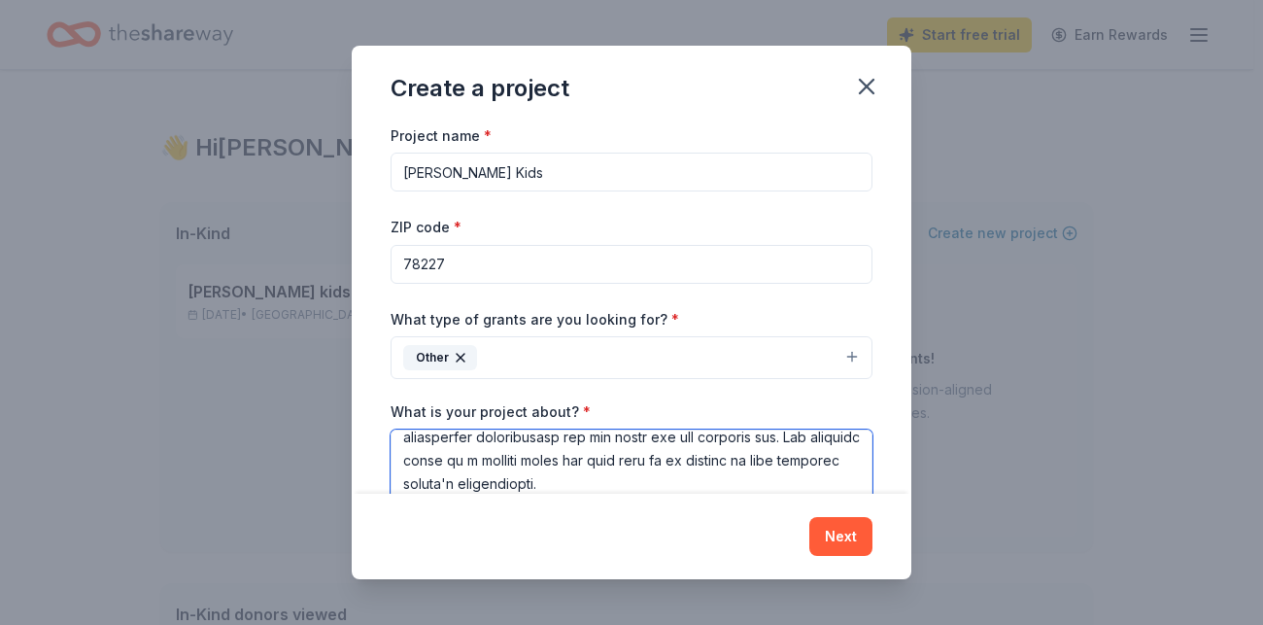
click at [583, 429] on textarea "What is your project about? *" at bounding box center [632, 516] width 482 height 175
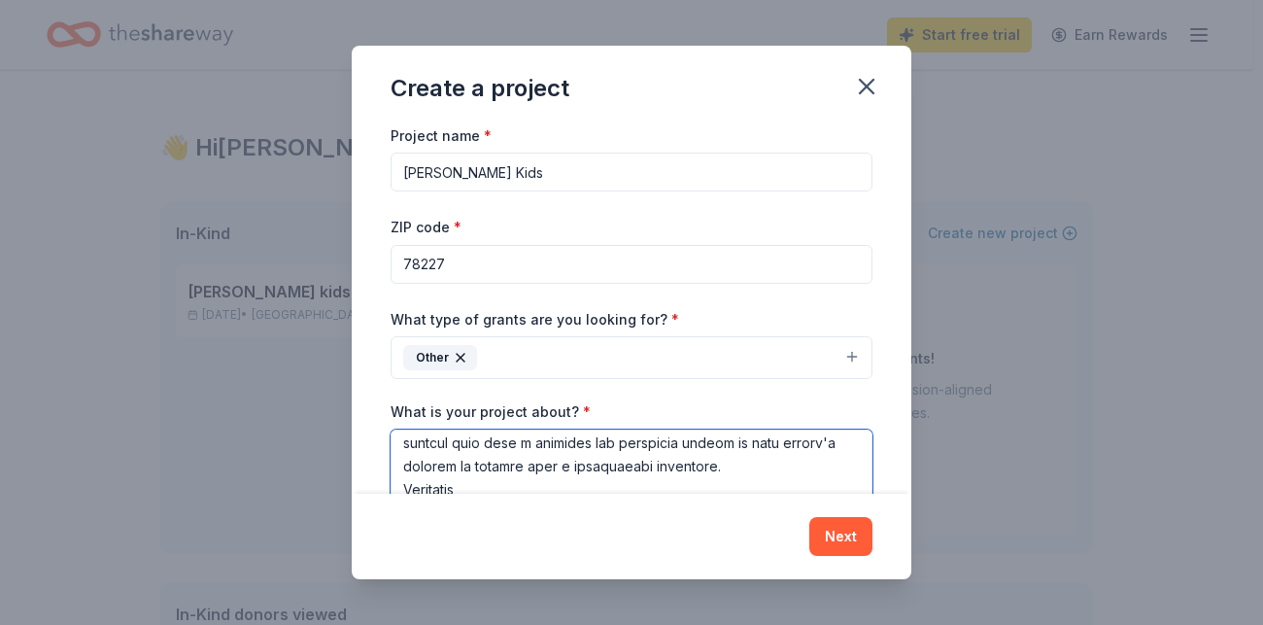
scroll to position [768, 0]
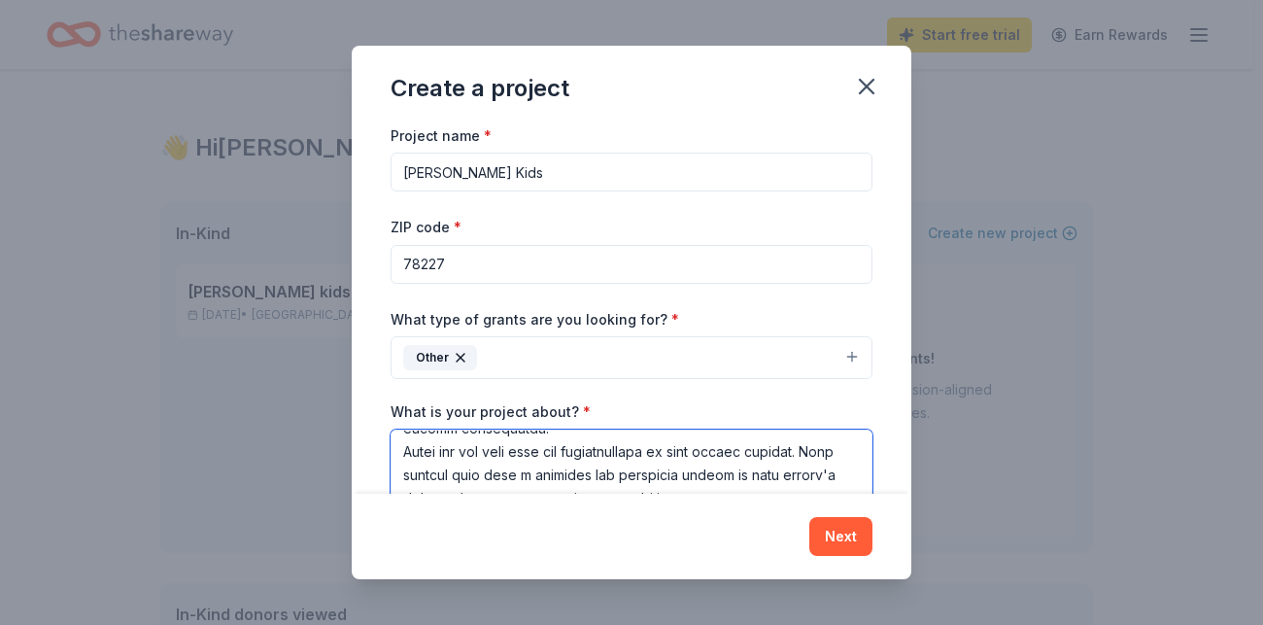
drag, startPoint x: 626, startPoint y: 420, endPoint x: 497, endPoint y: 300, distance: 175.3
click at [497, 429] on textarea "What is your project about? *" at bounding box center [632, 516] width 482 height 175
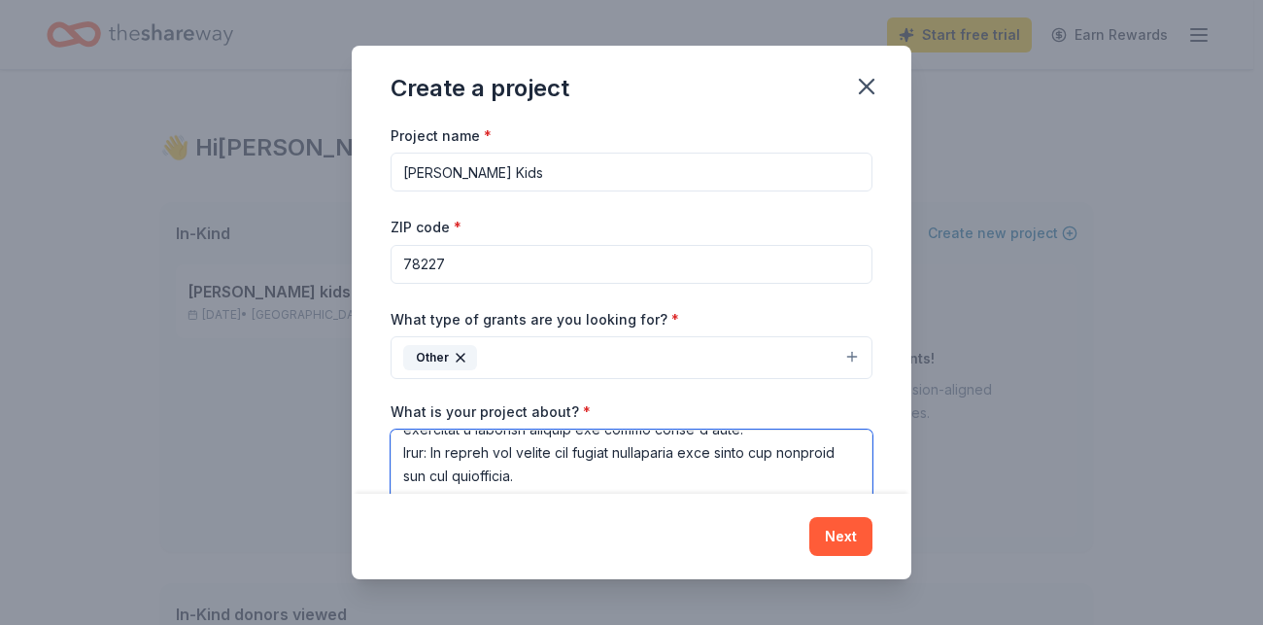
scroll to position [410, 0]
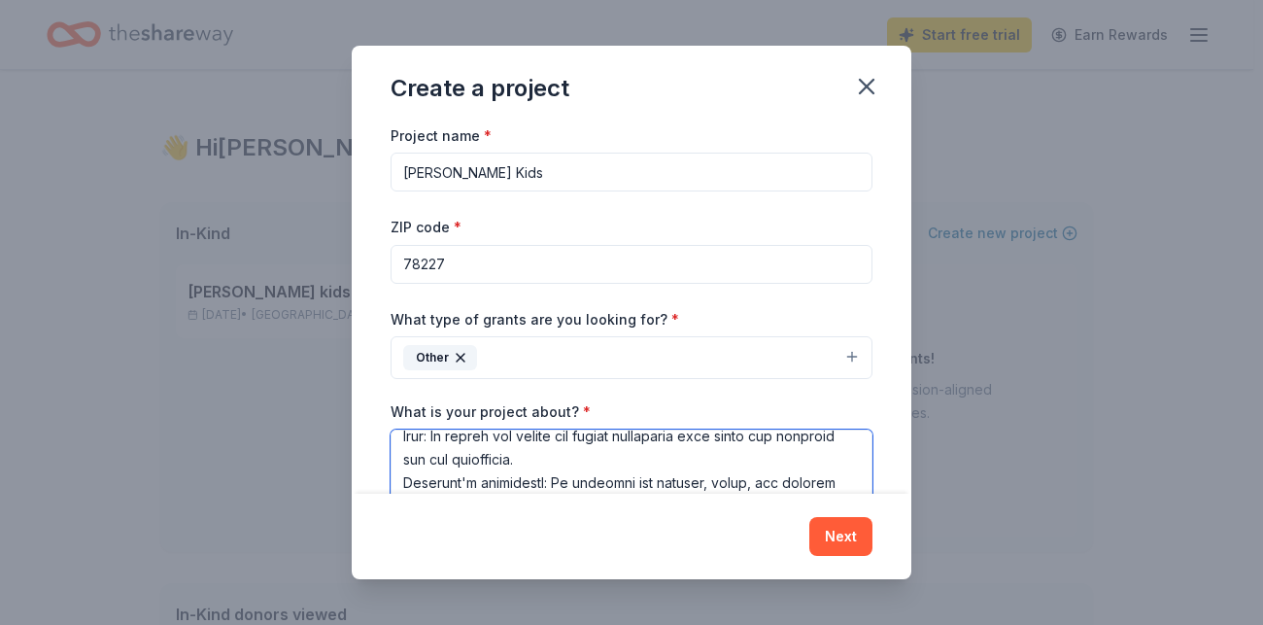
drag, startPoint x: 714, startPoint y: 360, endPoint x: 496, endPoint y: 405, distance: 222.2
click at [496, 429] on textarea "What is your project about? *" at bounding box center [632, 516] width 482 height 175
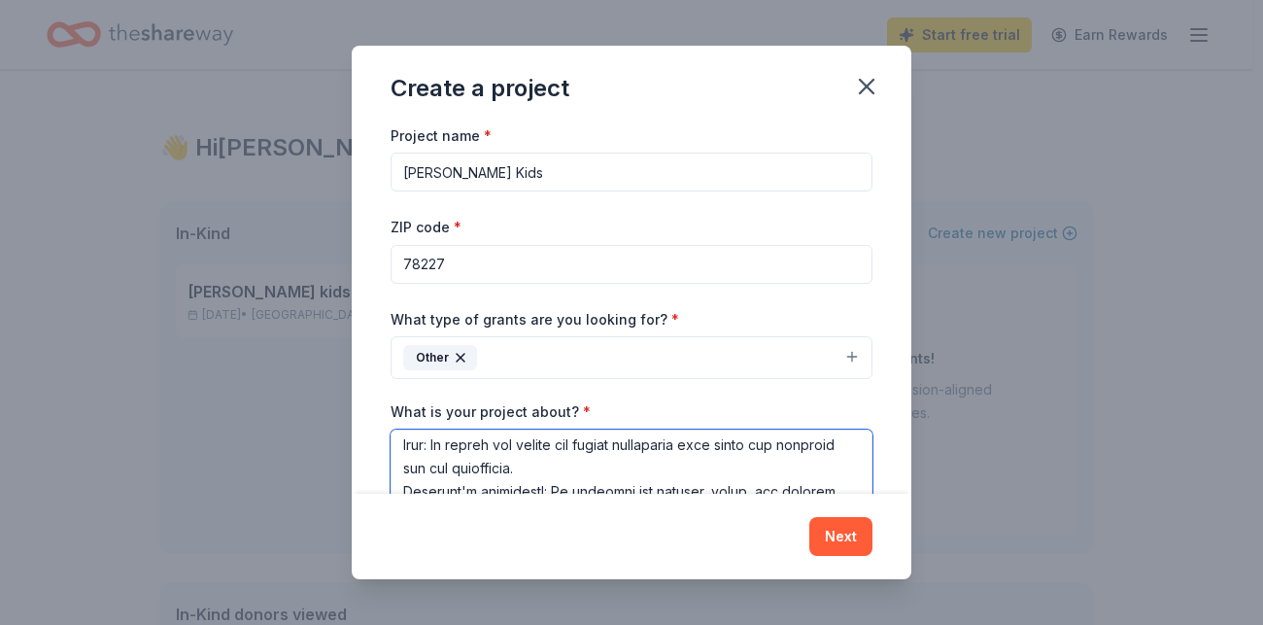
drag, startPoint x: 503, startPoint y: 268, endPoint x: 619, endPoint y: 313, distance: 124.0
click at [619, 429] on textarea "What is your project about? *" at bounding box center [632, 516] width 482 height 175
drag, startPoint x: 564, startPoint y: 339, endPoint x: 473, endPoint y: 336, distance: 90.4
click at [473, 336] on div "Project name * [PERSON_NAME] Kids ZIP code * 78227 What type of grants are you …" at bounding box center [632, 308] width 560 height 371
drag, startPoint x: 587, startPoint y: 357, endPoint x: 482, endPoint y: 336, distance: 106.9
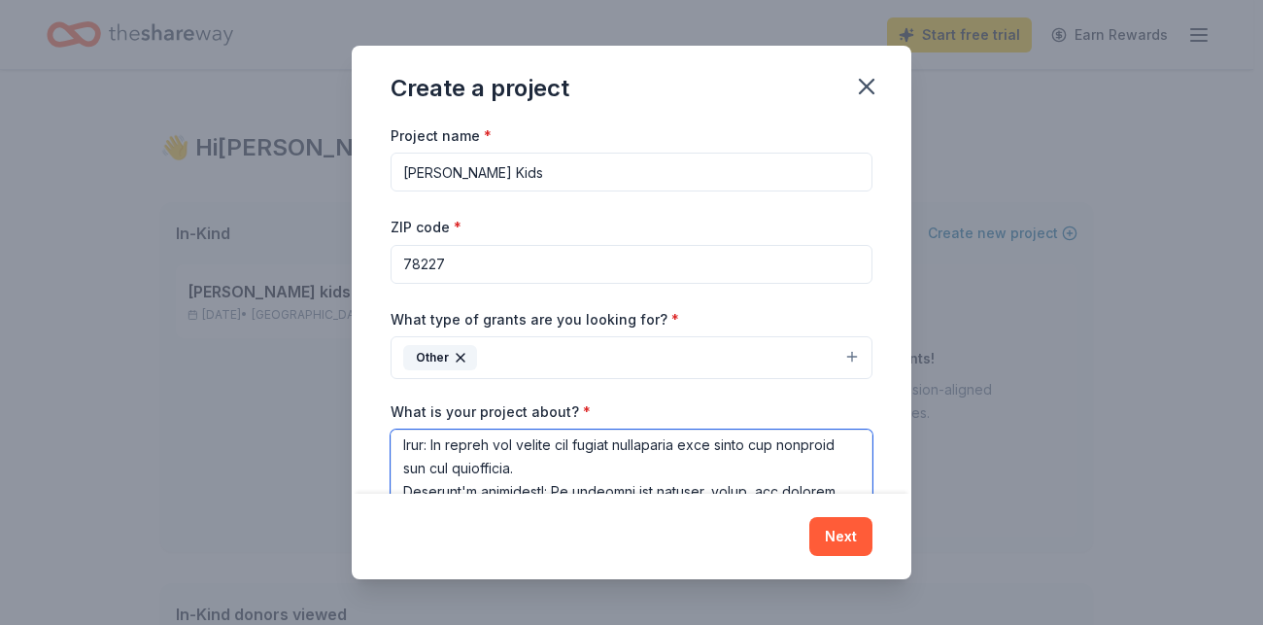
click at [482, 336] on div "Project name * [PERSON_NAME] Kids ZIP code * 78227 What type of grants are you …" at bounding box center [632, 308] width 560 height 371
click at [502, 429] on textarea "What is your project about? *" at bounding box center [632, 516] width 482 height 175
drag, startPoint x: 583, startPoint y: 359, endPoint x: 490, endPoint y: 350, distance: 93.7
click at [490, 350] on div "Project name * [PERSON_NAME] Kids ZIP code * 78227 What type of grants are you …" at bounding box center [632, 308] width 560 height 371
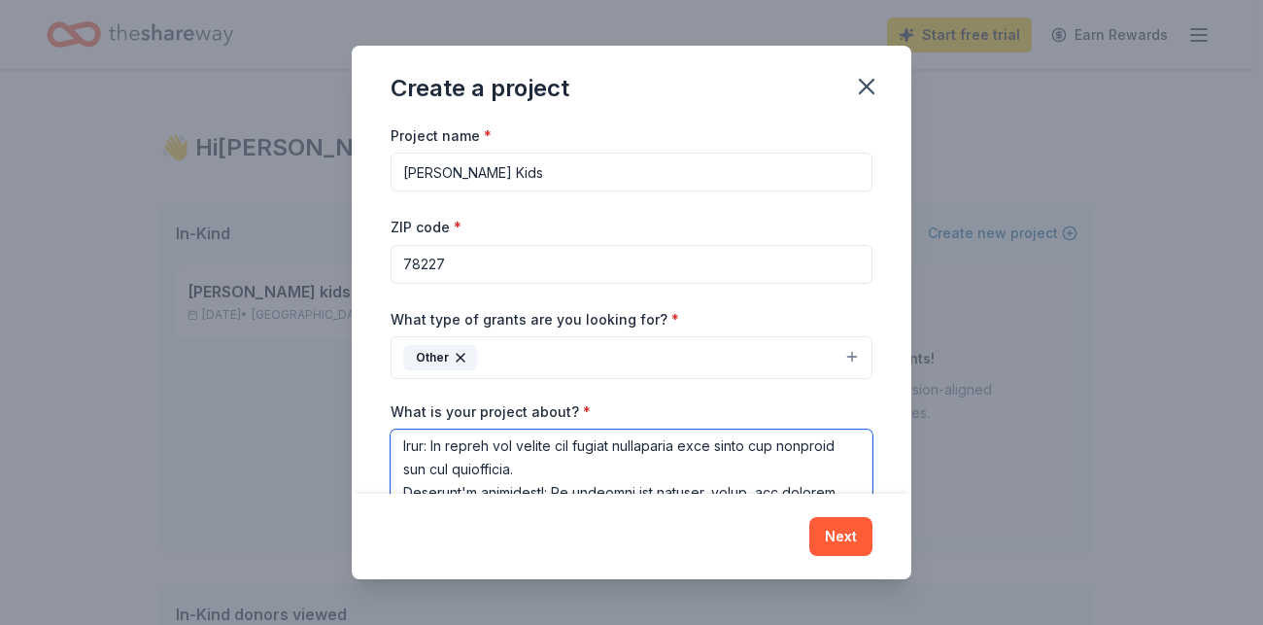
click at [503, 429] on textarea "What is your project about? *" at bounding box center [632, 516] width 482 height 175
click at [551, 429] on textarea "What is your project about? *" at bounding box center [632, 516] width 482 height 175
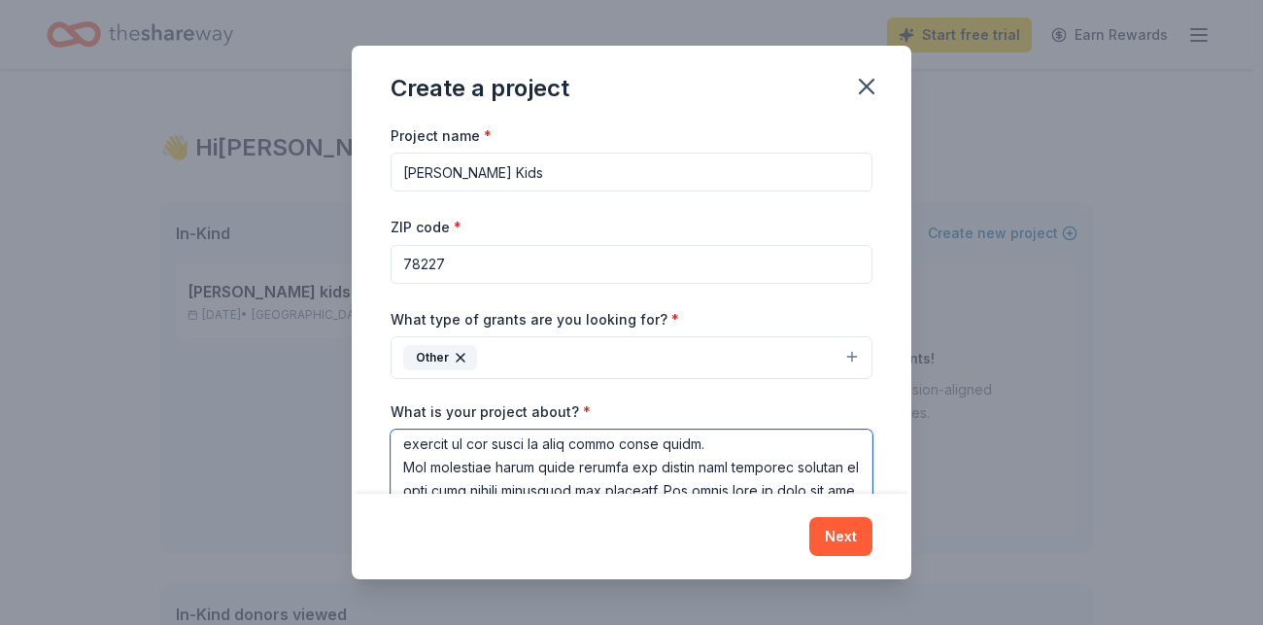
scroll to position [253, 0]
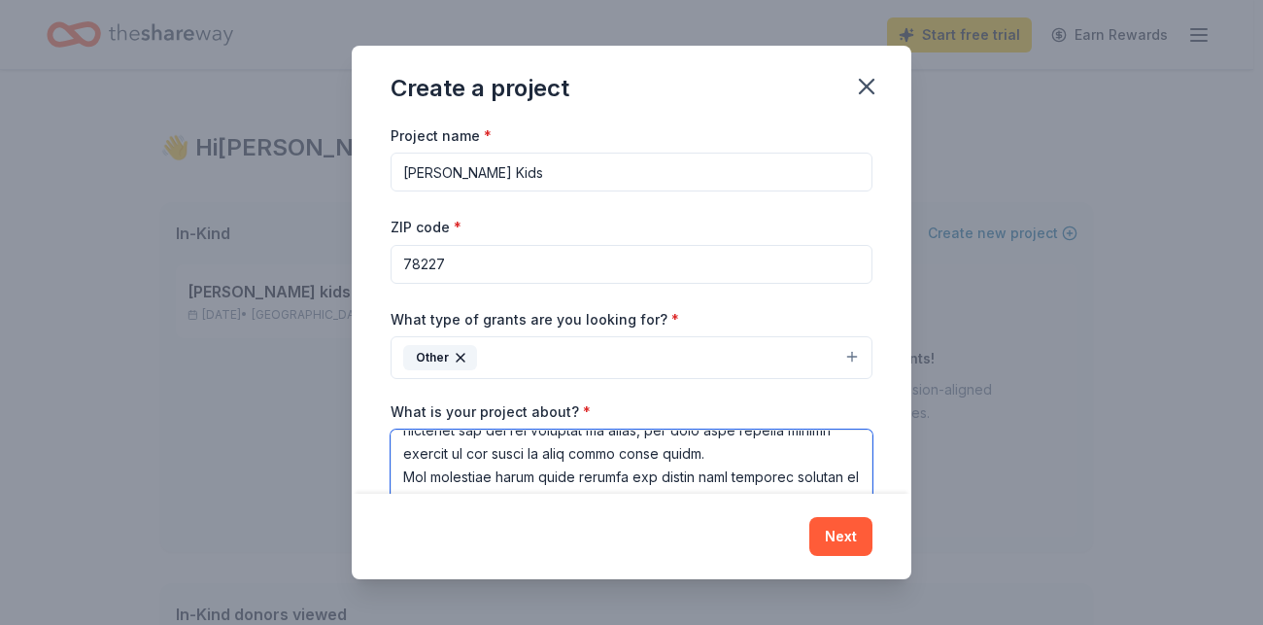
drag, startPoint x: 560, startPoint y: 346, endPoint x: 492, endPoint y: 330, distance: 69.8
click at [492, 330] on div "Project name * [PERSON_NAME] Kids ZIP code * 78227 What type of grants are you …" at bounding box center [632, 308] width 560 height 371
click at [567, 429] on textarea "What is your project about? *" at bounding box center [632, 516] width 482 height 175
drag, startPoint x: 561, startPoint y: 348, endPoint x: 487, endPoint y: 347, distance: 73.8
click at [487, 347] on div "Project name * [PERSON_NAME] Kids ZIP code * 78227 What type of grants are you …" at bounding box center [632, 308] width 560 height 371
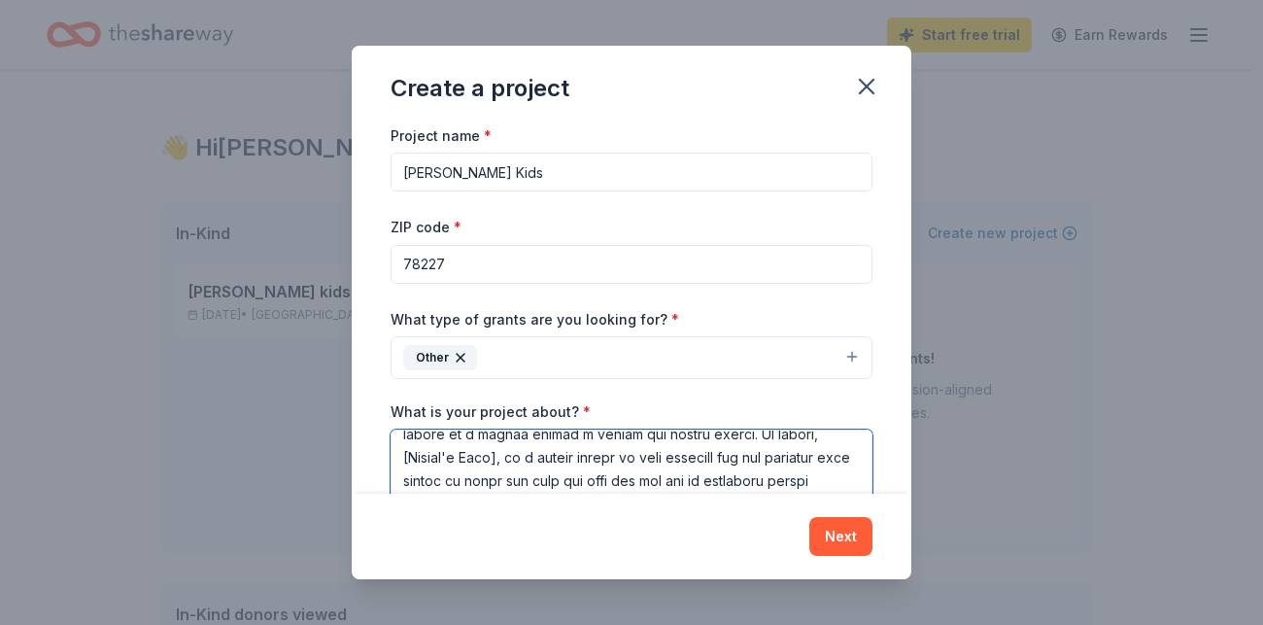
scroll to position [0, 0]
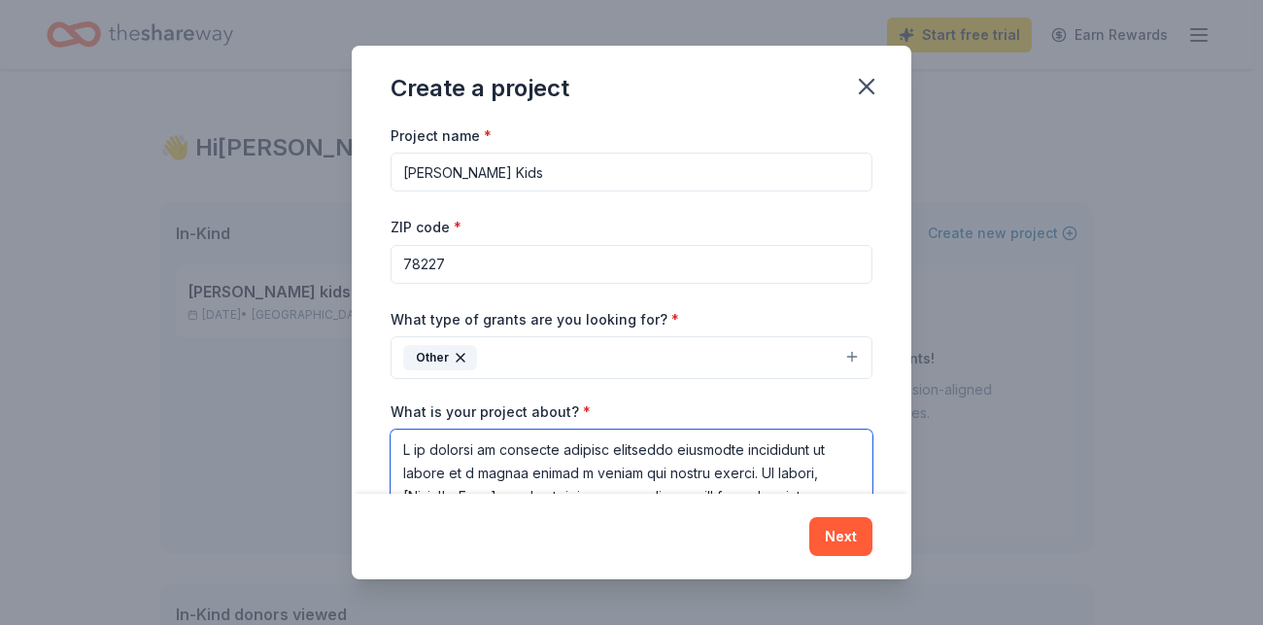
drag, startPoint x: 583, startPoint y: 299, endPoint x: 527, endPoint y: 296, distance: 56.4
click at [527, 429] on textarea "What is your project about? *" at bounding box center [632, 516] width 482 height 175
click at [556, 429] on textarea "What is your project about? *" at bounding box center [632, 516] width 482 height 175
click at [588, 429] on textarea "What is your project about? *" at bounding box center [632, 516] width 482 height 175
drag, startPoint x: 604, startPoint y: 294, endPoint x: 475, endPoint y: 300, distance: 129.4
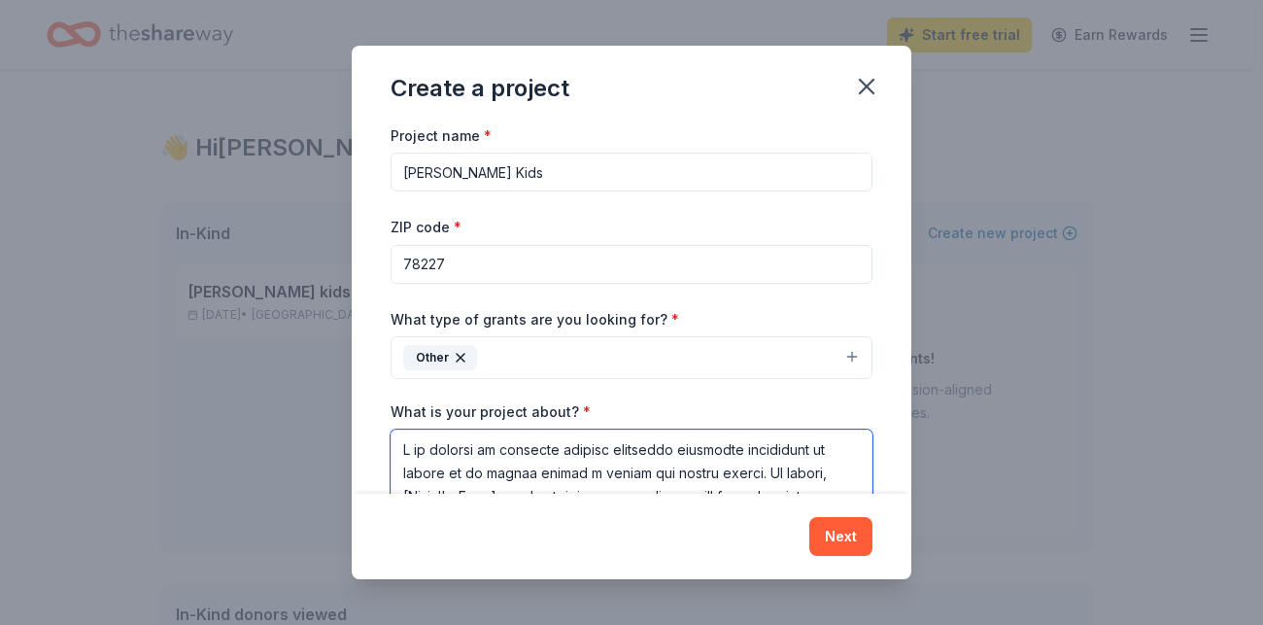
click at [475, 300] on div "Project name * [PERSON_NAME] Kids ZIP code * 78227 What type of grants are you …" at bounding box center [632, 308] width 560 height 371
click at [536, 429] on textarea "What is your project about? *" at bounding box center [632, 516] width 482 height 175
click at [600, 429] on textarea "What is your project about? *" at bounding box center [632, 516] width 482 height 175
click at [606, 429] on textarea "What is your project about? *" at bounding box center [632, 516] width 482 height 175
drag, startPoint x: 570, startPoint y: 325, endPoint x: 542, endPoint y: 326, distance: 28.2
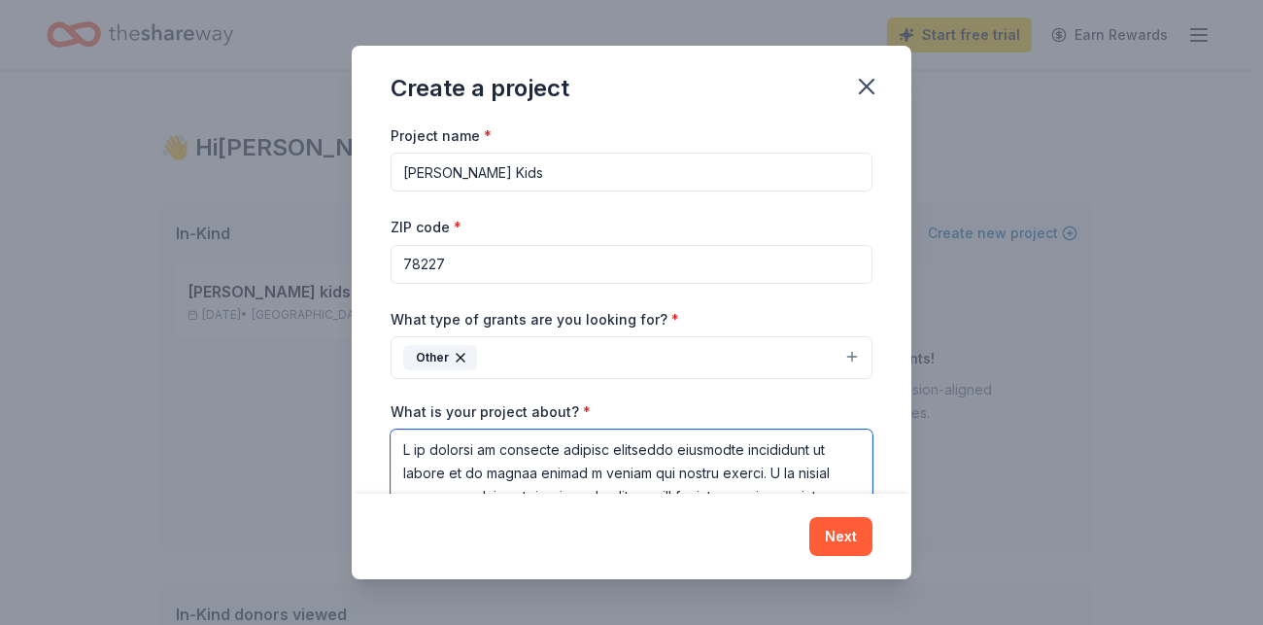
click at [542, 429] on textarea "What is your project about? *" at bounding box center [632, 516] width 482 height 175
click at [625, 429] on textarea "What is your project about? *" at bounding box center [632, 516] width 482 height 175
click at [514, 429] on textarea "What is your project about? *" at bounding box center [632, 516] width 482 height 175
drag, startPoint x: 519, startPoint y: 355, endPoint x: 483, endPoint y: 340, distance: 38.8
click at [483, 340] on div "Project name * [PERSON_NAME] Kids ZIP code * 78227 What type of grants are you …" at bounding box center [632, 308] width 560 height 371
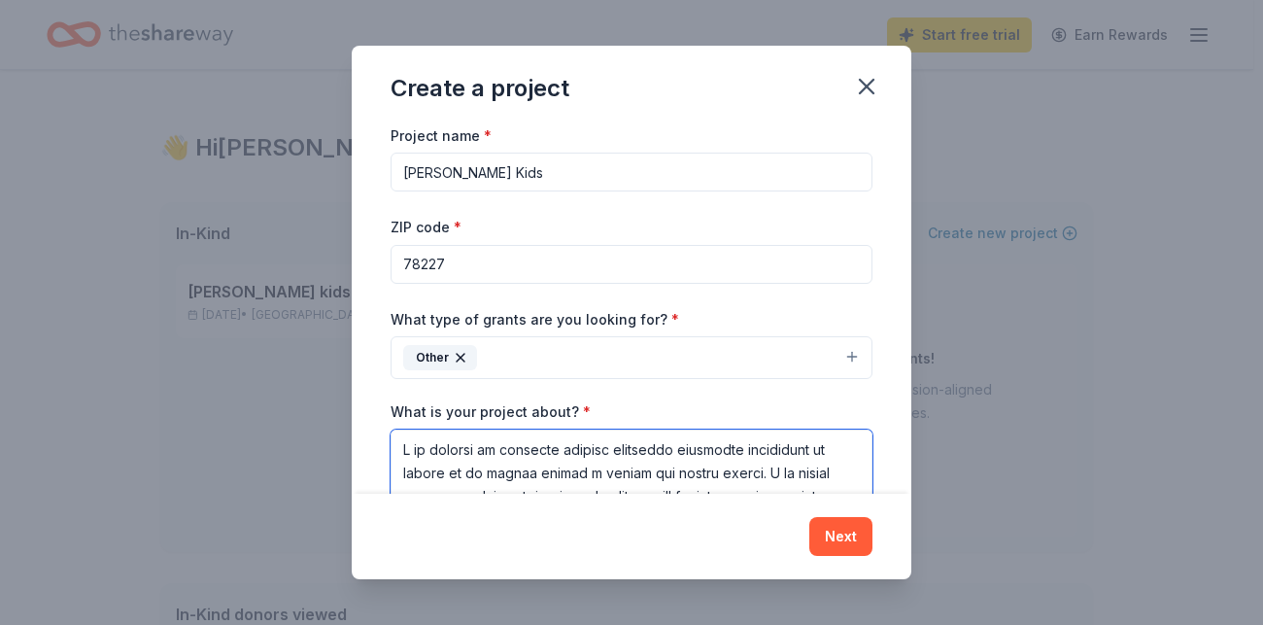
click at [521, 429] on textarea "What is your project about? *" at bounding box center [632, 516] width 482 height 175
click at [560, 429] on textarea "What is your project about? *" at bounding box center [632, 516] width 482 height 175
click at [599, 429] on textarea "What is your project about? *" at bounding box center [632, 516] width 482 height 175
click at [628, 429] on textarea "What is your project about? *" at bounding box center [632, 516] width 482 height 175
click at [657, 429] on textarea "What is your project about? *" at bounding box center [632, 516] width 482 height 175
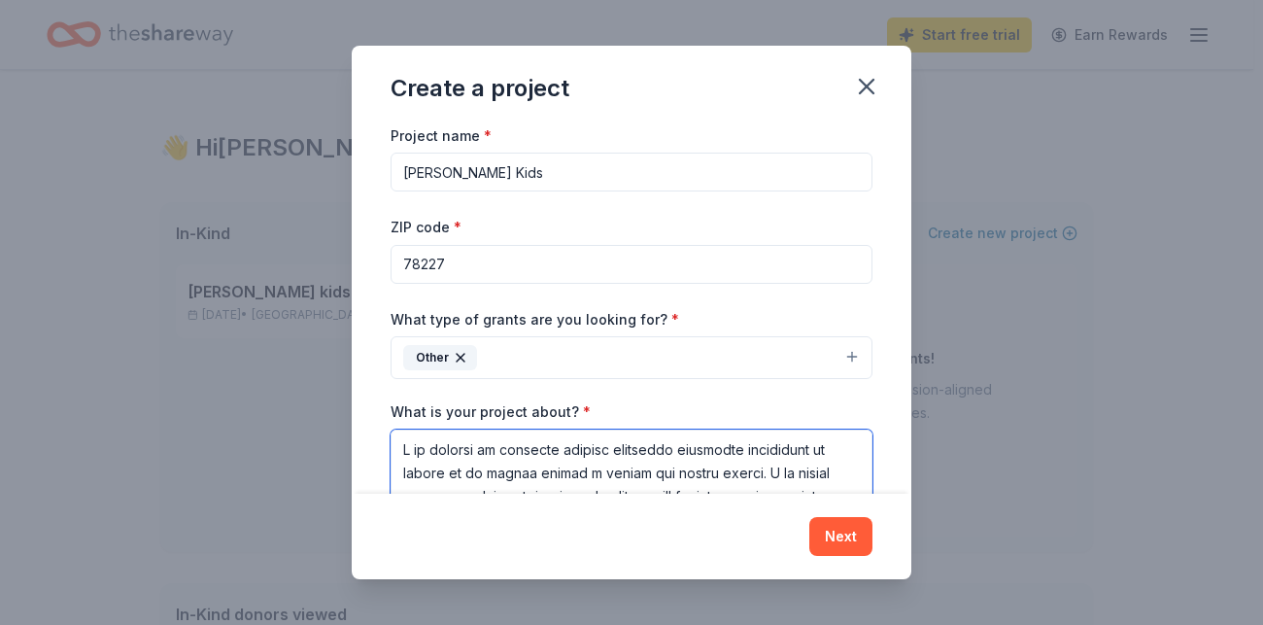
drag, startPoint x: 535, startPoint y: 394, endPoint x: 693, endPoint y: 386, distance: 157.6
click at [693, 429] on textarea "What is your project about? *" at bounding box center [632, 516] width 482 height 175
click at [549, 429] on textarea "What is your project about? *" at bounding box center [632, 516] width 482 height 175
click at [579, 429] on textarea "What is your project about? *" at bounding box center [632, 516] width 482 height 175
click at [611, 429] on textarea "What is your project about? *" at bounding box center [632, 516] width 482 height 175
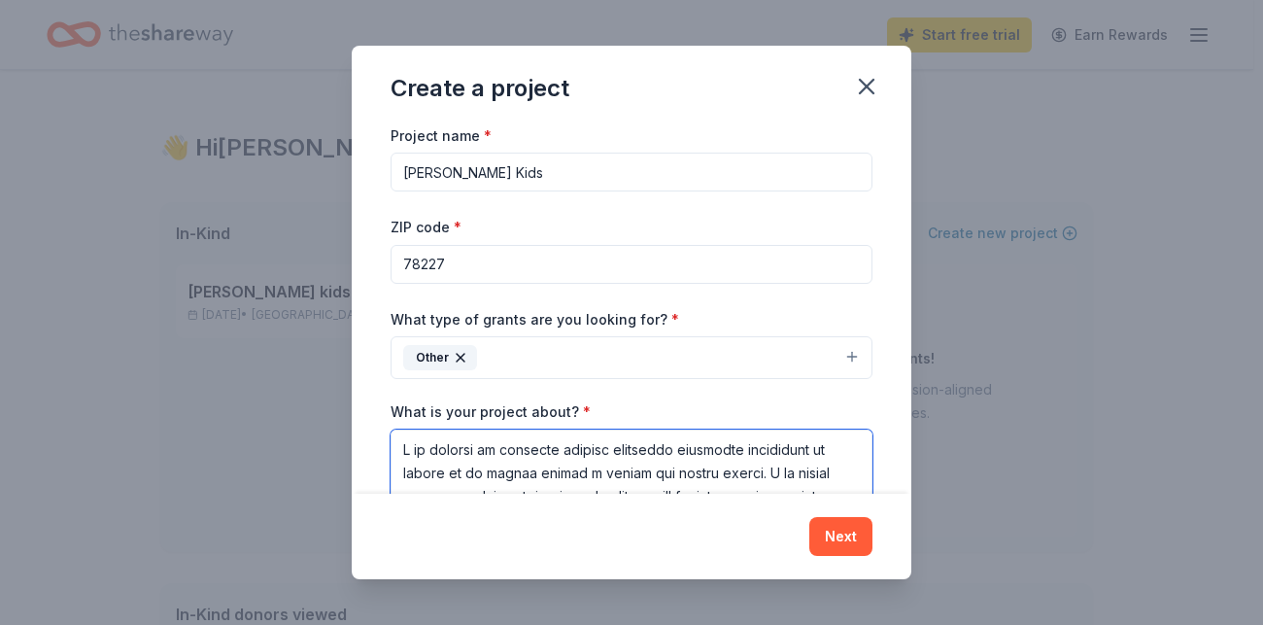
click at [672, 429] on textarea "What is your project about? *" at bounding box center [632, 516] width 482 height 175
click at [743, 429] on textarea "What is your project about? *" at bounding box center [632, 516] width 482 height 175
click at [684, 429] on textarea "What is your project about? *" at bounding box center [632, 516] width 482 height 175
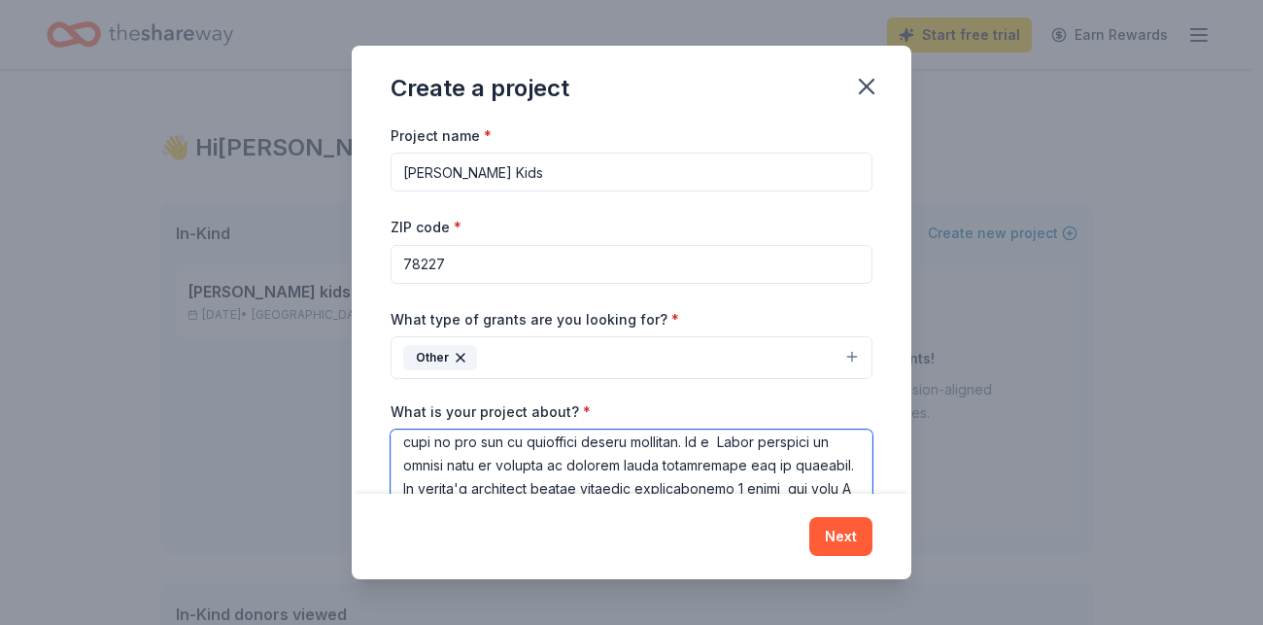
scroll to position [89, 0]
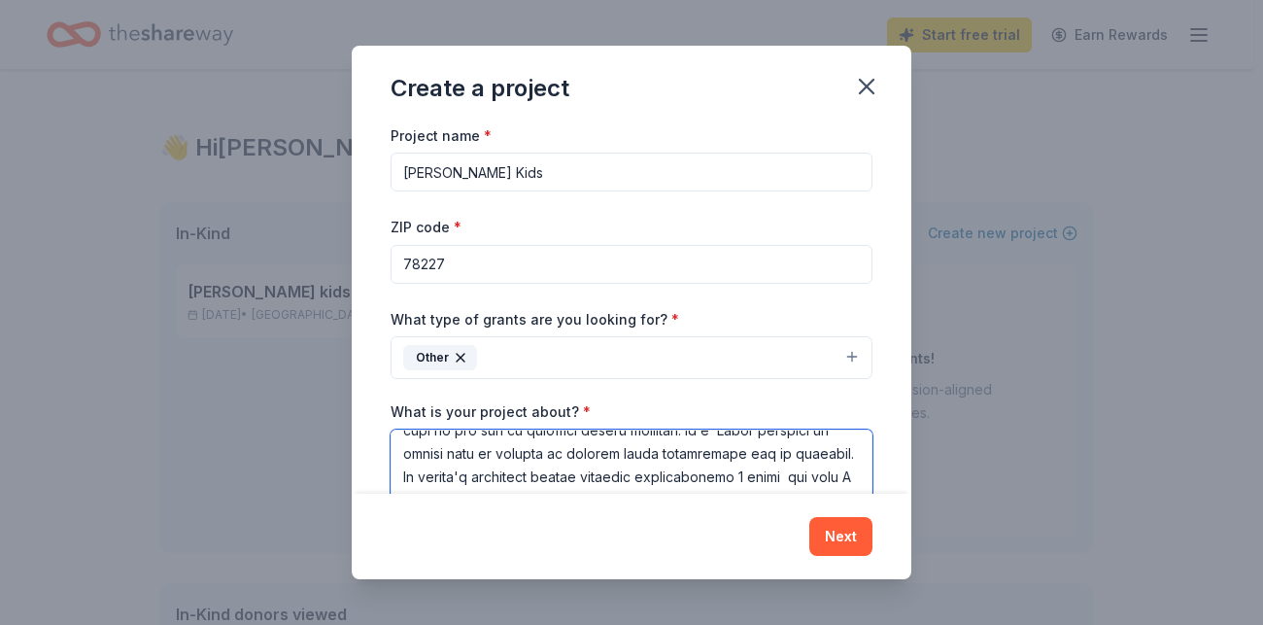
click at [643, 429] on textarea "What is your project about? *" at bounding box center [632, 516] width 482 height 175
click at [640, 429] on textarea "What is your project about? *" at bounding box center [632, 516] width 482 height 175
click at [648, 429] on textarea "What is your project about? *" at bounding box center [632, 516] width 482 height 175
click at [641, 429] on textarea "What is your project about? *" at bounding box center [632, 516] width 482 height 175
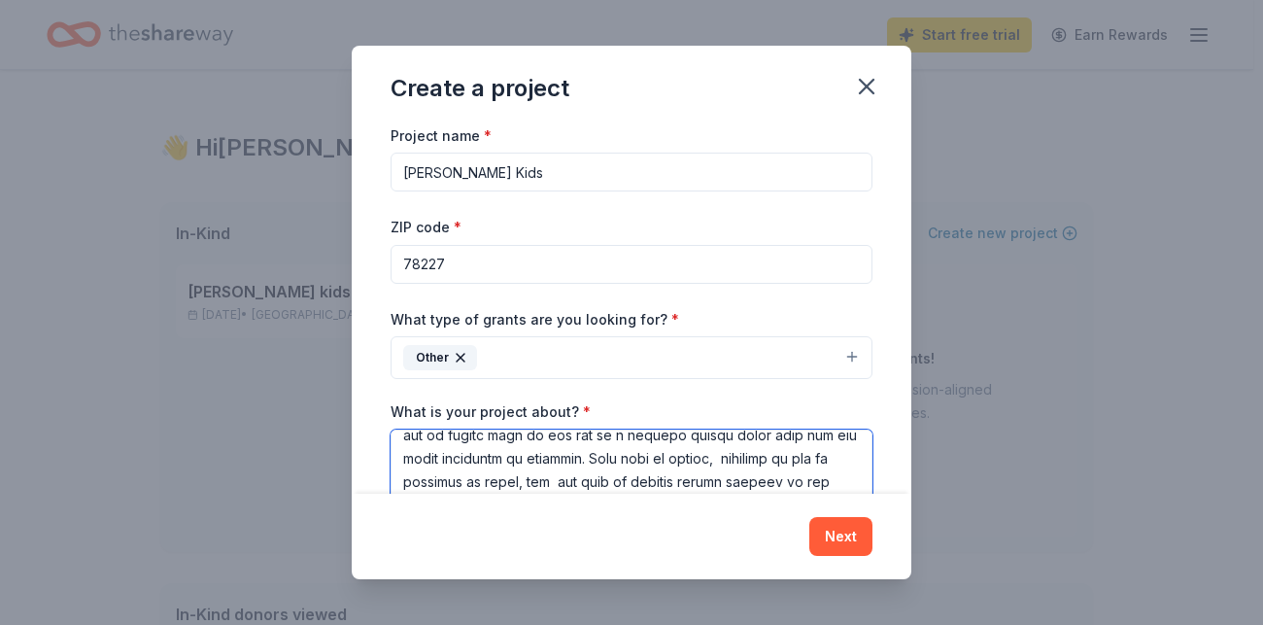
scroll to position [160, 0]
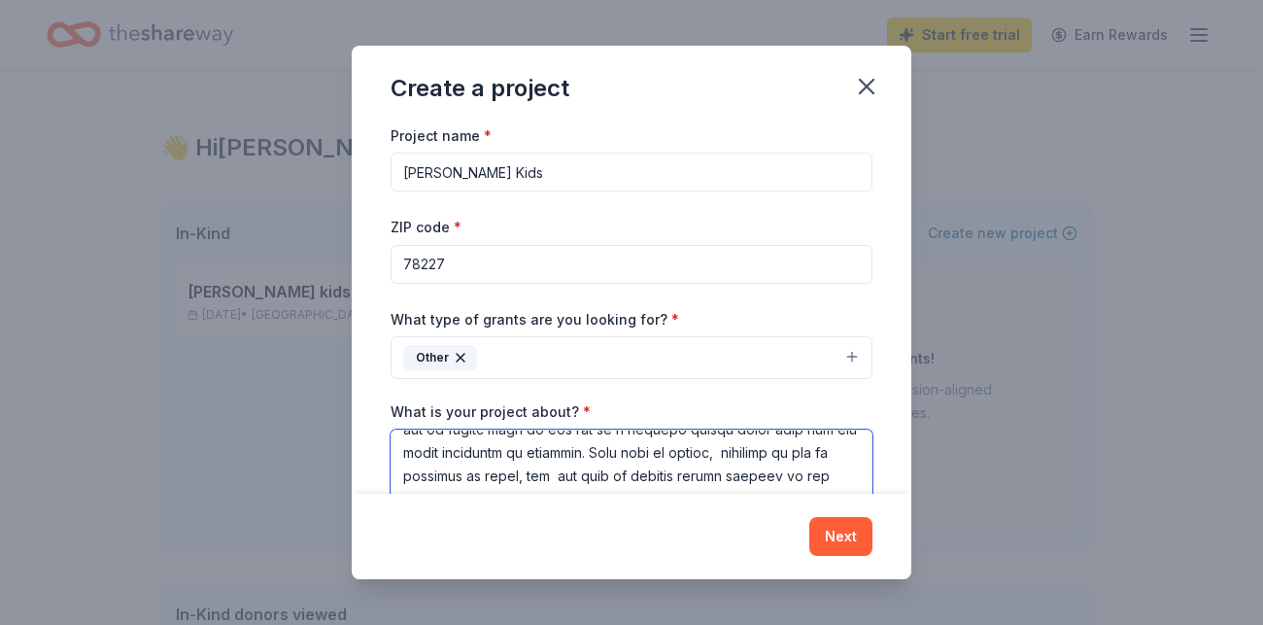
click at [732, 429] on textarea "What is your project about? *" at bounding box center [632, 516] width 482 height 175
click at [734, 429] on textarea "What is your project about? *" at bounding box center [632, 516] width 482 height 175
type textarea "I am writing to formally request emergency financial assistance on behalf of my…"
drag, startPoint x: 759, startPoint y: 342, endPoint x: 755, endPoint y: 364, distance: 22.7
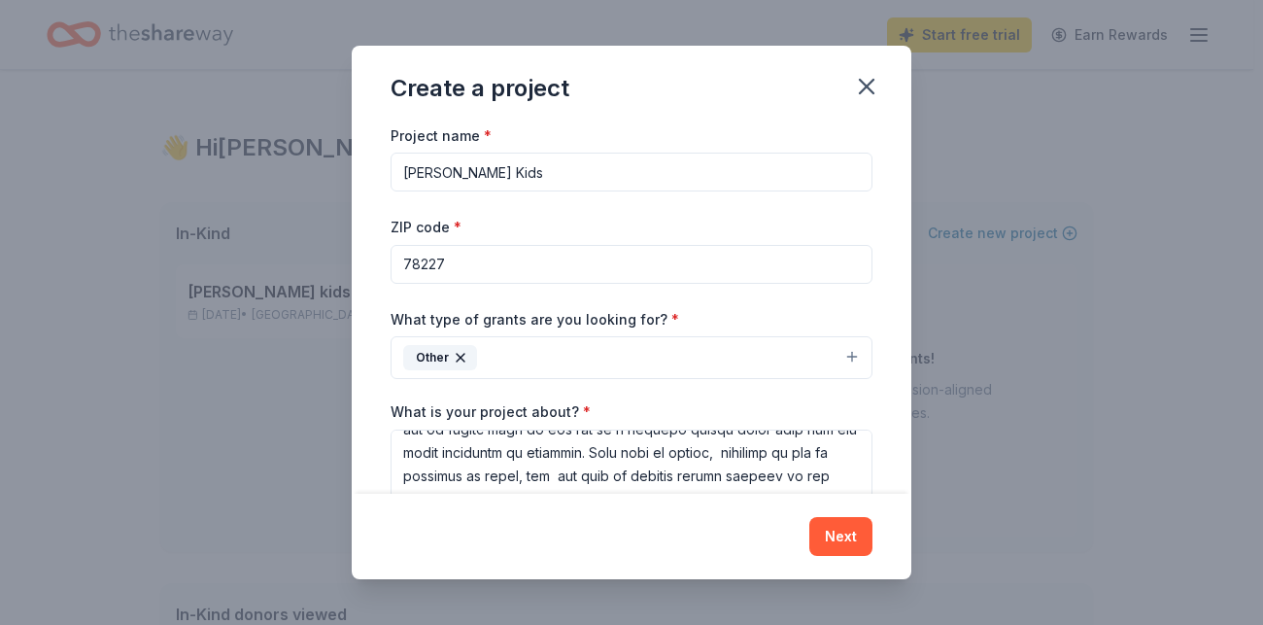
click at [755, 364] on div "Project name * [PERSON_NAME] Kids ZIP code * 78227 What type of grants are you …" at bounding box center [632, 308] width 560 height 371
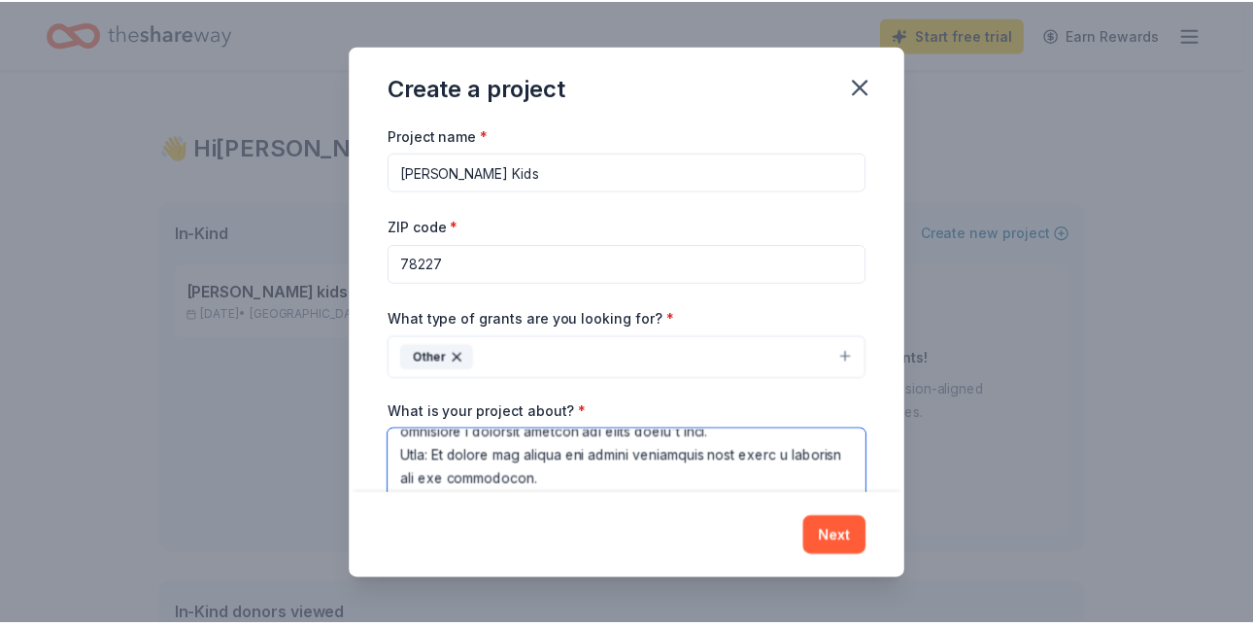
scroll to position [348, 0]
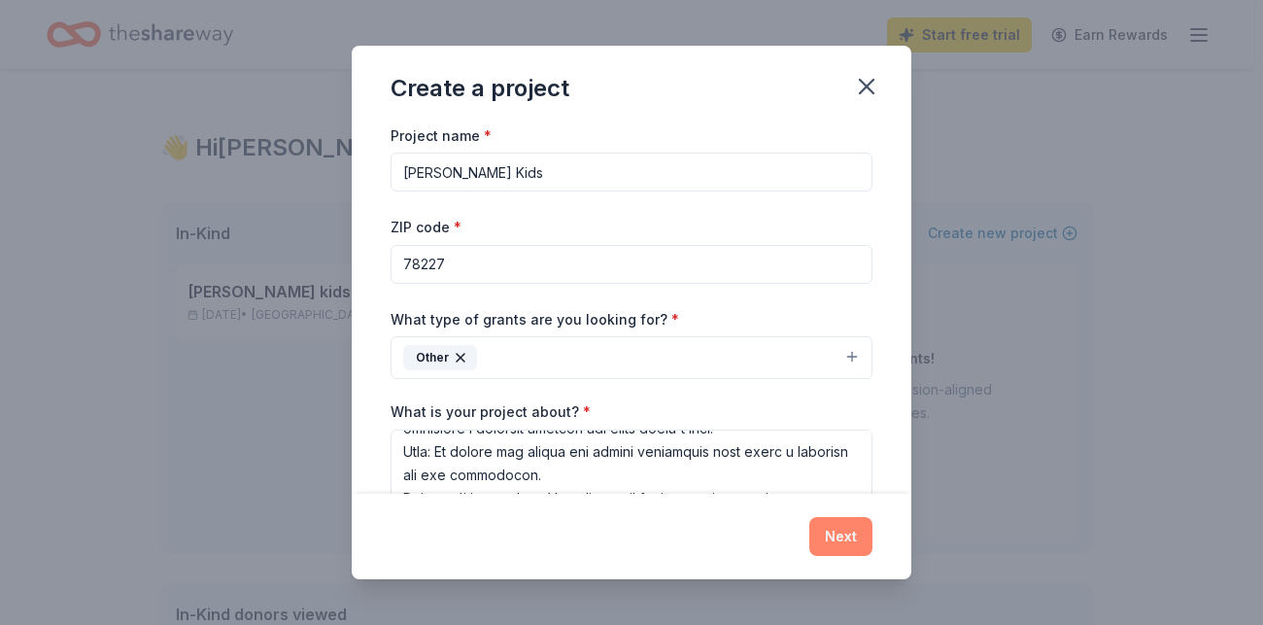
click at [809, 556] on button "Next" at bounding box center [840, 536] width 63 height 39
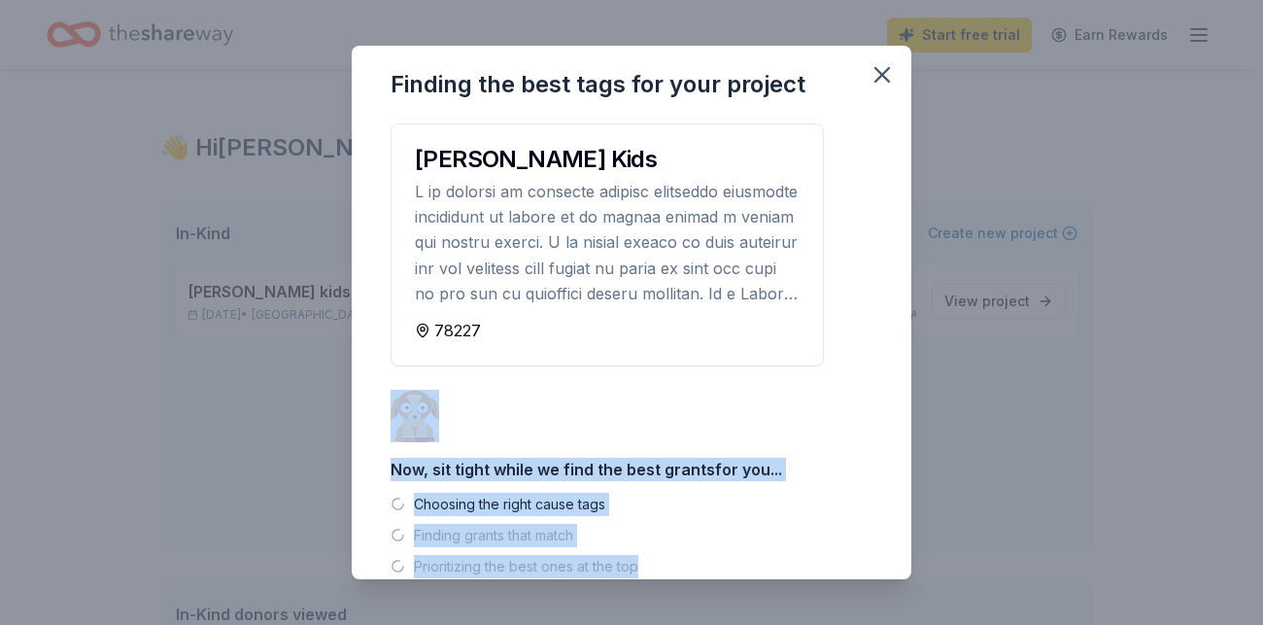
drag, startPoint x: 746, startPoint y: 561, endPoint x: 597, endPoint y: 319, distance: 284.5
click at [597, 319] on div "Finding the best tags for your project [PERSON_NAME] Kids 78227 Now, sit tight …" at bounding box center [631, 312] width 1263 height 625
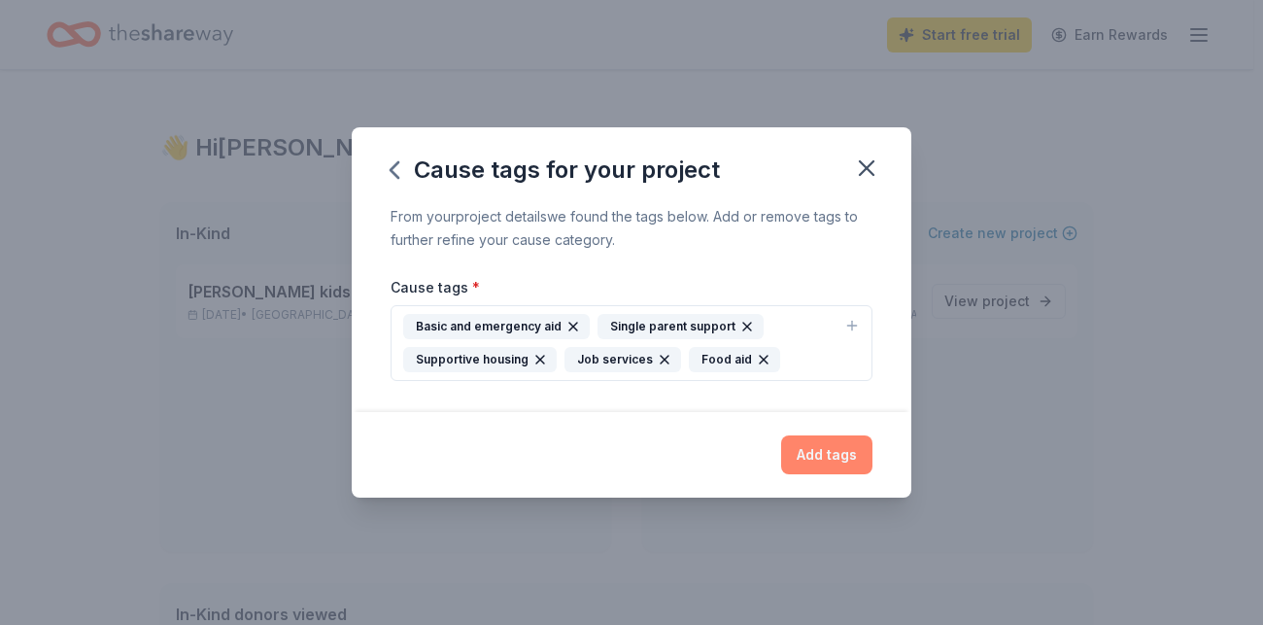
click at [781, 435] on button "Add tags" at bounding box center [826, 454] width 91 height 39
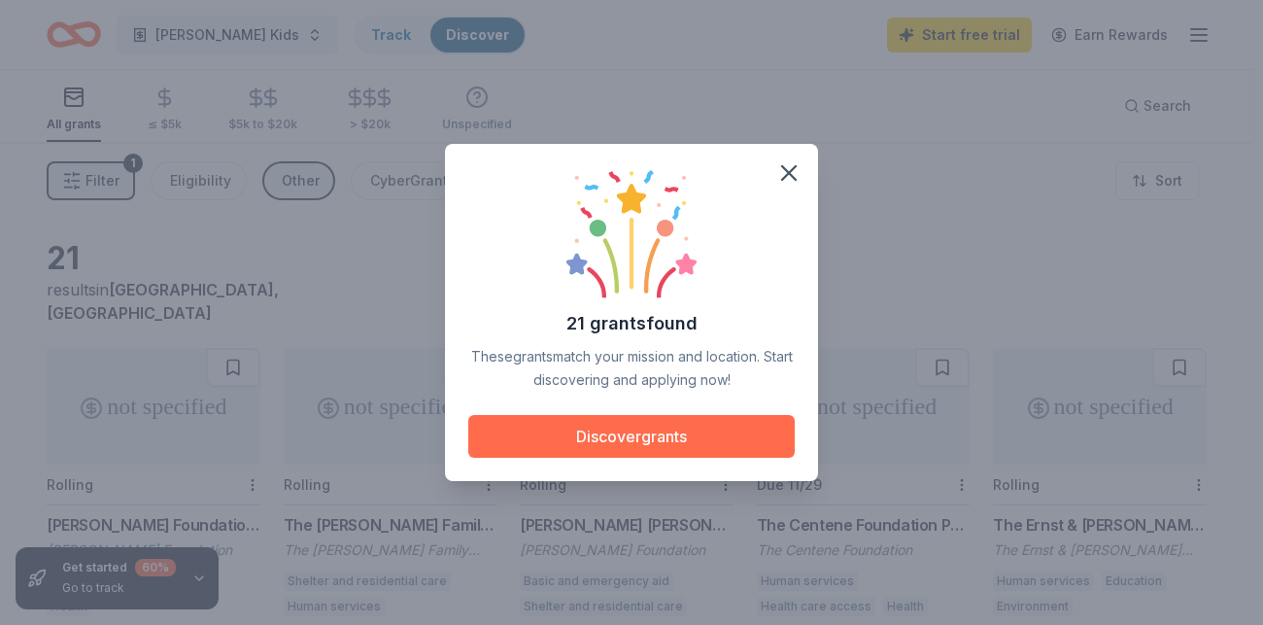
click at [686, 415] on button "Discover grants" at bounding box center [631, 436] width 326 height 43
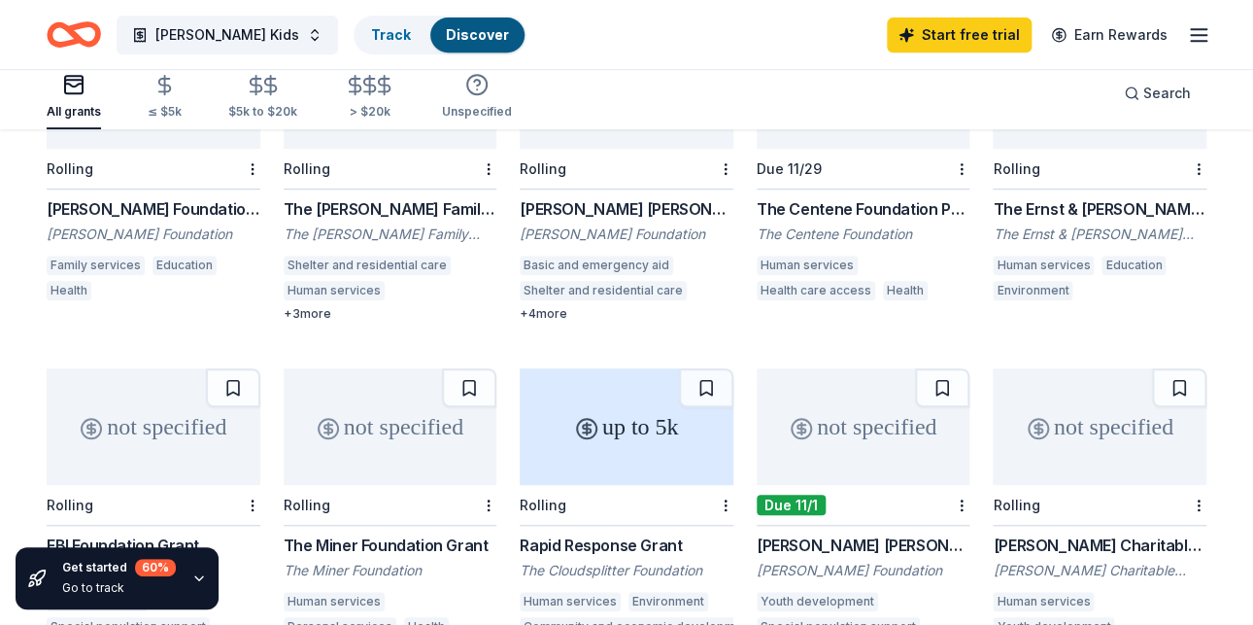
scroll to position [347, 0]
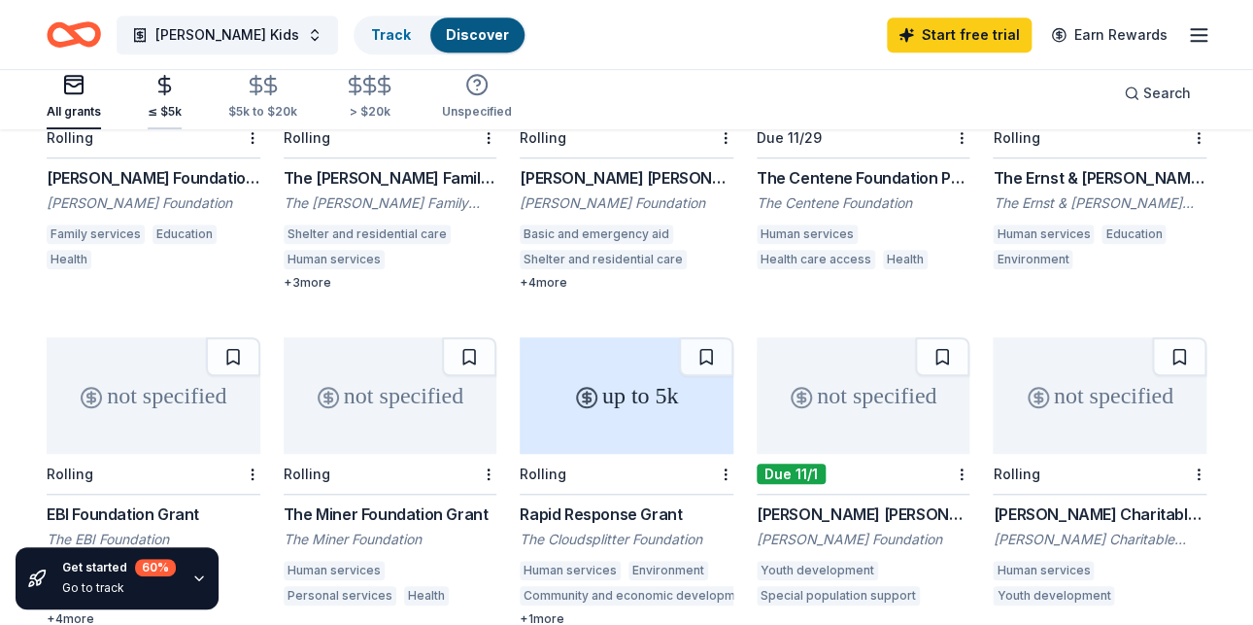
click at [154, 86] on icon "button" at bounding box center [165, 85] width 22 height 22
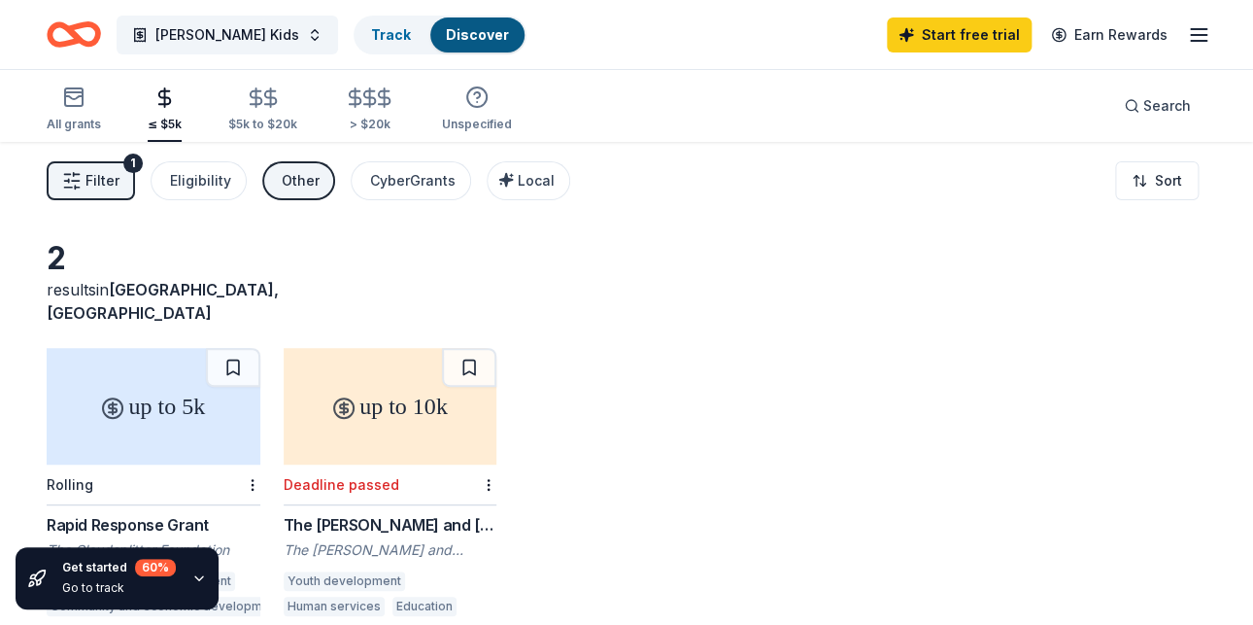
click at [127, 348] on div "up to 5k" at bounding box center [154, 406] width 214 height 117
click at [155, 31] on span "[PERSON_NAME] Kids" at bounding box center [227, 34] width 144 height 23
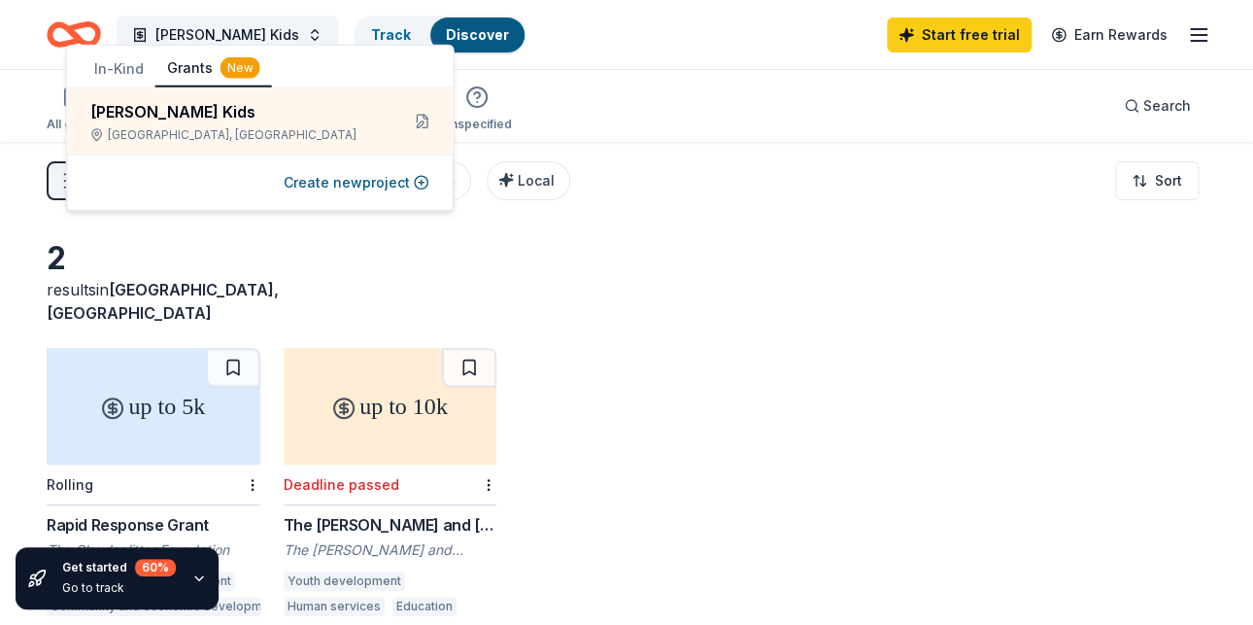
click at [155, 55] on button "Grants New" at bounding box center [213, 69] width 117 height 37
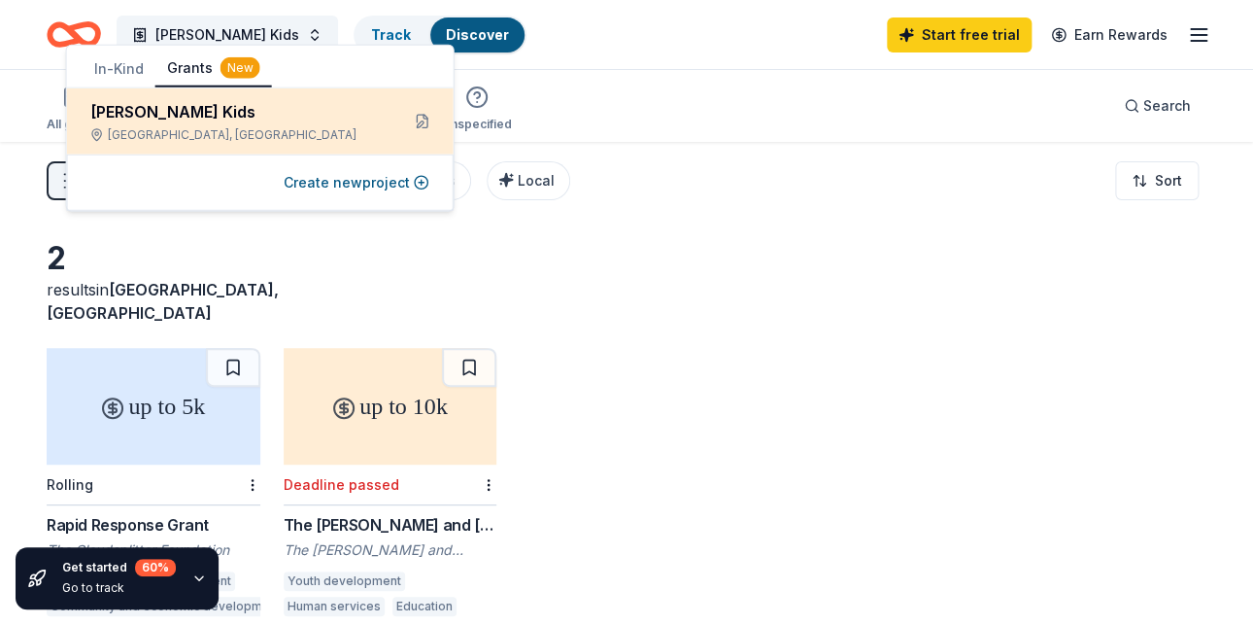
click at [117, 100] on div "[PERSON_NAME] Kids" at bounding box center [236, 111] width 293 height 23
click at [429, 106] on button at bounding box center [422, 121] width 31 height 31
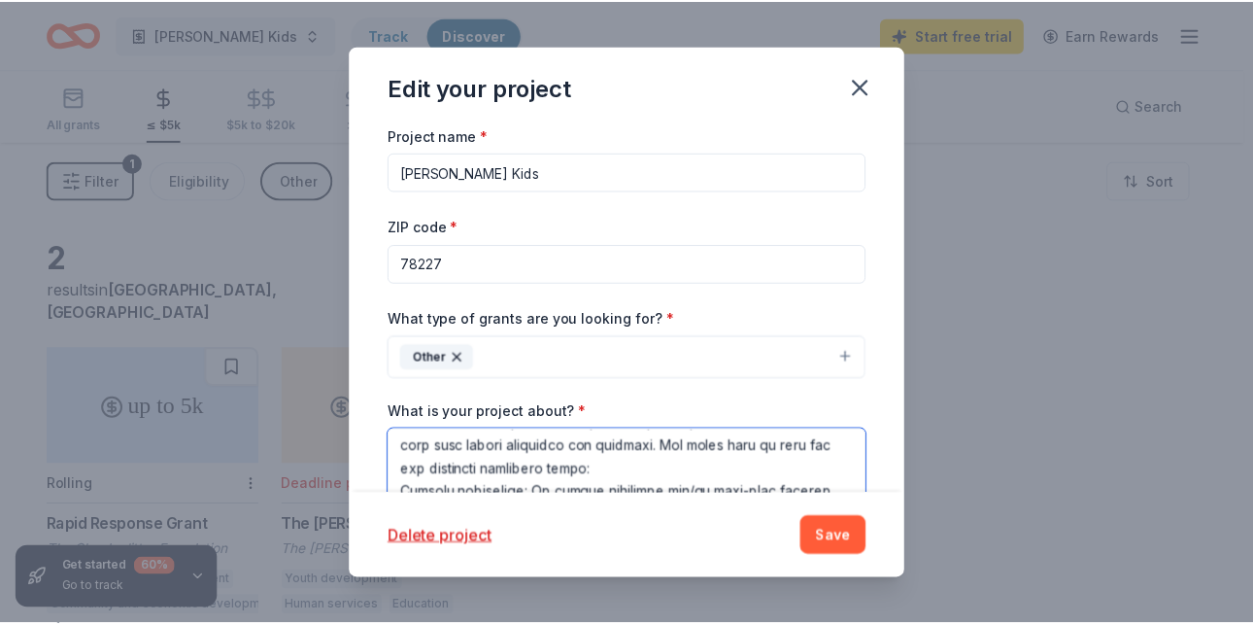
scroll to position [373, 0]
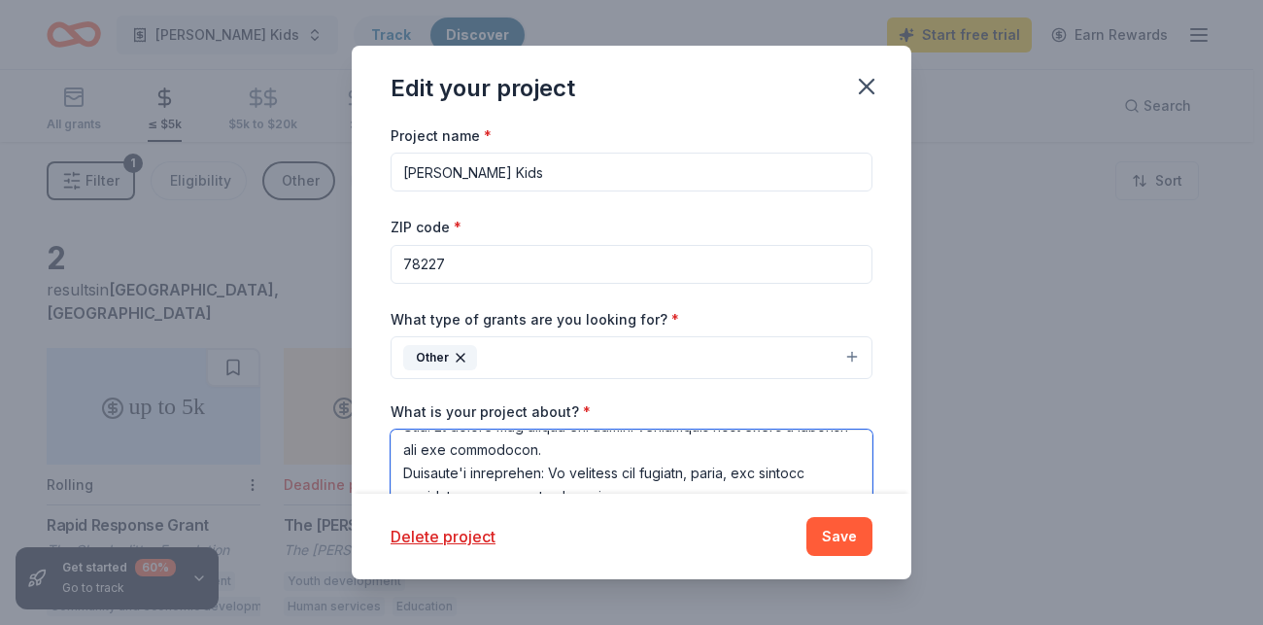
drag, startPoint x: 501, startPoint y: 273, endPoint x: 714, endPoint y: 382, distance: 239.0
click at [714, 429] on textarea "What is your project about? *" at bounding box center [632, 516] width 482 height 175
click at [825, 12] on div "Edit your project Project name * [PERSON_NAME] Kids ZIP code * 78227 What type …" at bounding box center [631, 312] width 1263 height 625
click at [853, 73] on icon "button" at bounding box center [866, 86] width 27 height 27
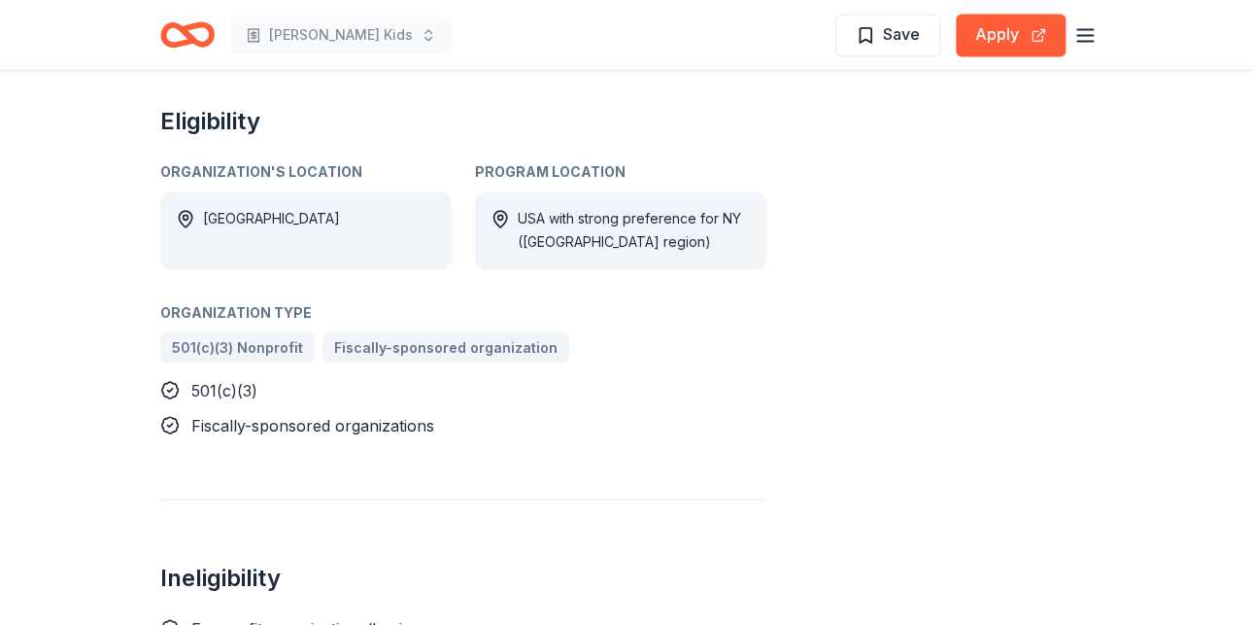
scroll to position [1055, 0]
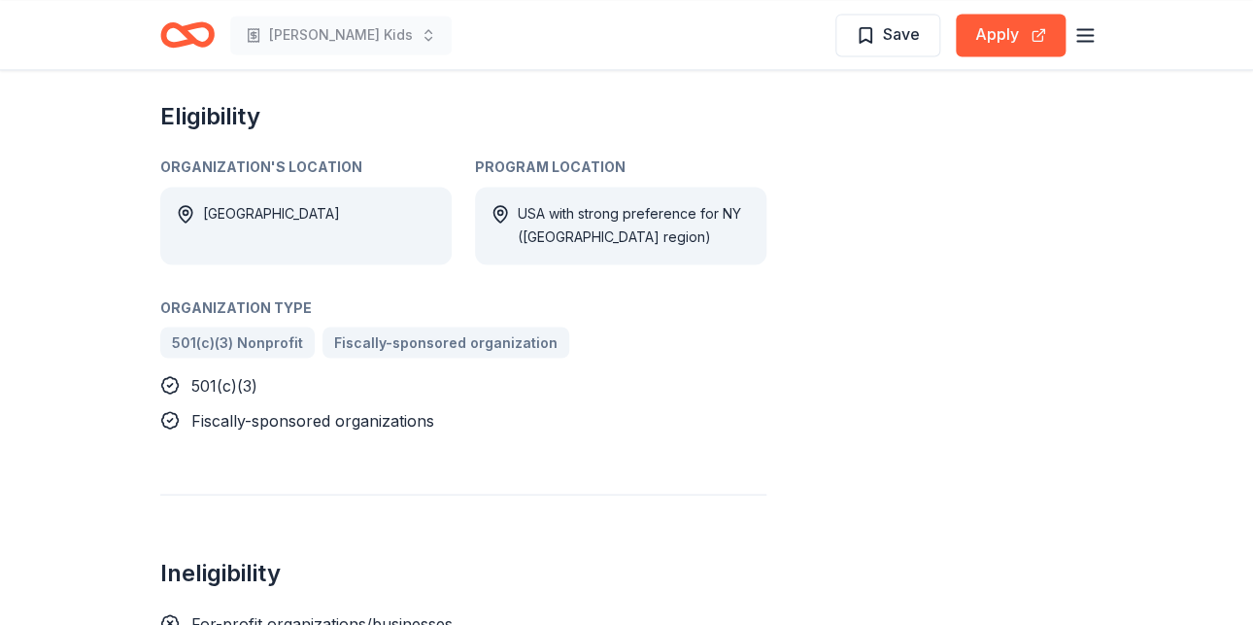
click at [777, 225] on div "Rapid Response Grant From The Cloudsplitter Foundation The Cloudsplitter Founda…" at bounding box center [626, 601] width 1253 height 3172
click at [1053, 27] on button "Apply" at bounding box center [1011, 35] width 110 height 43
